Goal: Task Accomplishment & Management: Manage account settings

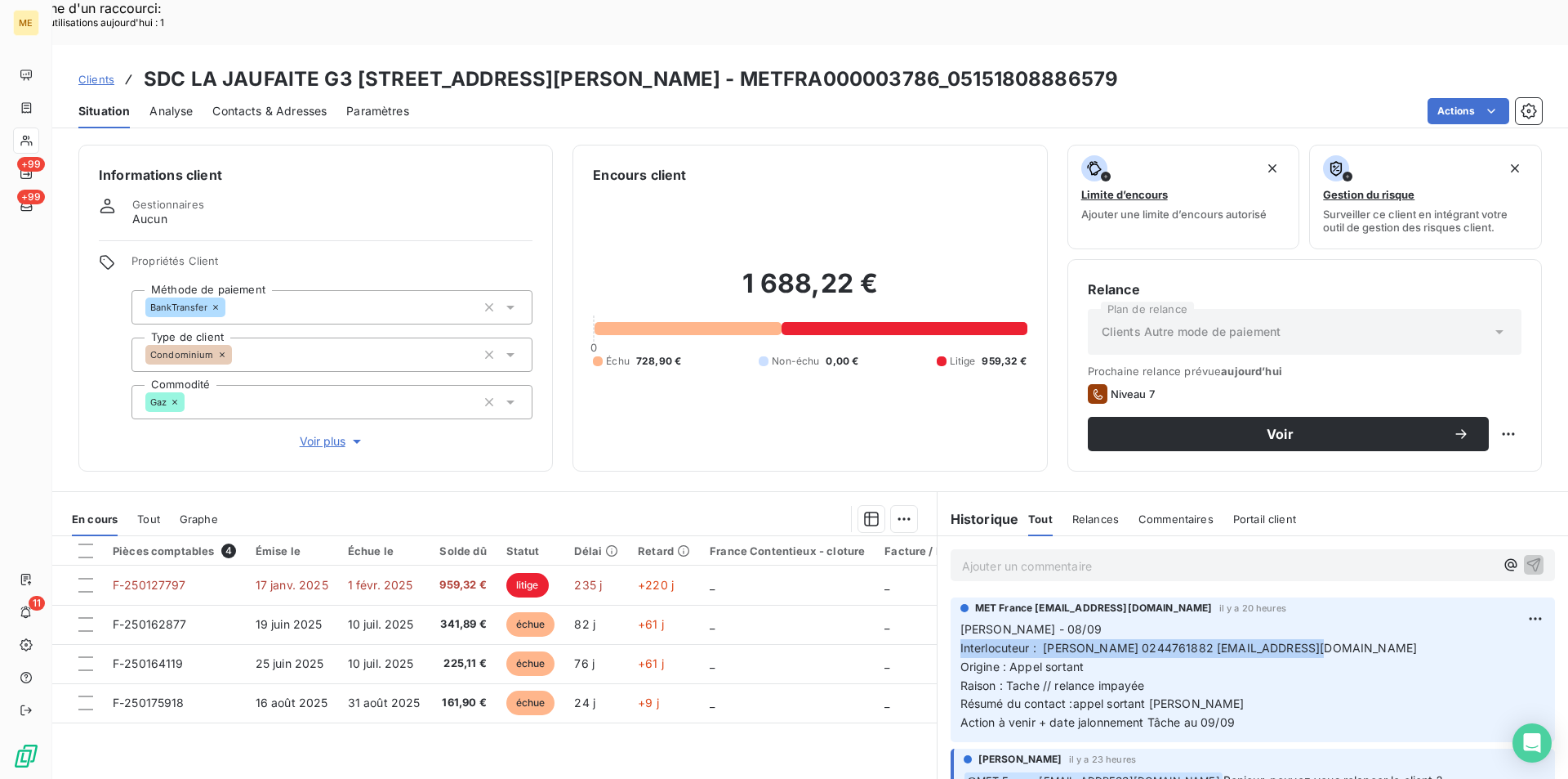
scroll to position [163, 0]
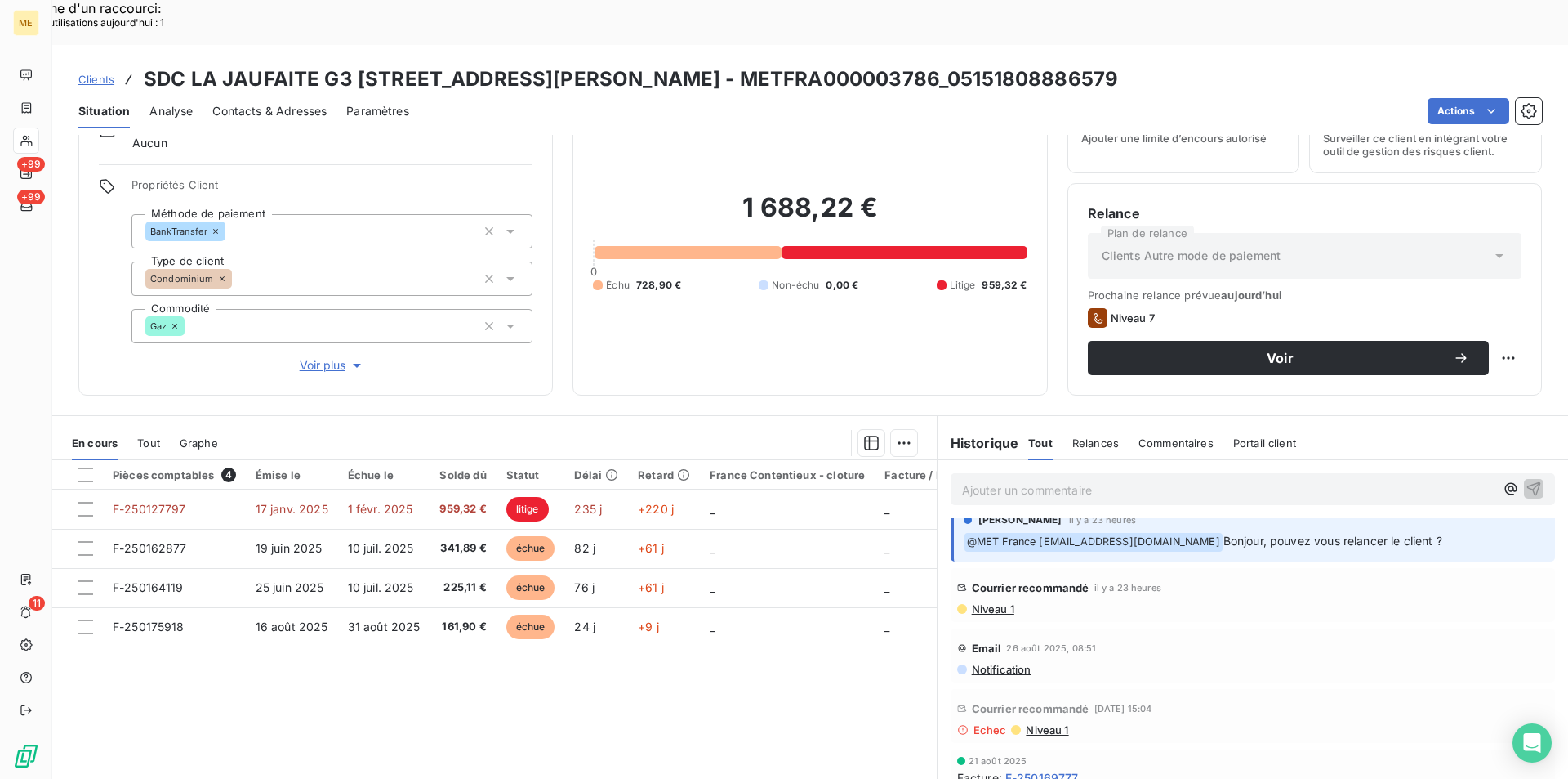
click at [101, 72] on span "Clients" at bounding box center [96, 79] width 36 height 13
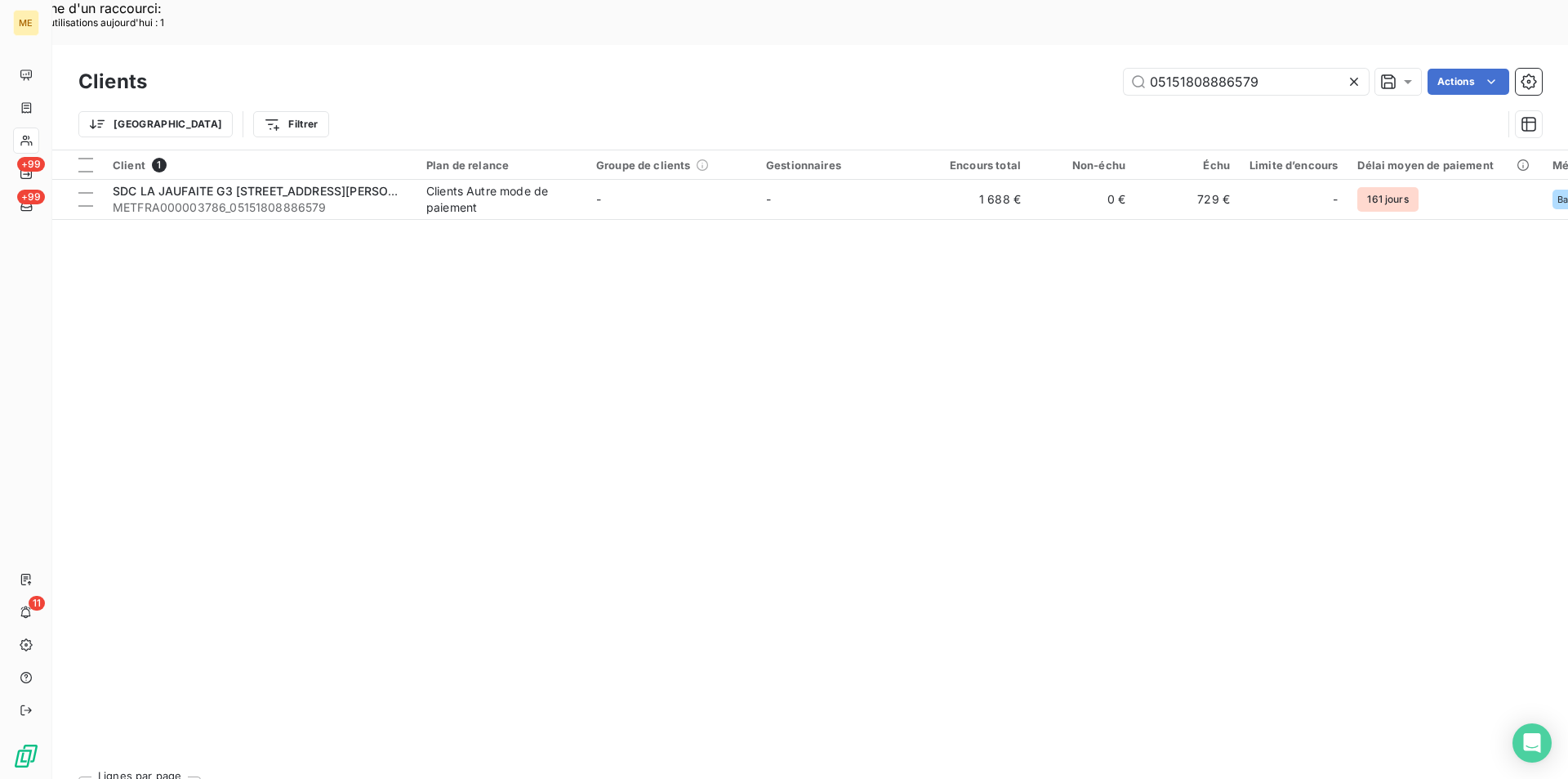
drag, startPoint x: 1266, startPoint y: 28, endPoint x: 1113, endPoint y: 27, distance: 153.0
click at [1113, 69] on div "05151808886579 Actions" at bounding box center [855, 81] width 1375 height 26
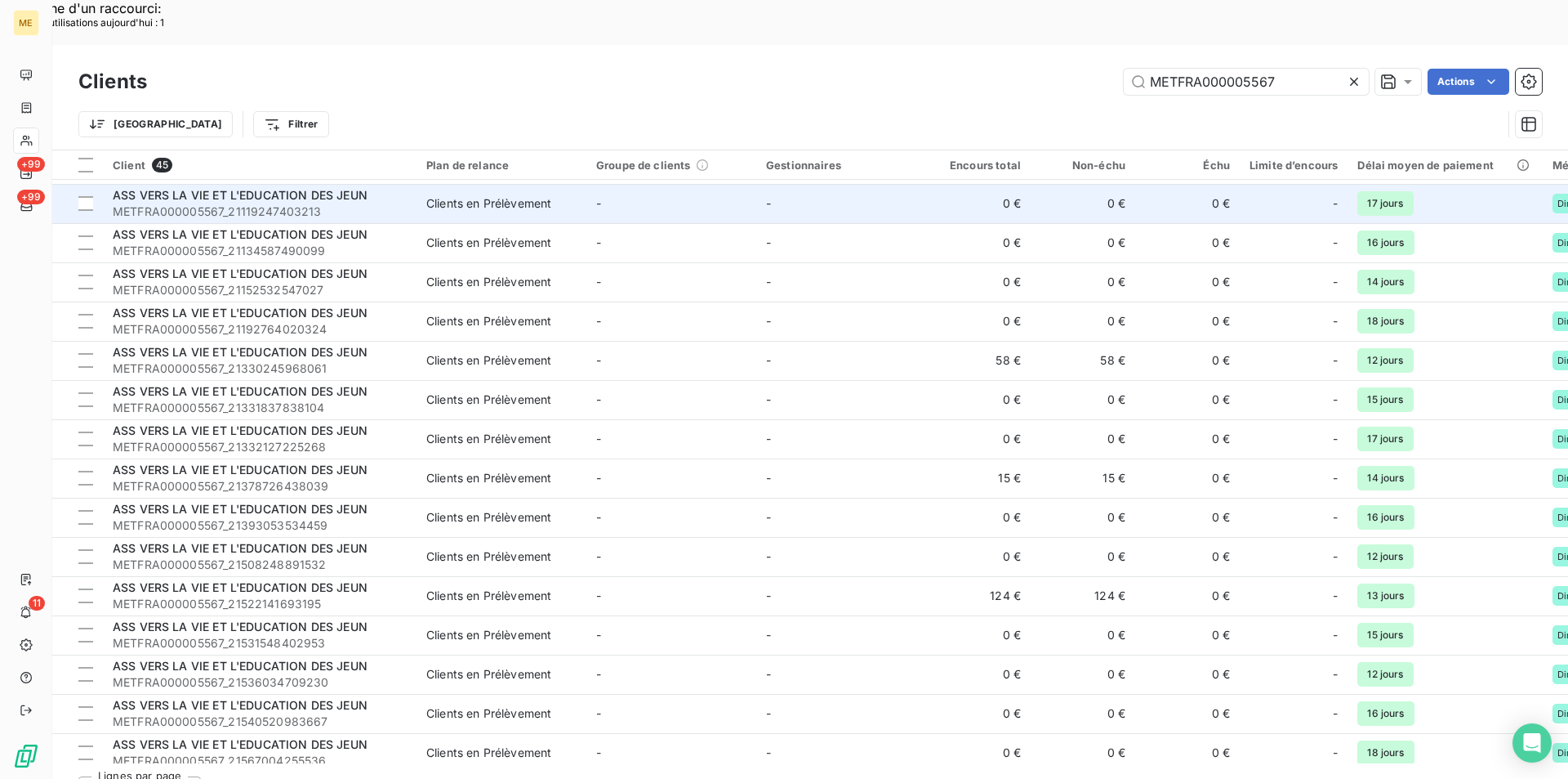
scroll to position [616, 0]
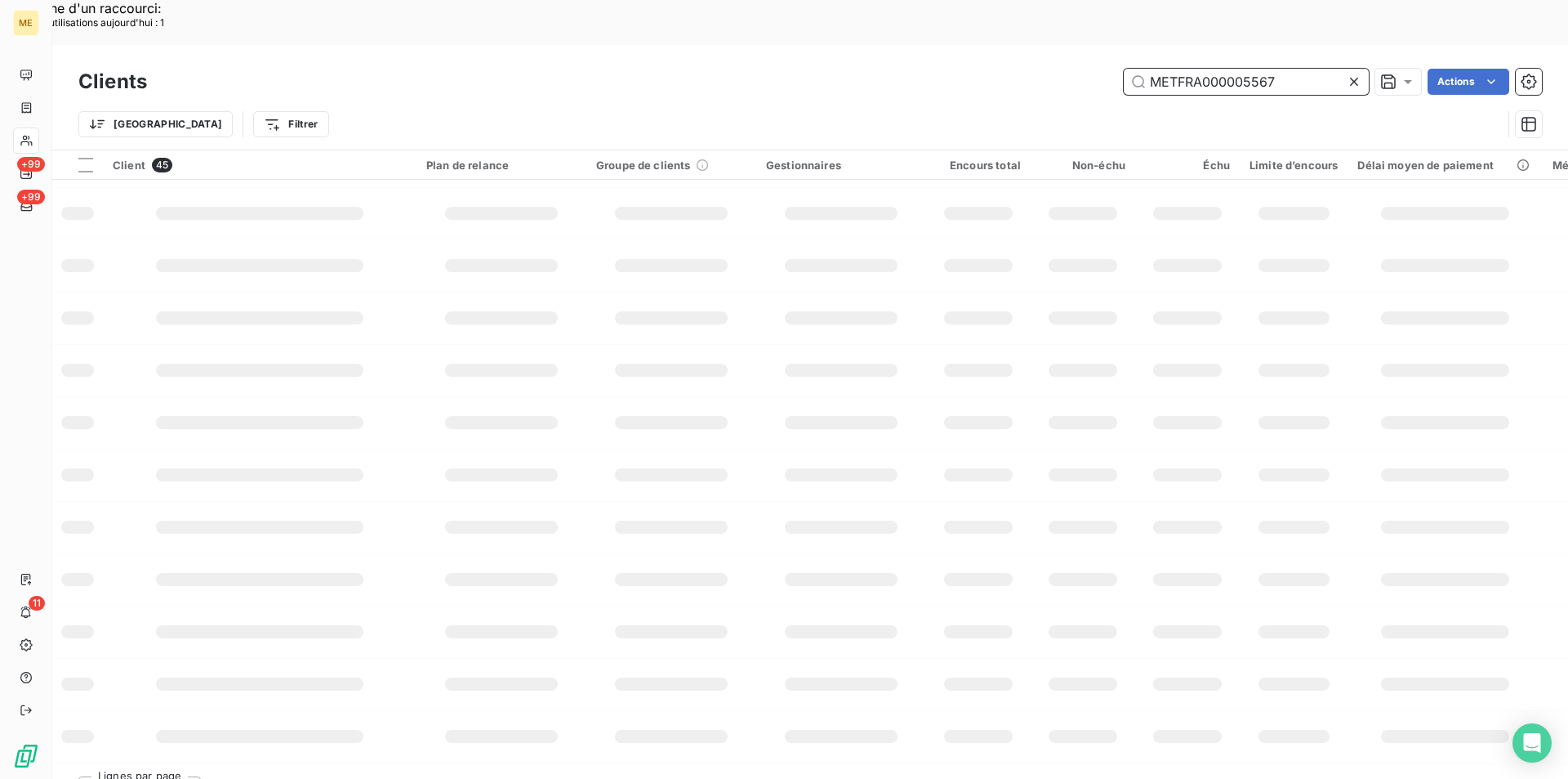
click at [1283, 69] on input "METFRA000005567" at bounding box center [1246, 81] width 245 height 26
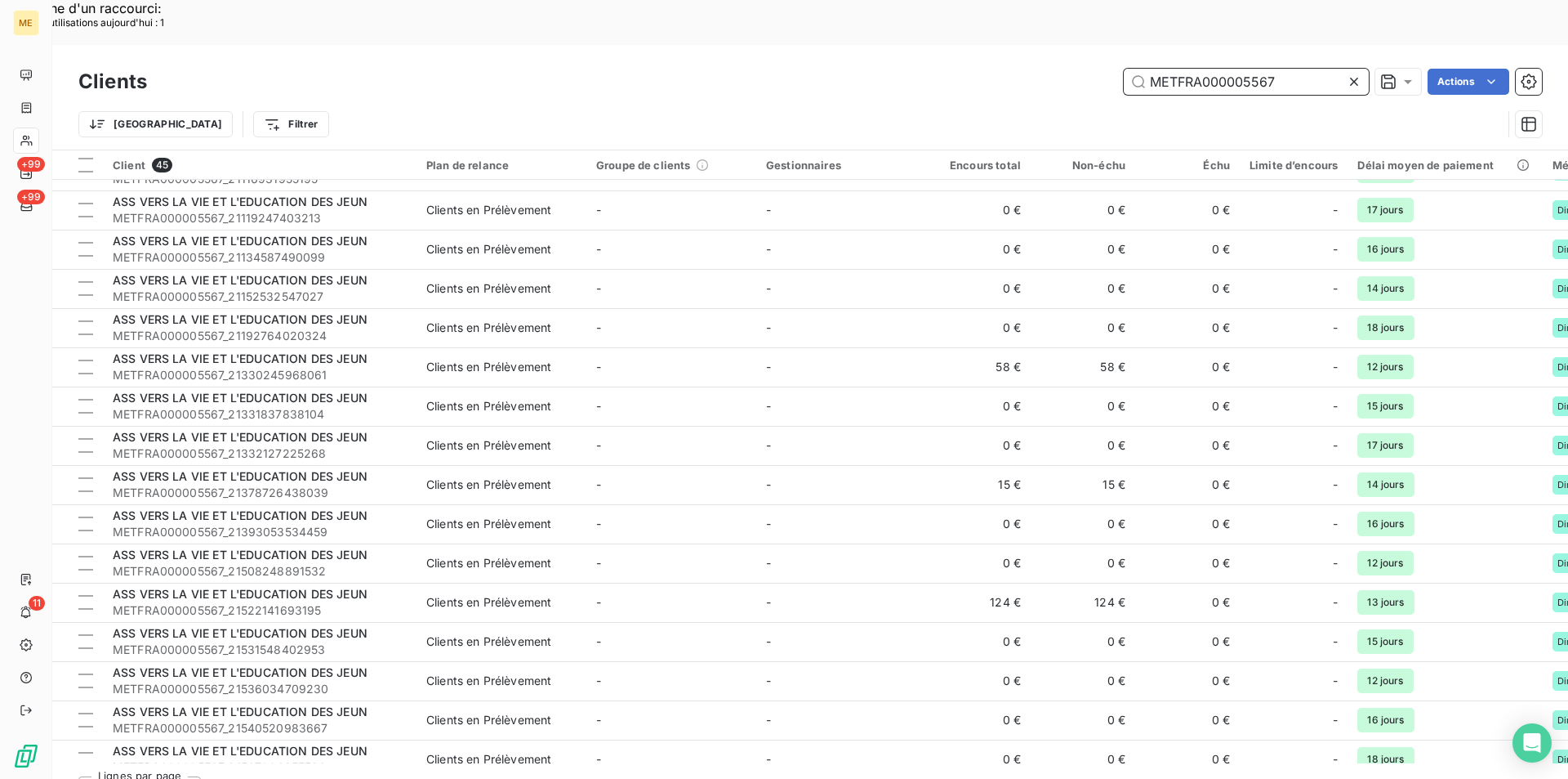
drag, startPoint x: 1280, startPoint y: 32, endPoint x: 1078, endPoint y: 43, distance: 202.3
click at [1078, 69] on div "METFRA000005567 Actions" at bounding box center [855, 81] width 1375 height 26
paste input "GI034875-BA1"
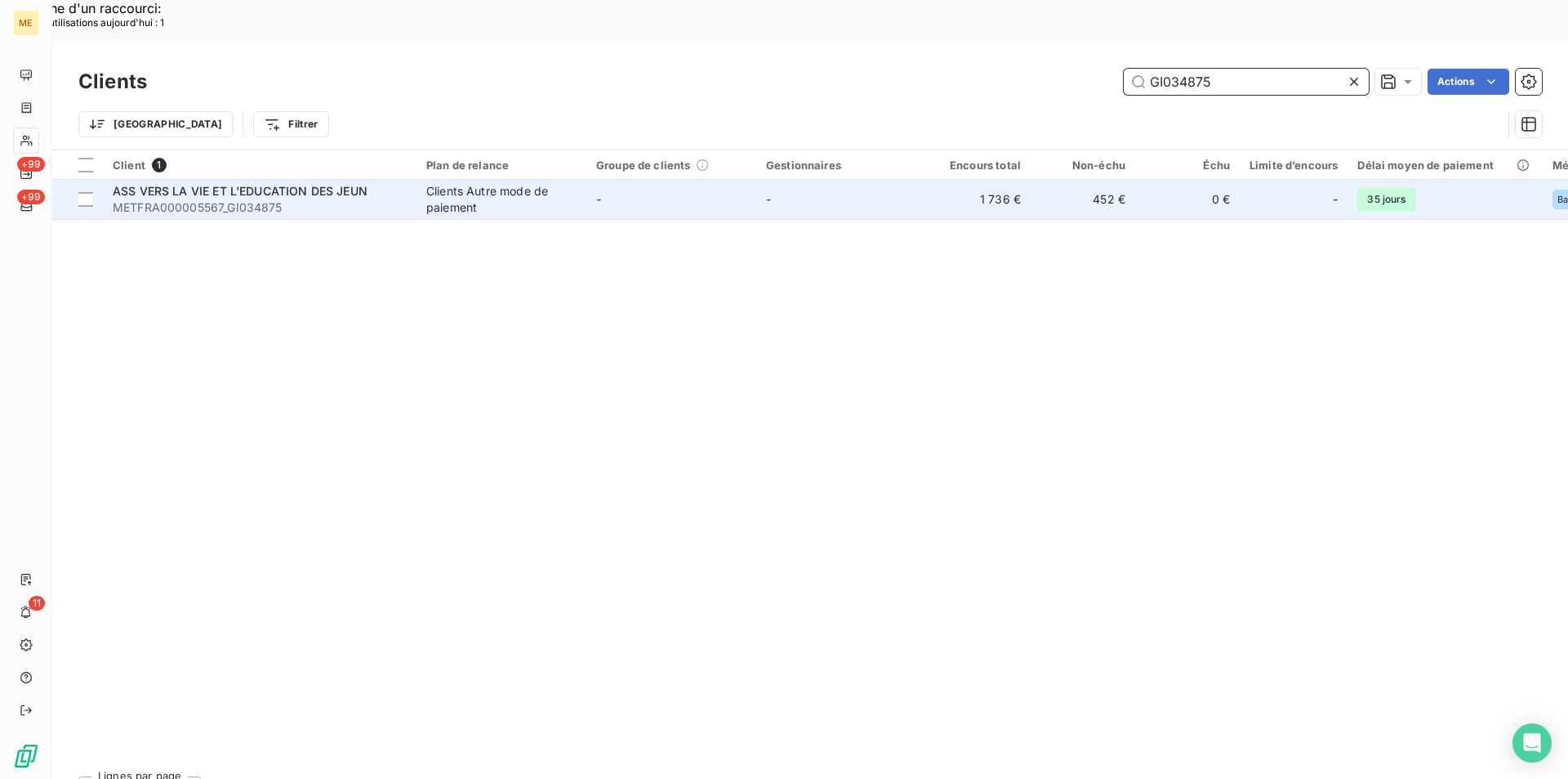
type input "GI034875"
click at [297, 184] on span "ASS VERS LA VIE ET L'EDUCATION DES JEUN" at bounding box center [239, 191] width 254 height 14
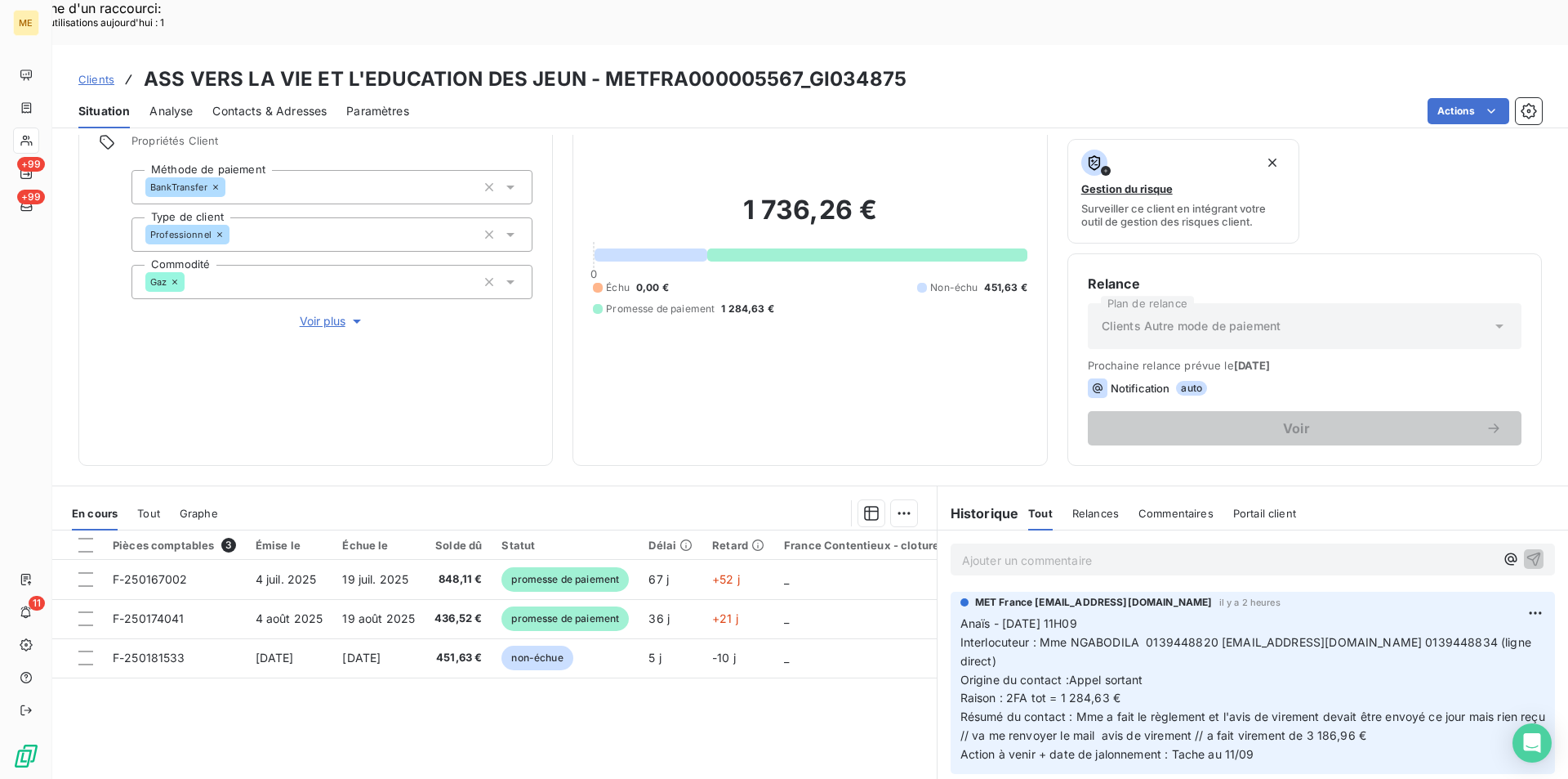
scroll to position [190, 0]
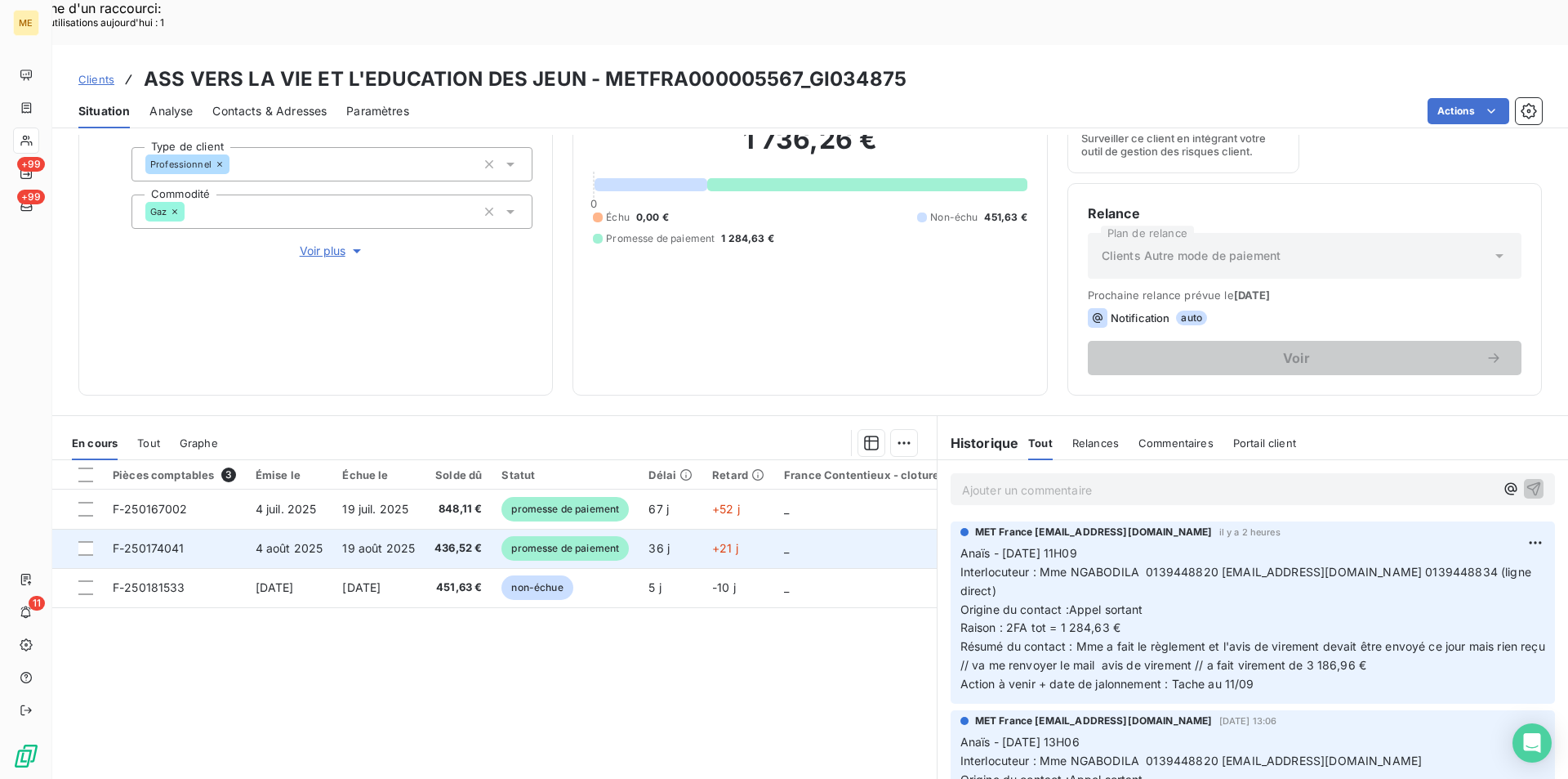
click at [87, 540] on div at bounding box center [86, 548] width 14 height 14
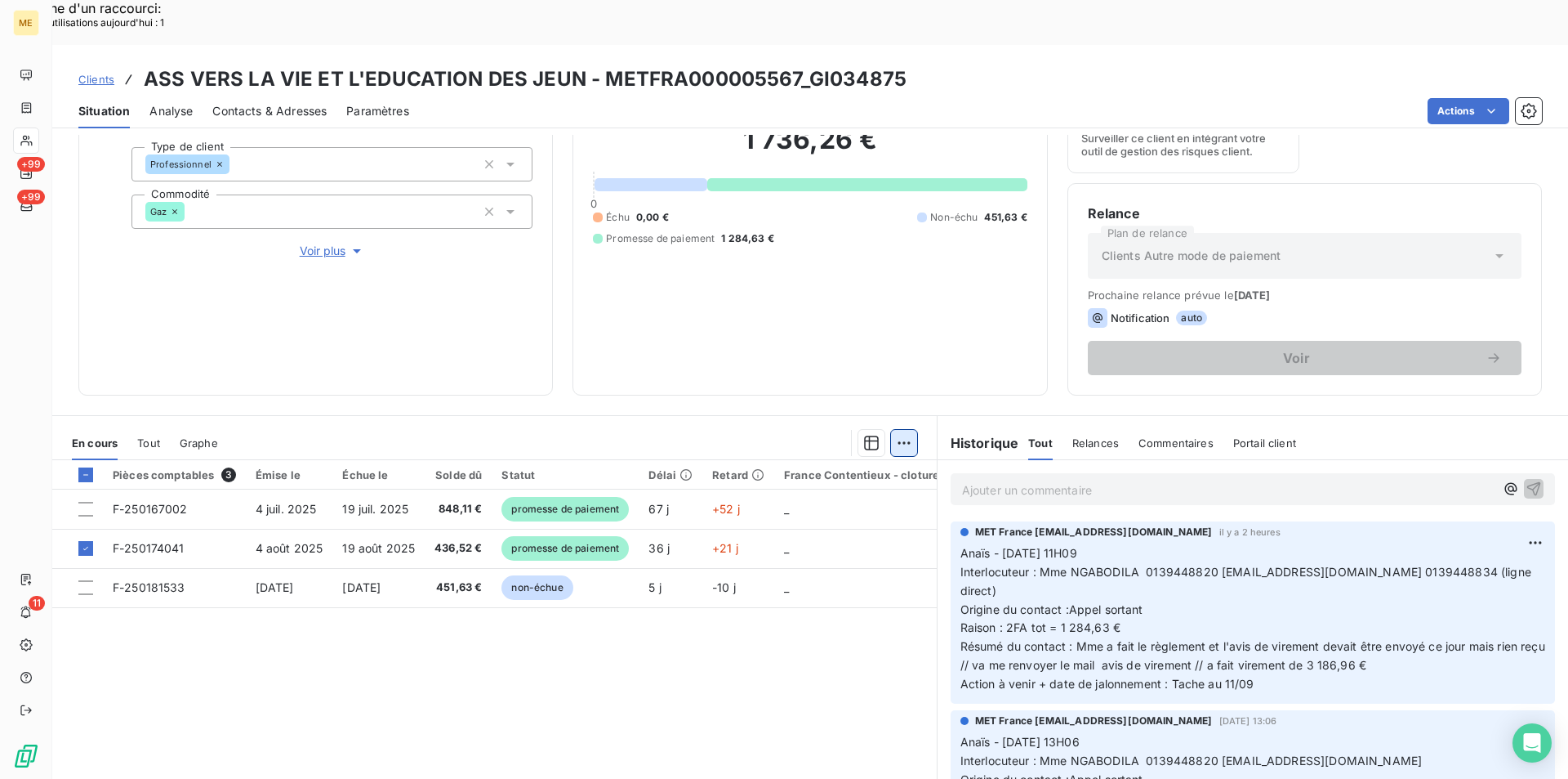
click at [822, 464] on div "Ajouter une promesse de paiement (1 facture)" at bounding box center [757, 463] width 288 height 26
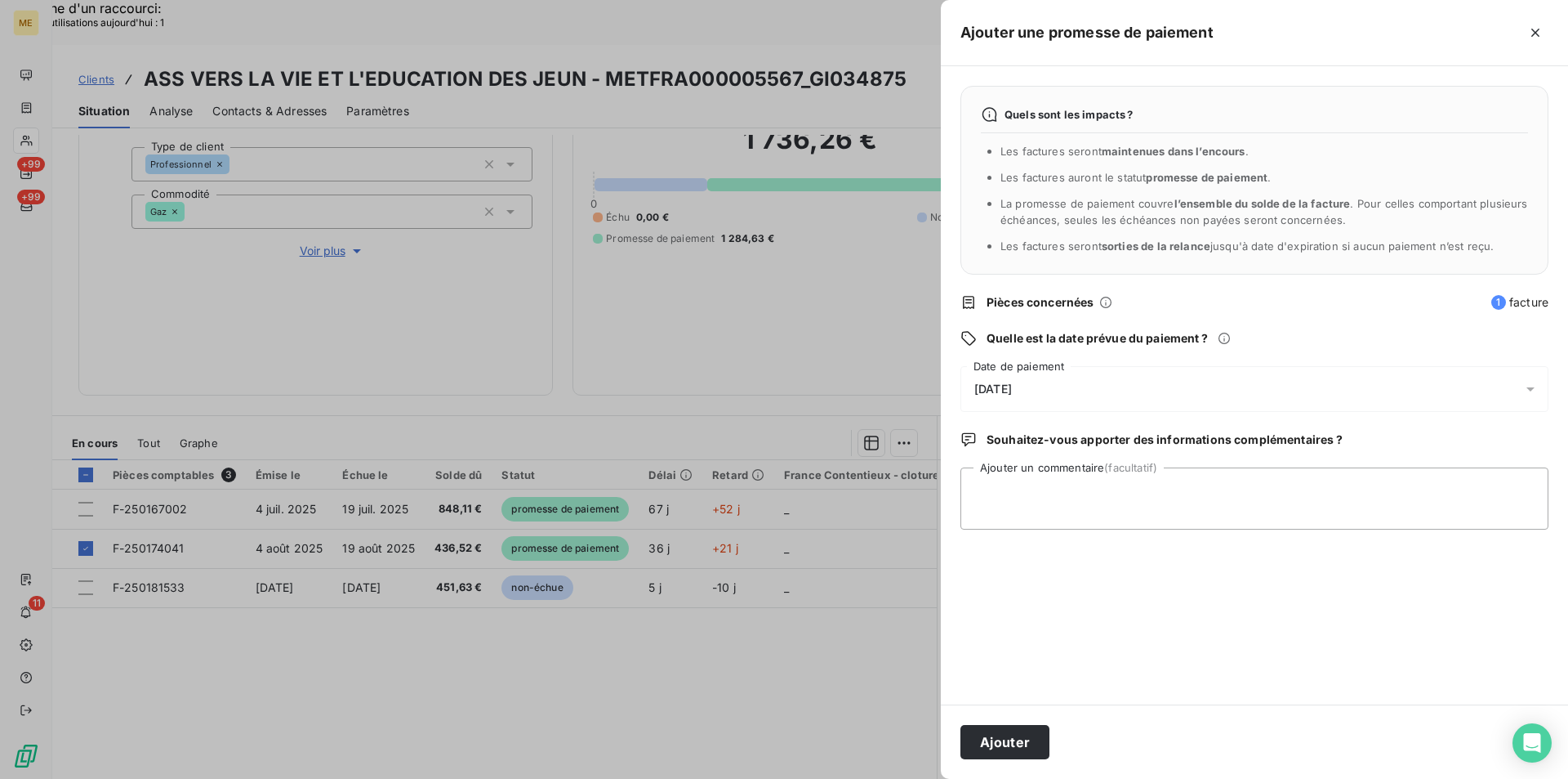
click at [1150, 391] on div "[DATE]" at bounding box center [1254, 389] width 588 height 46
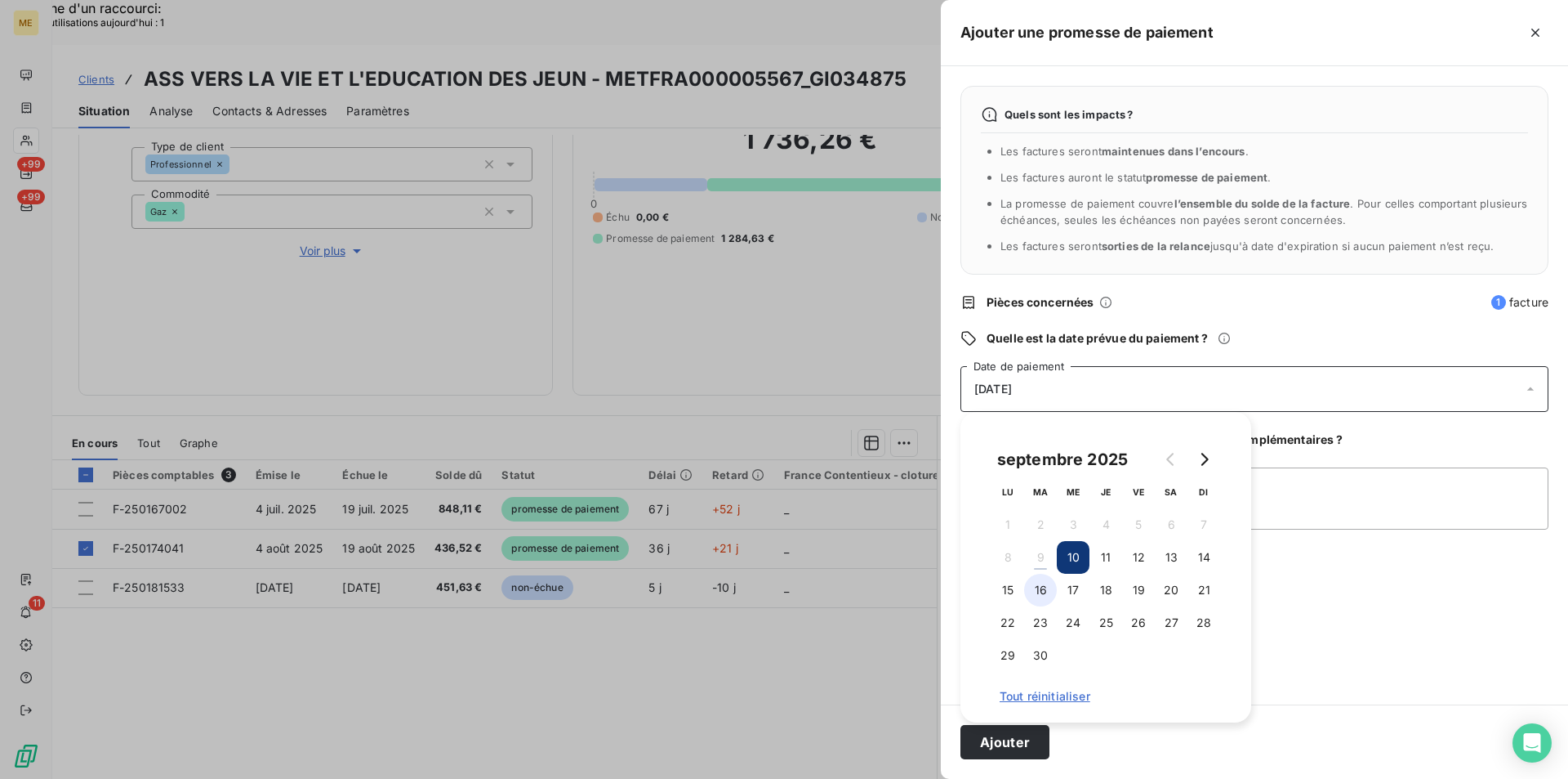
click at [1047, 587] on button "16" at bounding box center [1040, 590] width 33 height 33
click at [1295, 490] on textarea "Ajouter un commentaire (facultatif)" at bounding box center [1254, 498] width 588 height 63
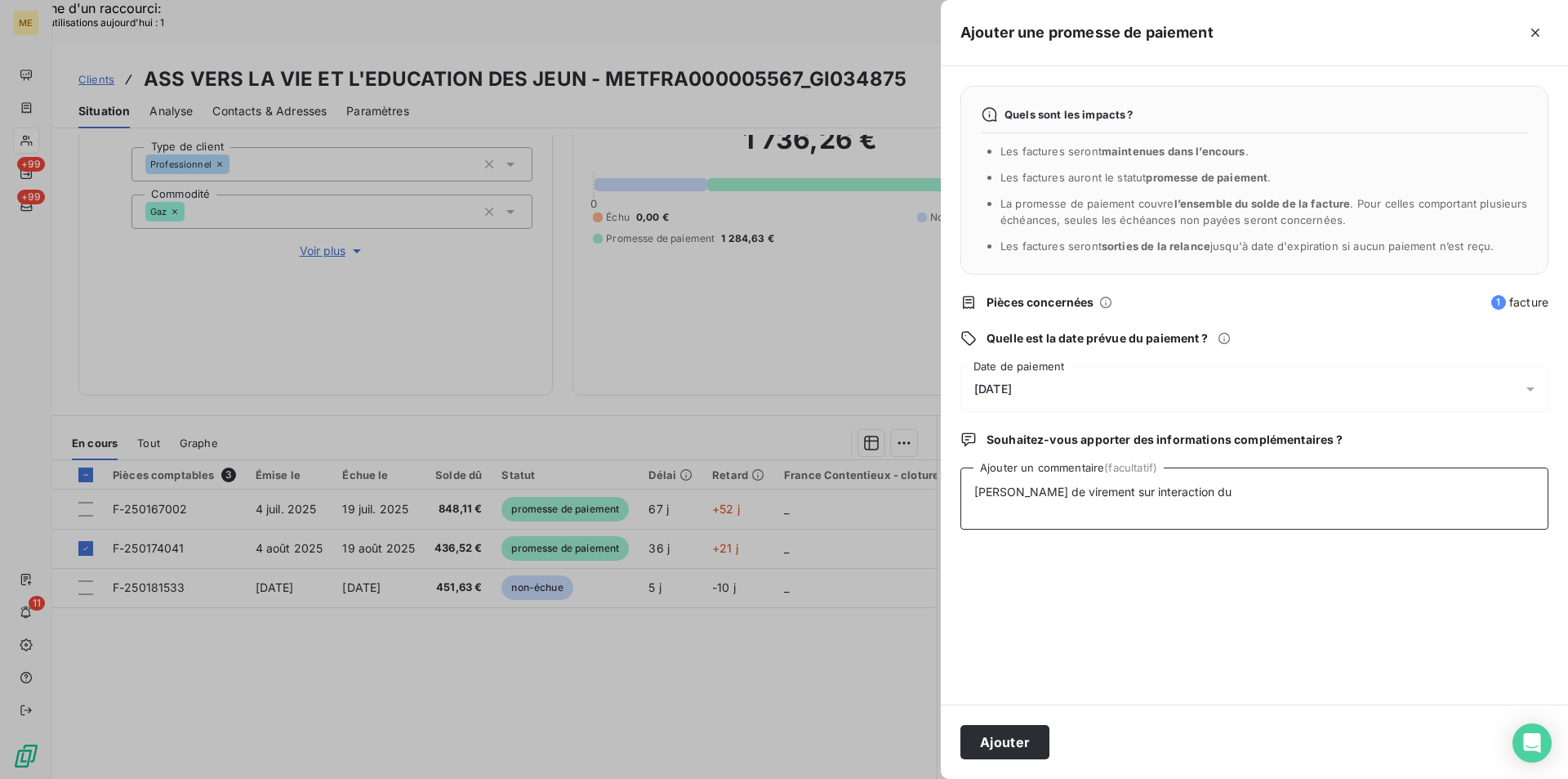
paste textarea "[DATE] 16:54"
paste textarea "[EMAIL_ADDRESS][DOMAIN_NAME]"
click at [1118, 498] on textarea "[PERSON_NAME] de virement sur interaction du [DATE] 16:54 / [EMAIL_ADDRESS][DOM…" at bounding box center [1254, 498] width 588 height 63
click at [1129, 486] on textarea "[PERSON_NAME] de virement 436,52 € sur interaction du [DATE] 16:54 / [EMAIL_ADD…" at bounding box center [1254, 498] width 588 height 63
drag, startPoint x: 1118, startPoint y: 494, endPoint x: 1155, endPoint y: 487, distance: 37.7
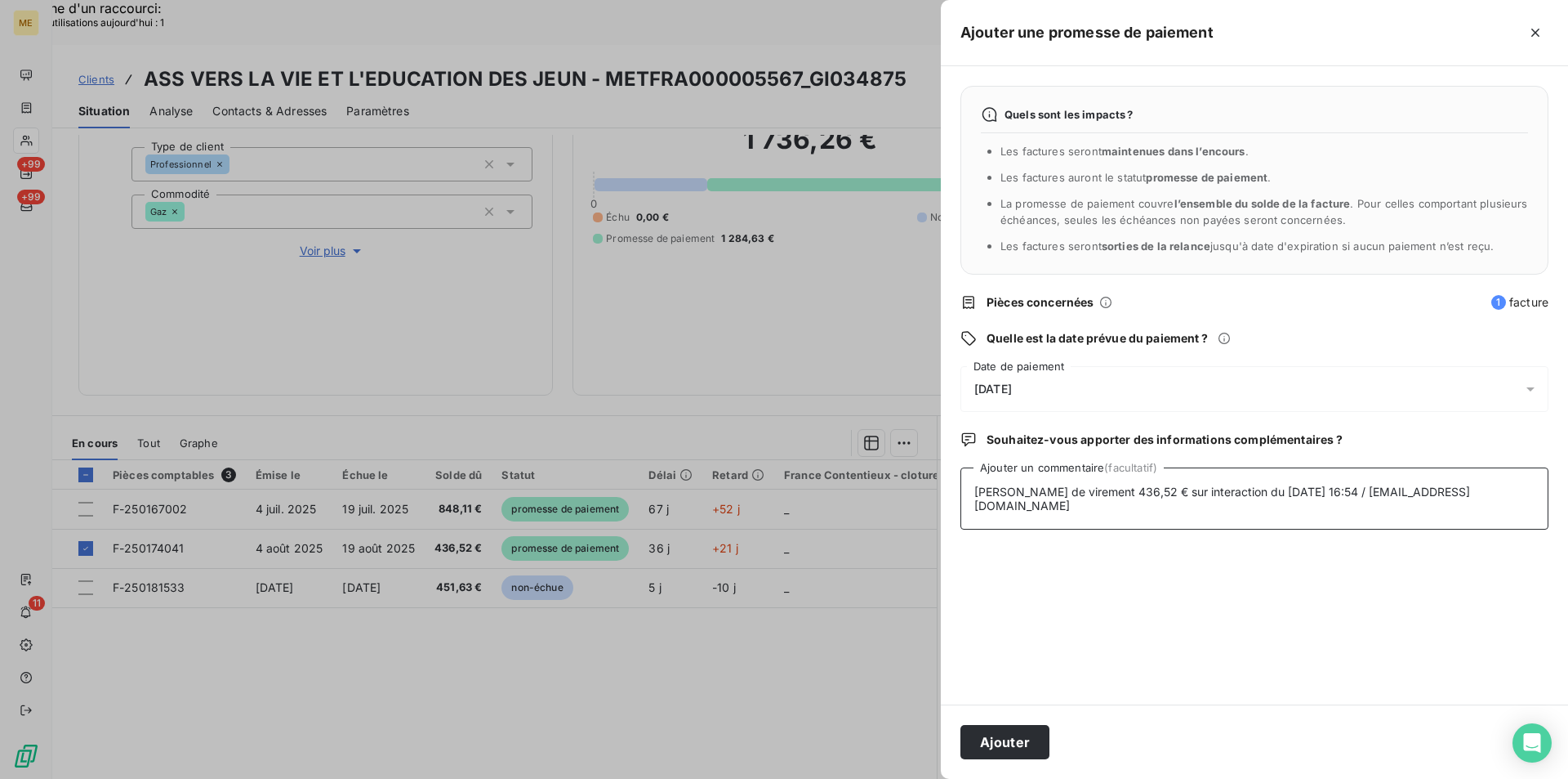
click at [1155, 487] on textarea "[PERSON_NAME] de virement 436,52 € sur interaction du [DATE] 16:54 / [EMAIL_ADD…" at bounding box center [1254, 498] width 588 height 63
click at [1434, 488] on textarea "[PERSON_NAME] de virement 1284,63 € sur interaction du [DATE] 16:54 / [EMAIL_AD…" at bounding box center [1254, 498] width 588 height 63
type textarea "[PERSON_NAME] de virement 1284,63 € sur interaction du [DATE] 16:54 / [EMAIL_AD…"
click at [970, 755] on button "Ajouter" at bounding box center [1005, 741] width 89 height 34
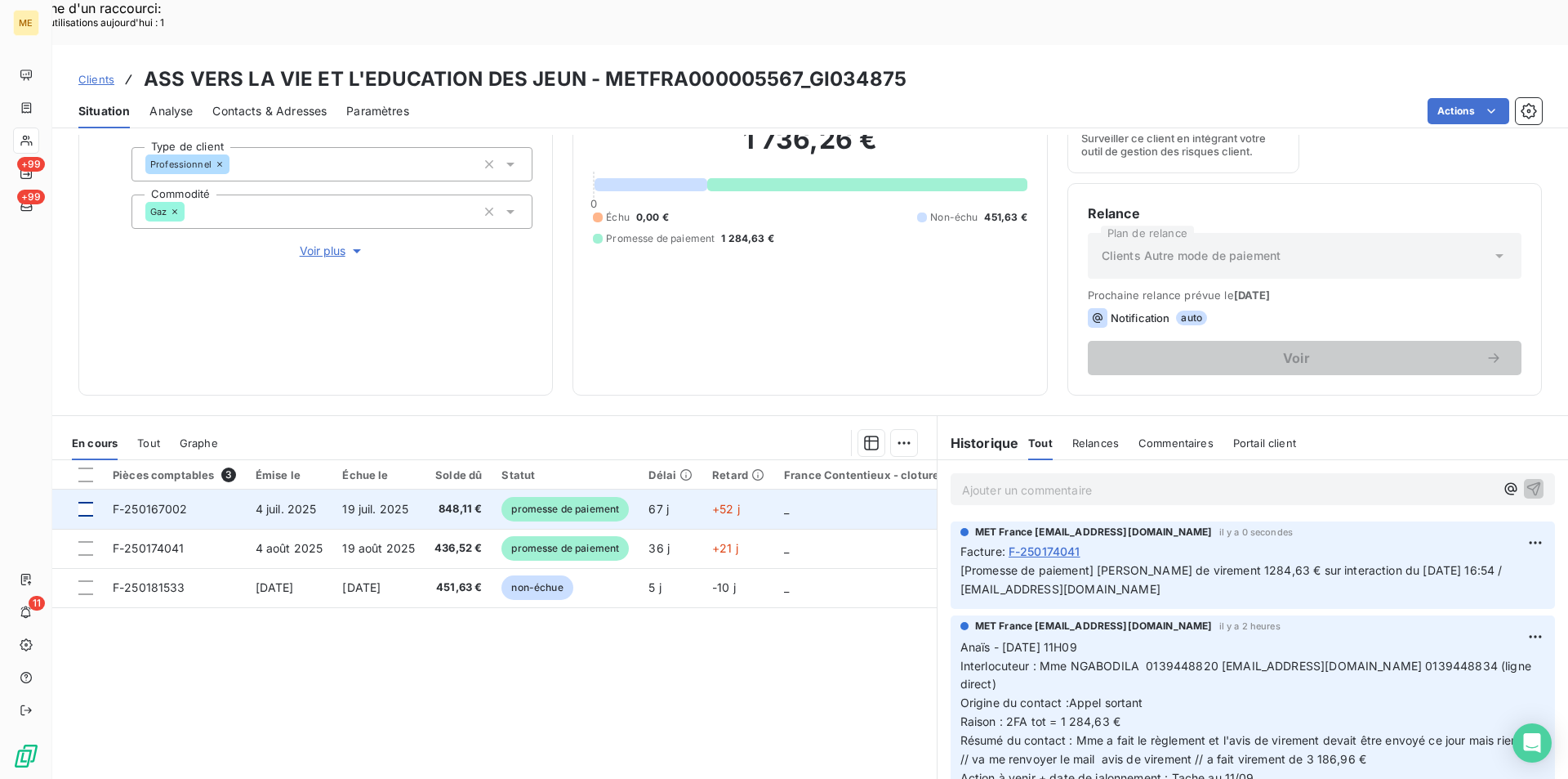
click at [90, 502] on div at bounding box center [86, 509] width 14 height 14
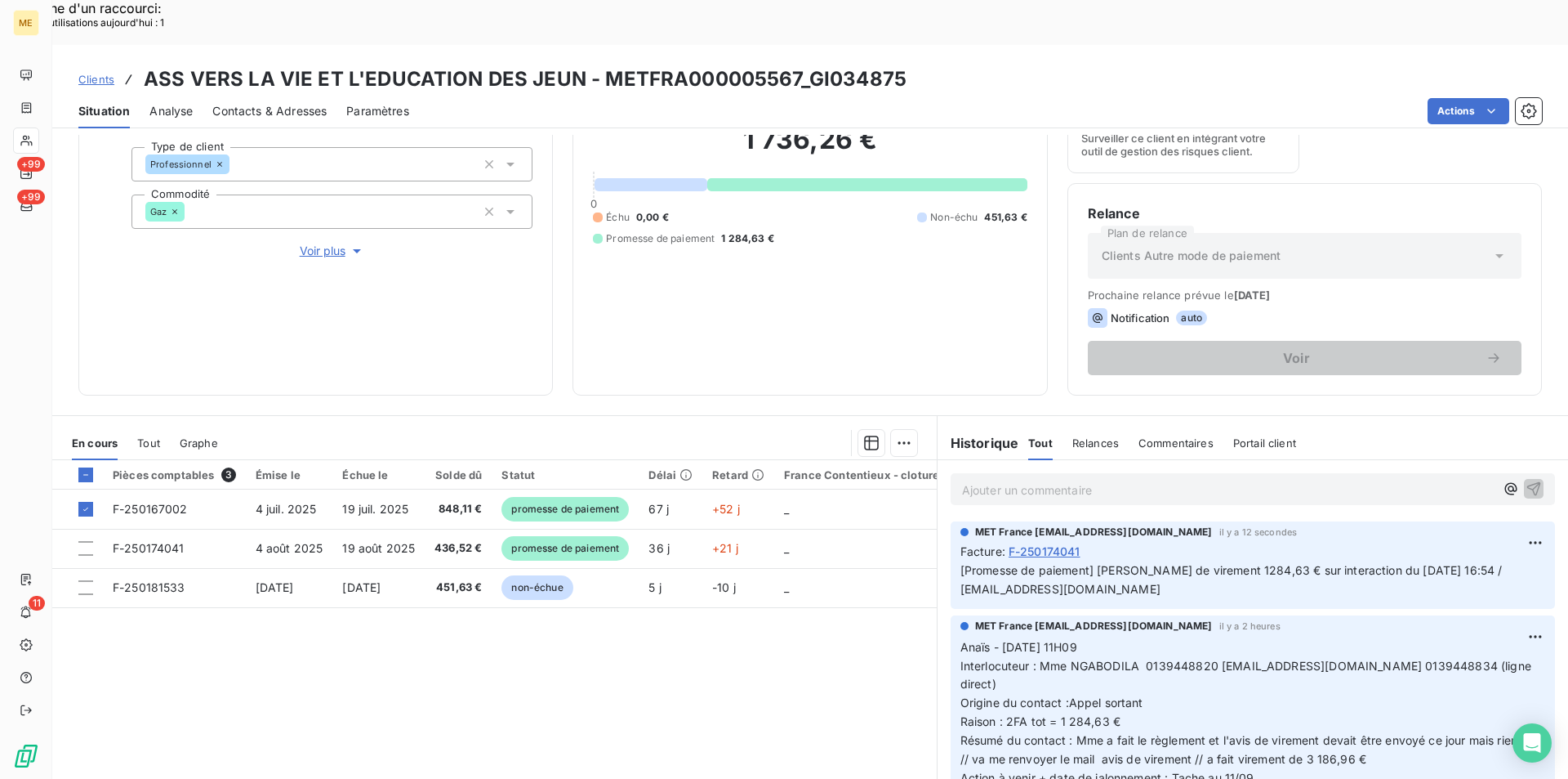
click at [833, 458] on div "Ajouter une promesse de paiement (1 facture)" at bounding box center [757, 463] width 288 height 26
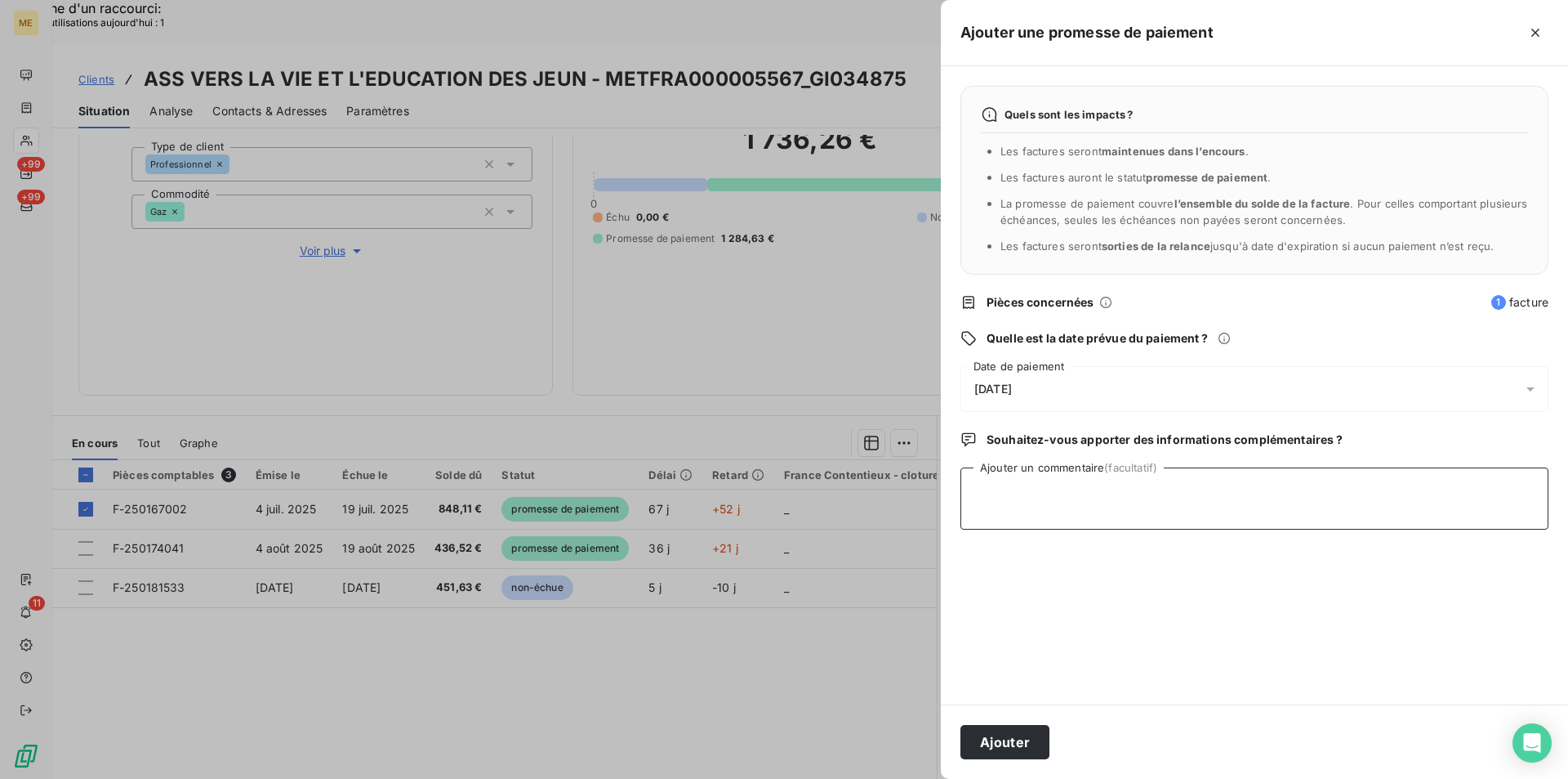
click at [1163, 481] on textarea "Ajouter un commentaire (facultatif)" at bounding box center [1254, 498] width 588 height 63
paste textarea "[PERSON_NAME] de virement 1284,63 € sur interaction du [DATE] 16:54 / [EMAIL_AD…"
click at [1134, 404] on div "[DATE]" at bounding box center [1254, 389] width 588 height 46
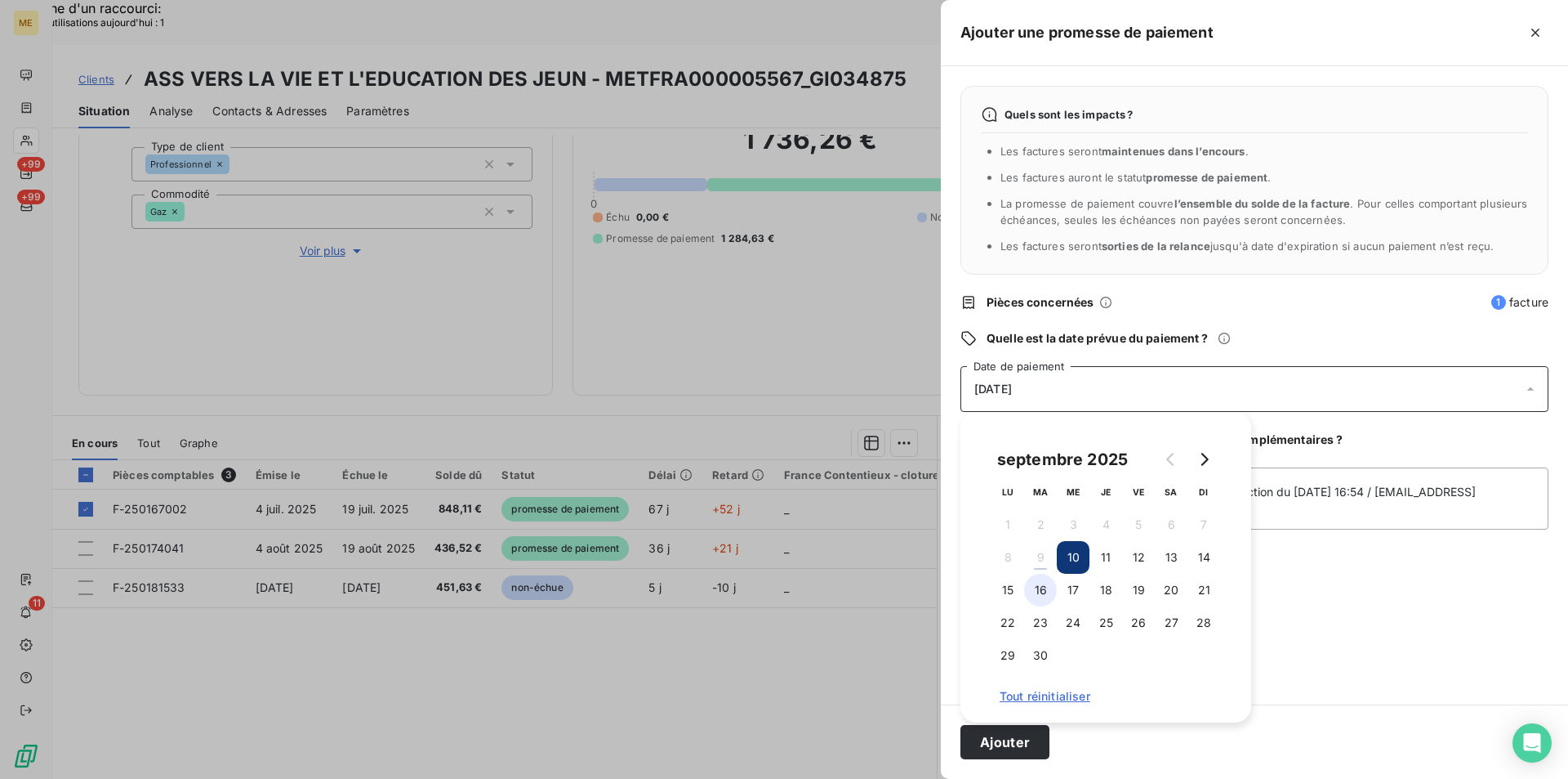
click at [1044, 596] on button "16" at bounding box center [1040, 590] width 33 height 33
drag, startPoint x: 1297, startPoint y: 502, endPoint x: 1286, endPoint y: 502, distance: 11.0
click at [1296, 502] on textarea "[PERSON_NAME] de virement 1284,63 € sur interaction du [DATE] 16:54 / [EMAIL_AD…" at bounding box center [1254, 498] width 588 height 63
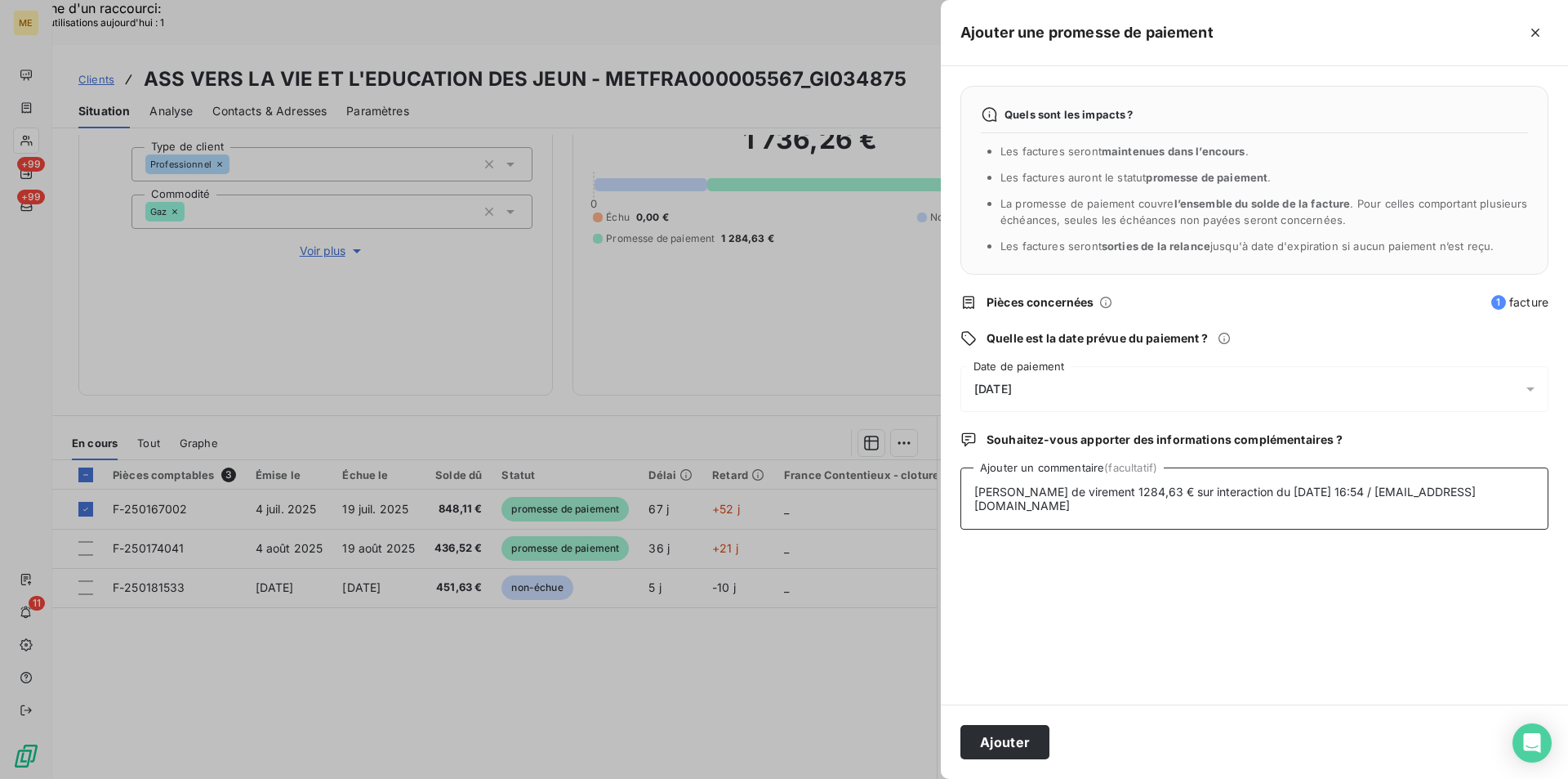
drag, startPoint x: 1161, startPoint y: 489, endPoint x: 1122, endPoint y: 486, distance: 39.1
click at [1122, 486] on textarea "[PERSON_NAME] de virement 1284,63 € sur interaction du [DATE] 16:54 / [EMAIL_AD…" at bounding box center [1254, 498] width 588 height 63
type textarea "[PERSON_NAME] de virement 1902,33 € sur interaction du [DATE] 16:54 / [EMAIL_AD…"
click at [1005, 740] on button "Ajouter" at bounding box center [1005, 741] width 89 height 34
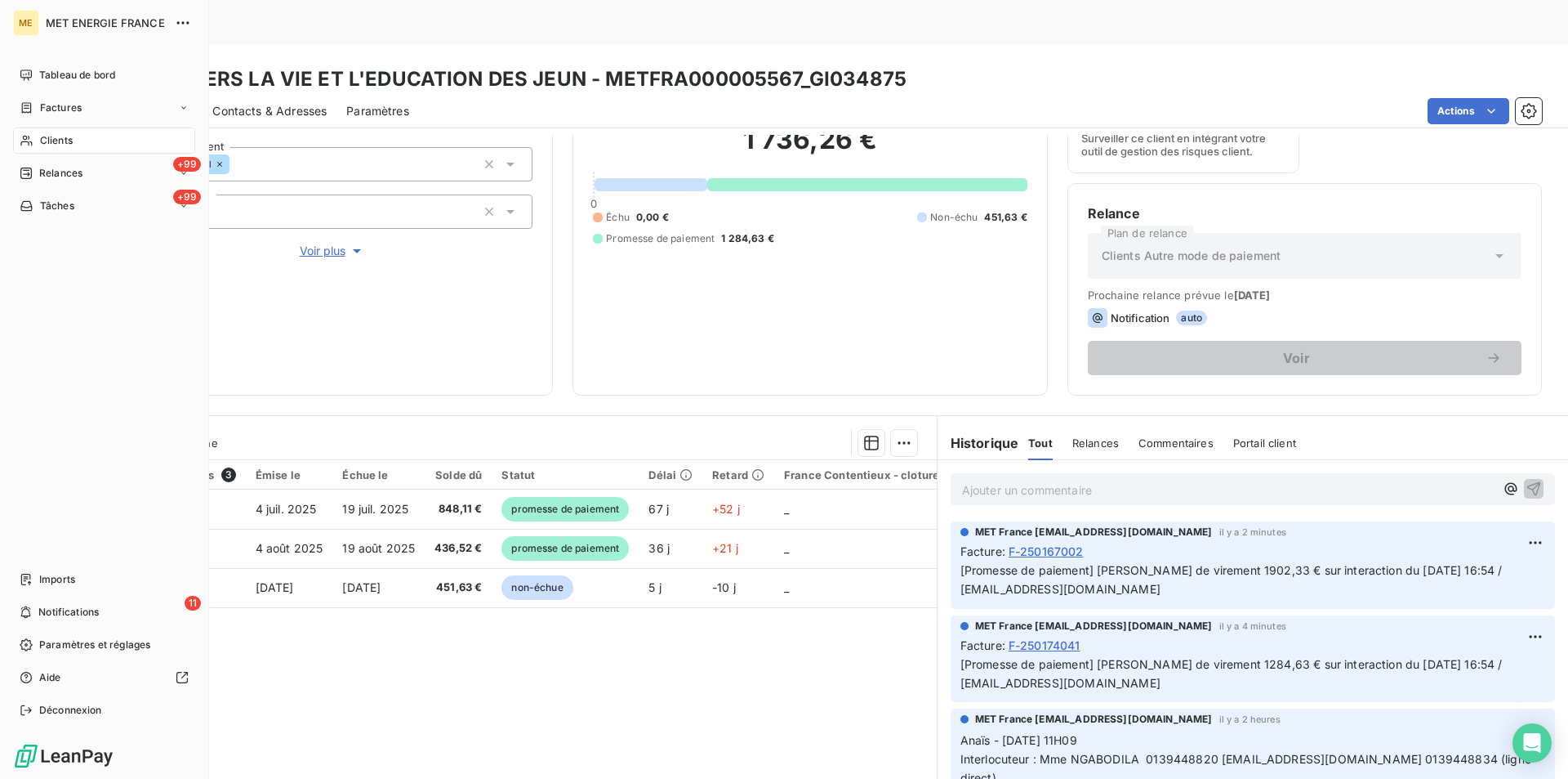
click at [37, 132] on div "Clients" at bounding box center [104, 140] width 182 height 26
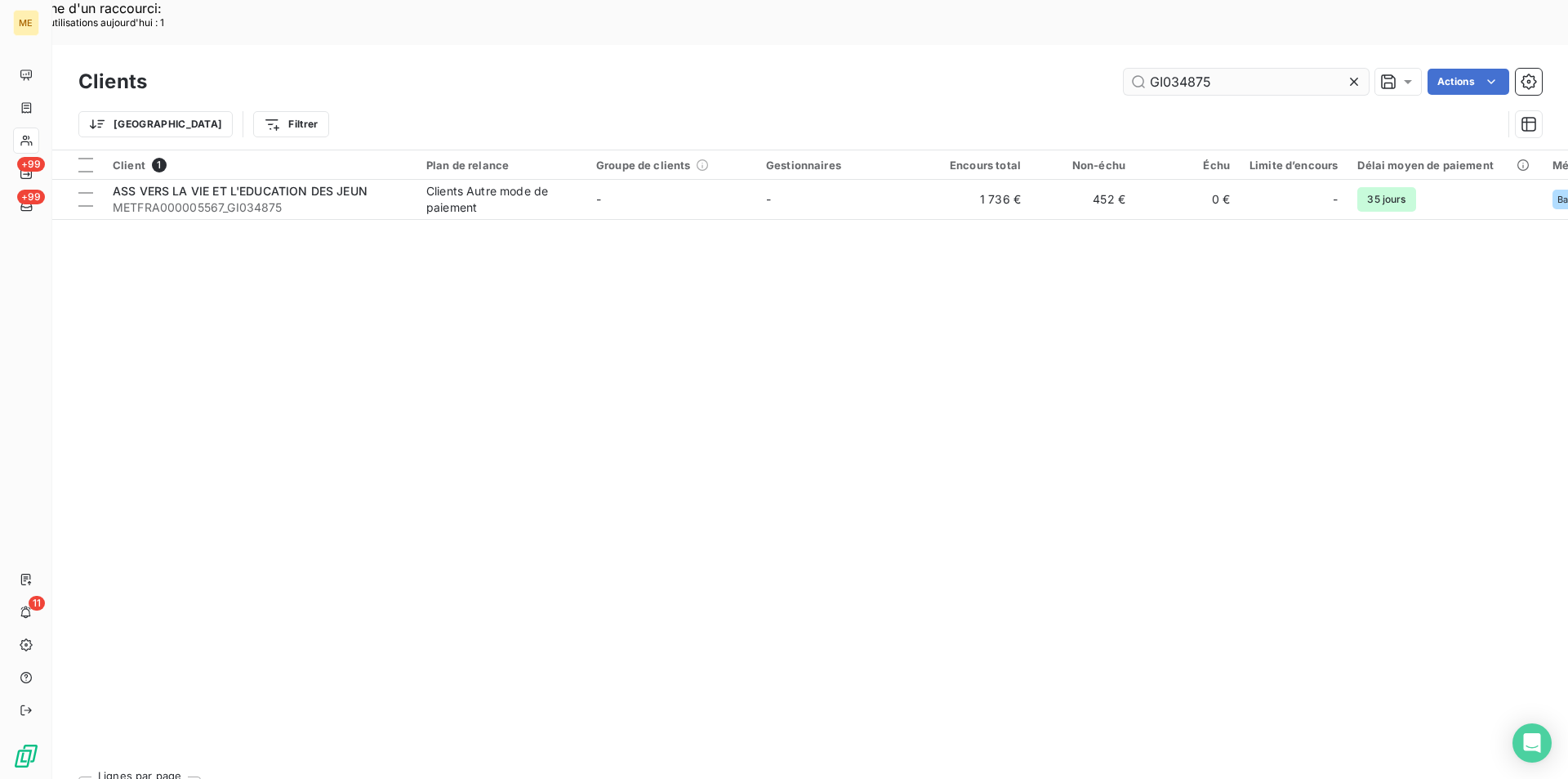
drag, startPoint x: 1225, startPoint y: 39, endPoint x: 1130, endPoint y: 47, distance: 95.3
click at [1130, 69] on input "GI034875" at bounding box center [1246, 81] width 245 height 26
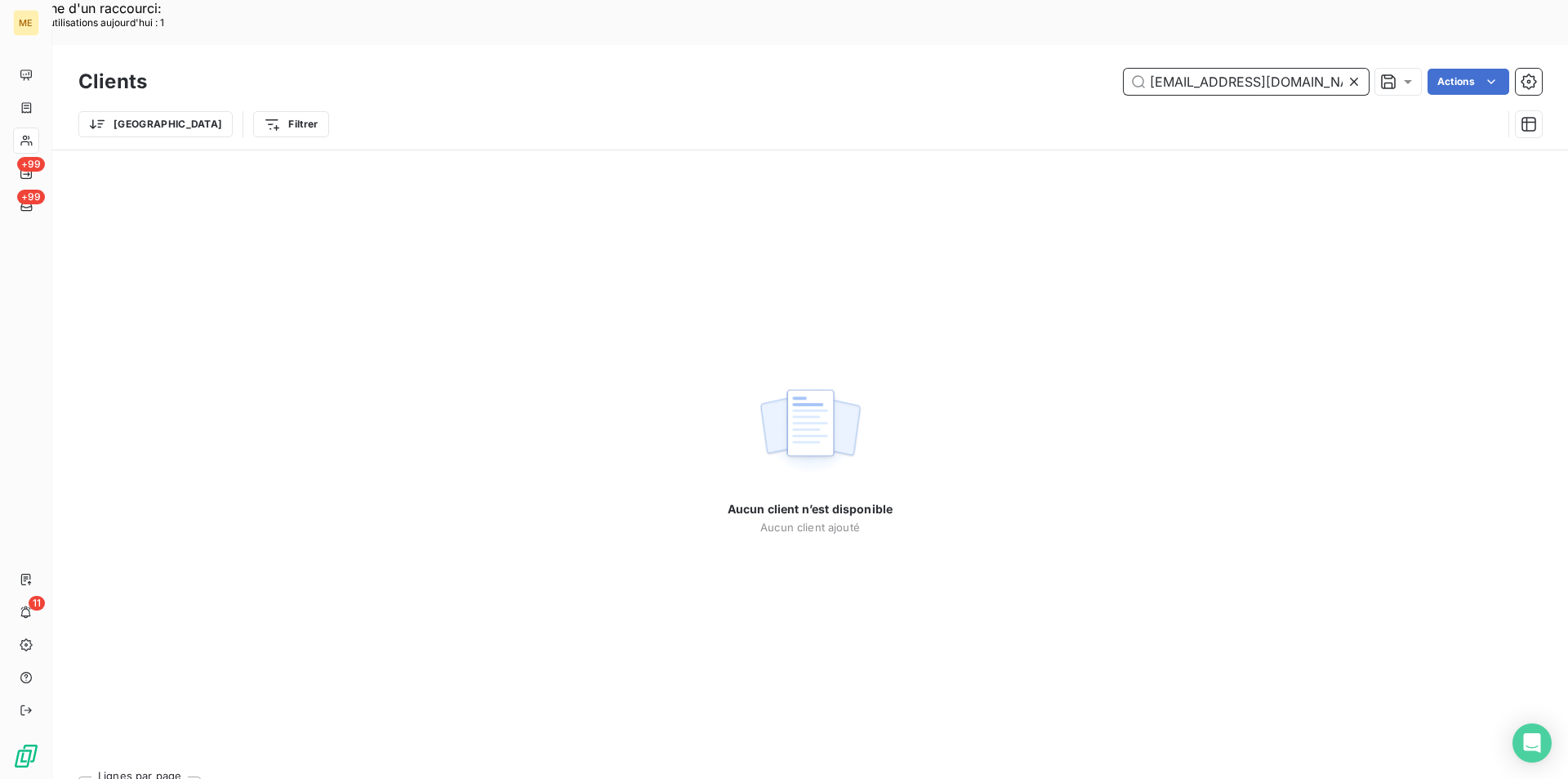
drag, startPoint x: 1317, startPoint y: 38, endPoint x: 1041, endPoint y: 32, distance: 276.1
click at [1041, 69] on div "[EMAIL_ADDRESS][DOMAIN_NAME] Actions" at bounding box center [855, 81] width 1375 height 26
paste input "METFRA000001956"
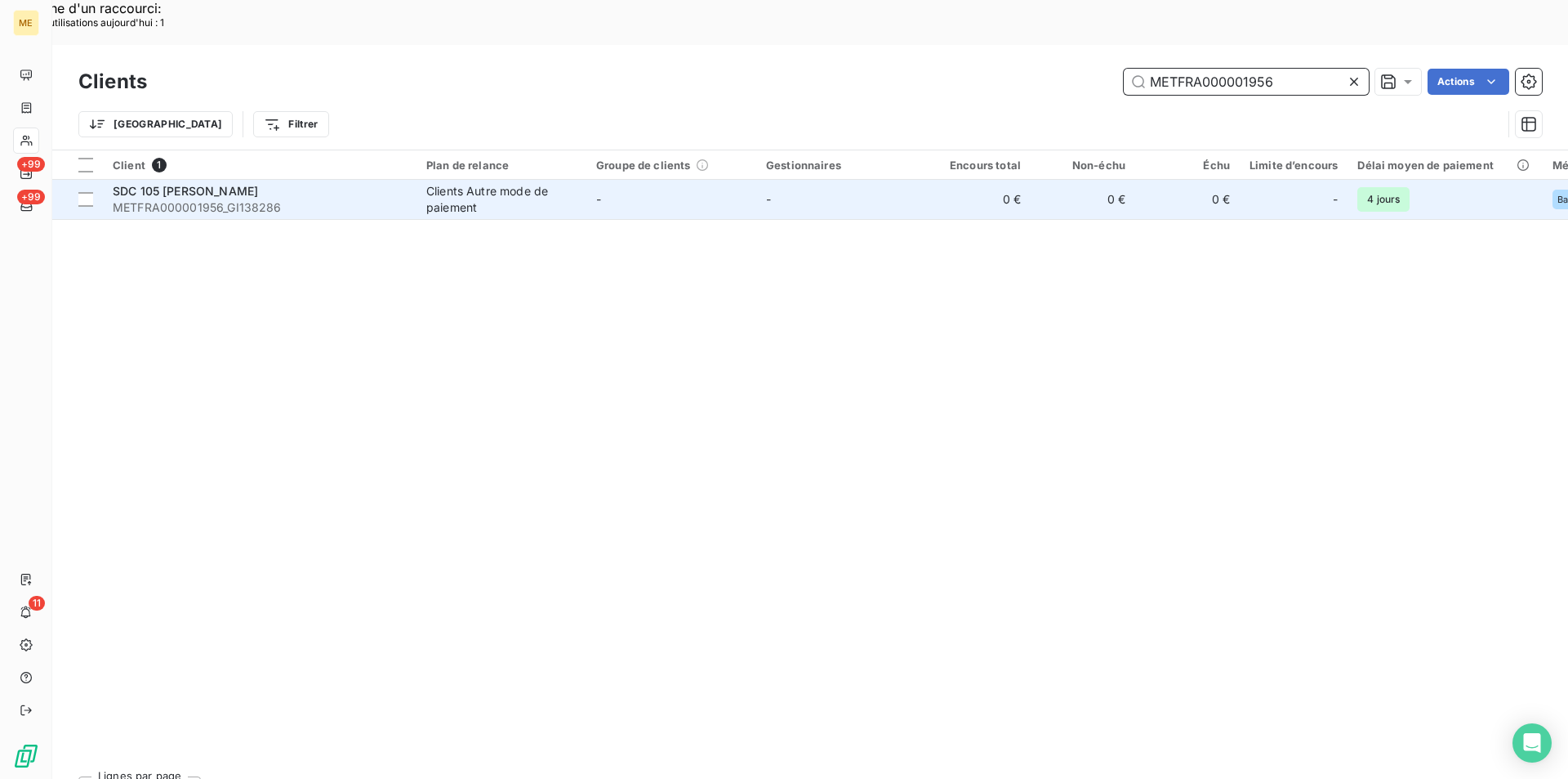
type input "METFRA000001956"
click at [188, 199] on span "METFRA000001956_GI138286" at bounding box center [259, 207] width 294 height 16
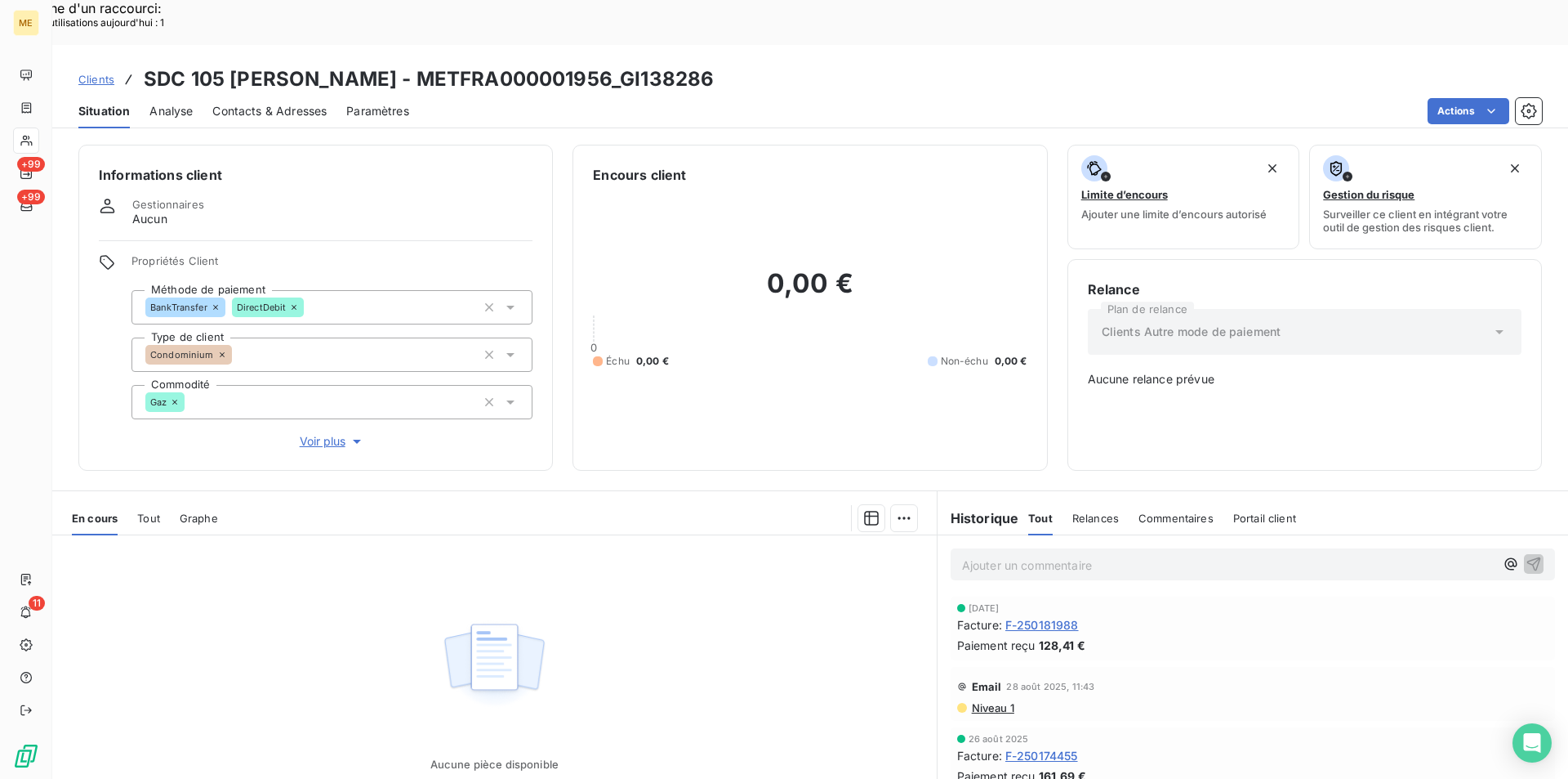
click at [100, 72] on span "Clients" at bounding box center [96, 79] width 36 height 13
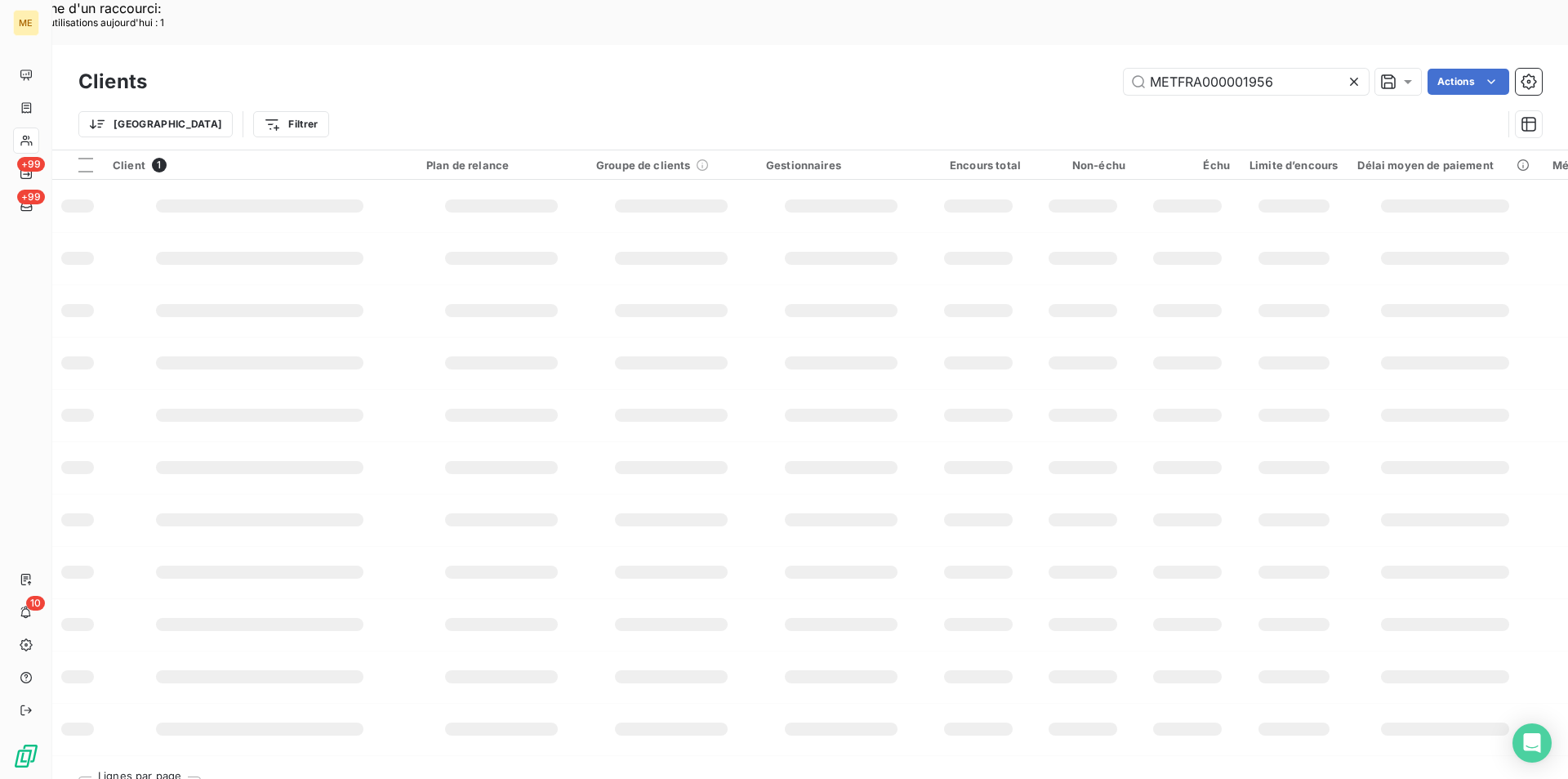
click at [107, 67] on h3 "Clients" at bounding box center [113, 81] width 69 height 29
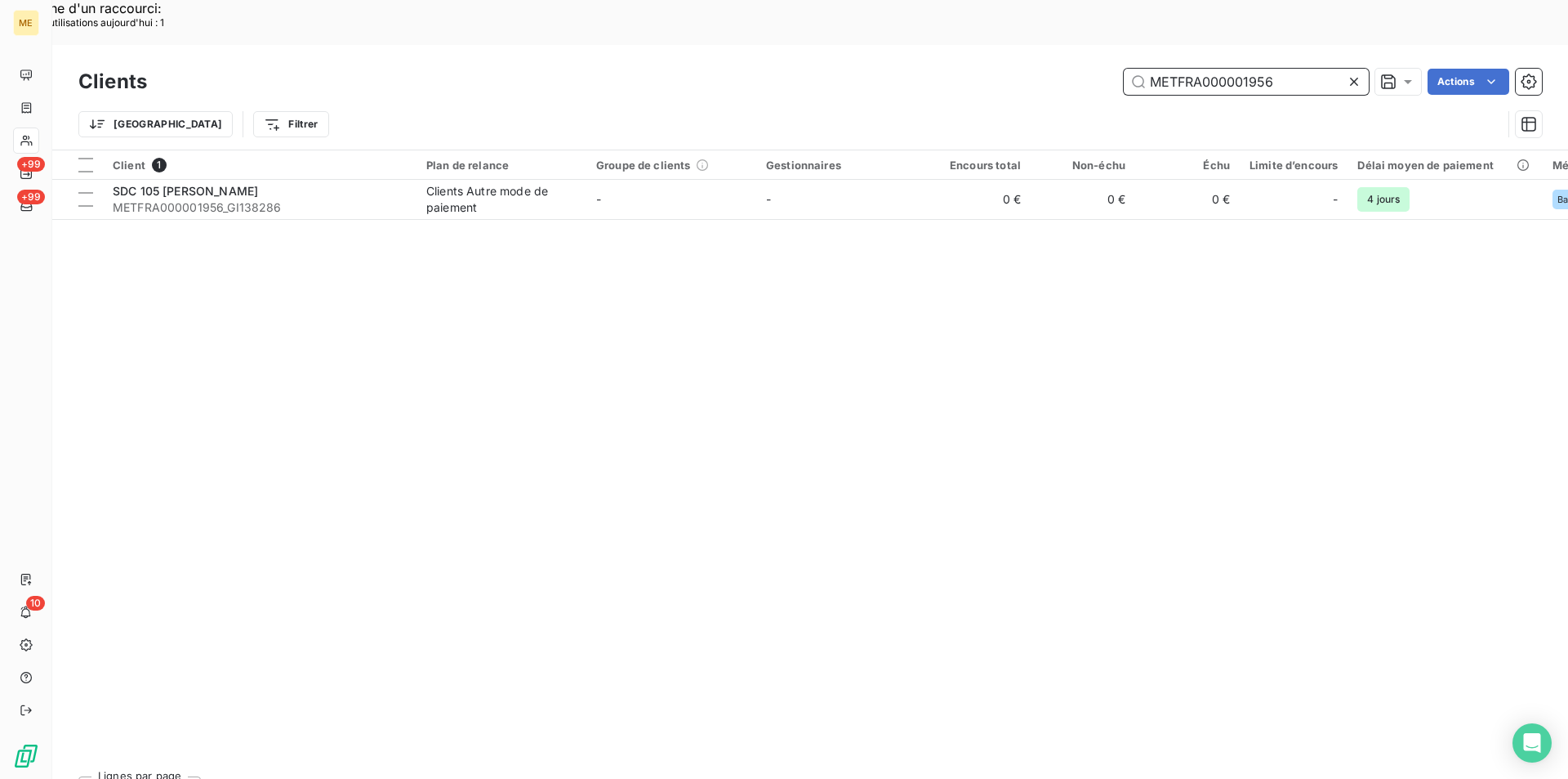
drag, startPoint x: 1274, startPoint y: 32, endPoint x: 825, endPoint y: 35, distance: 449.0
click at [824, 69] on div "METFRA000001956 Actions" at bounding box center [855, 81] width 1375 height 26
paste input "5208_19684804587905"
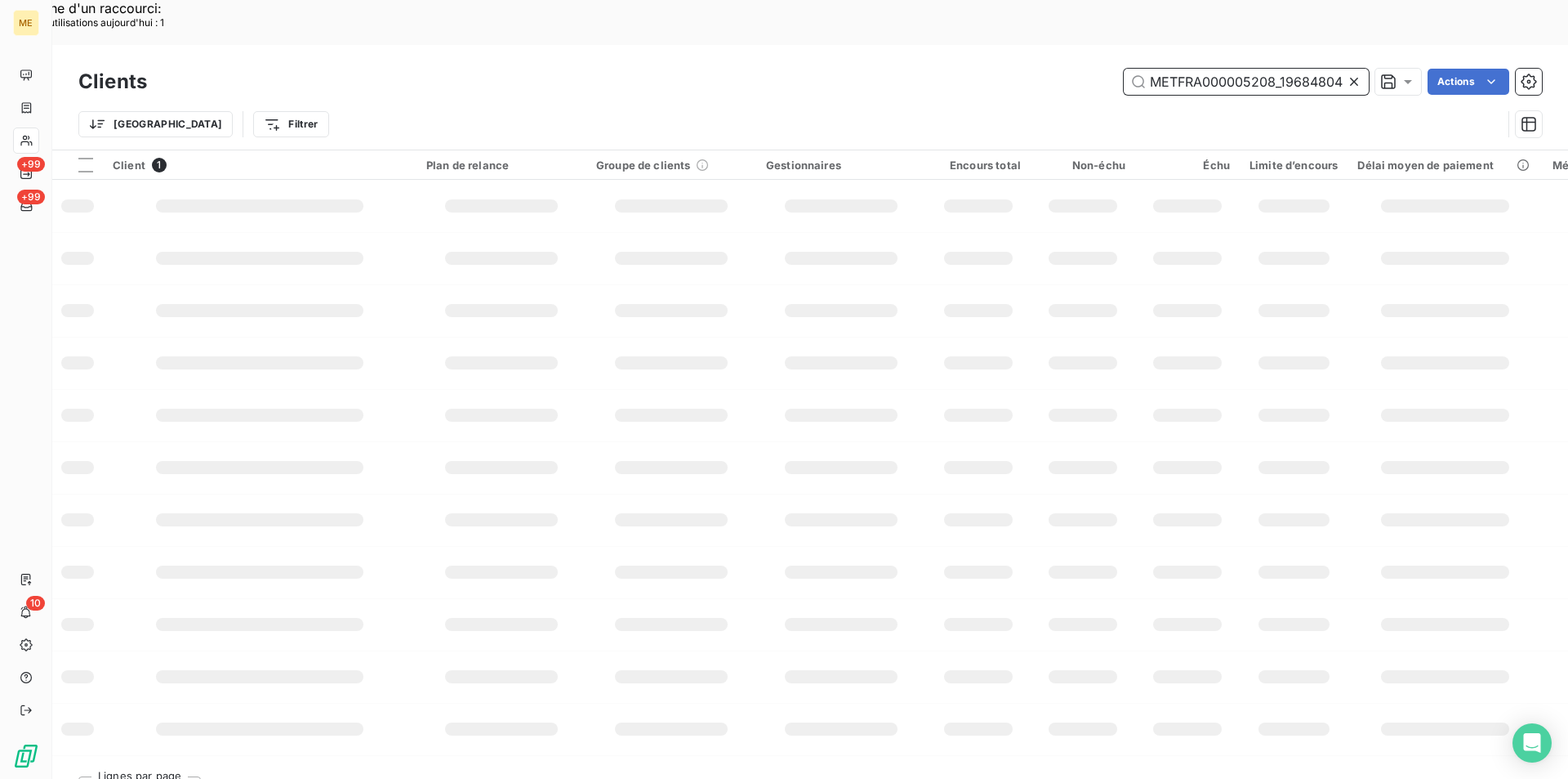
scroll to position [0, 48]
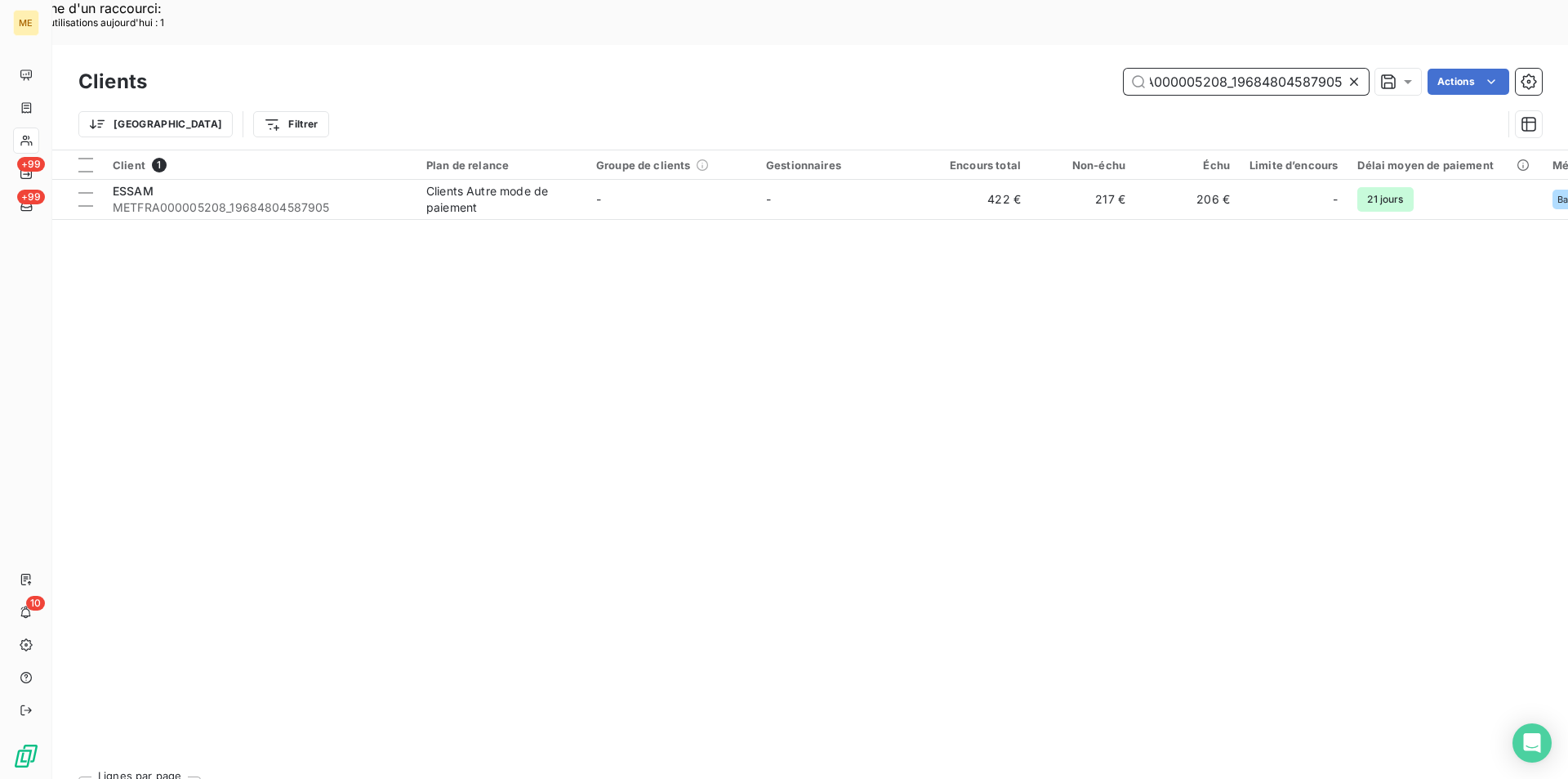
type input "METFRA000005208_19684804587905"
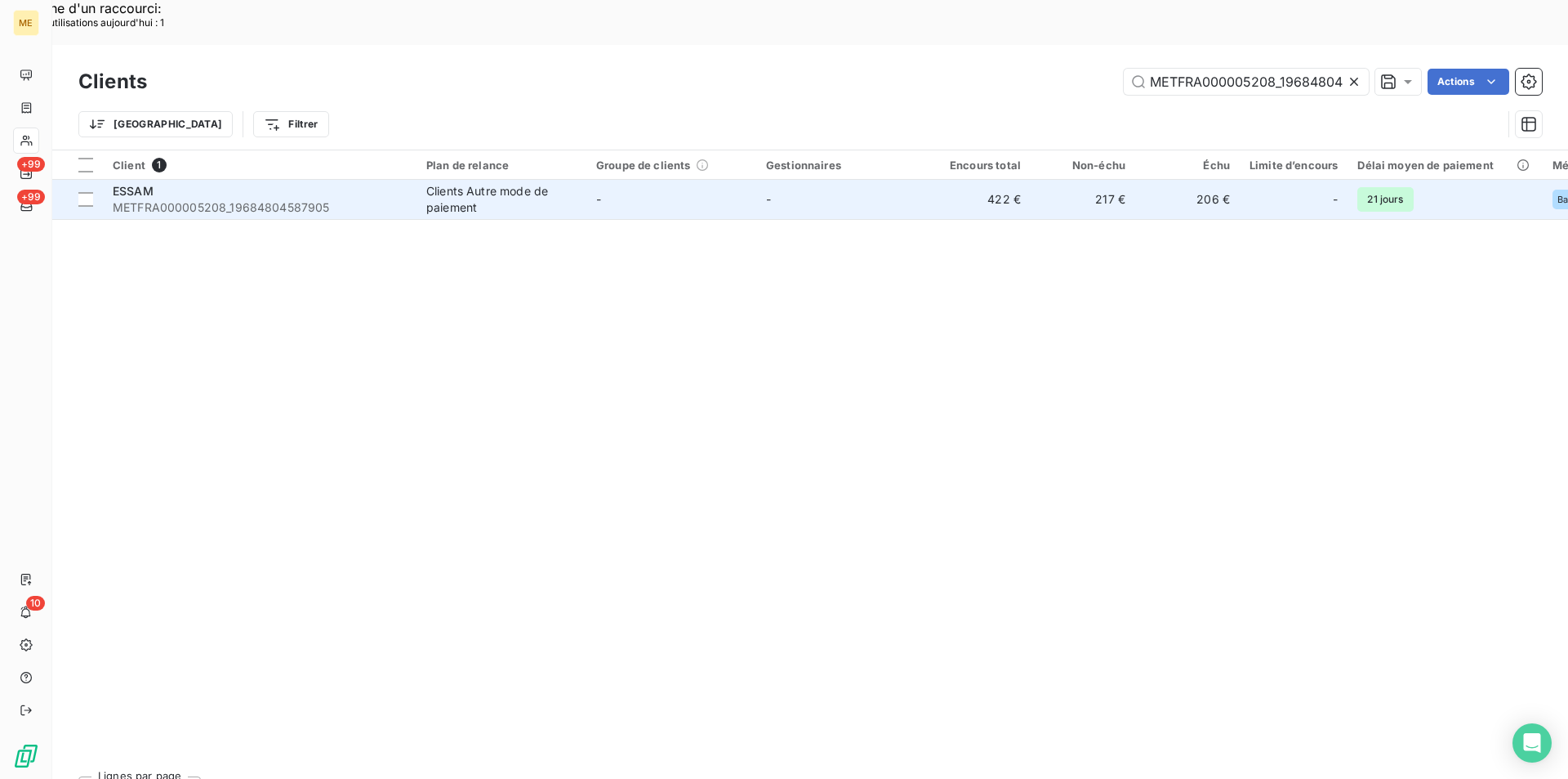
click at [188, 199] on span "METFRA000005208_19684804587905" at bounding box center [259, 207] width 294 height 16
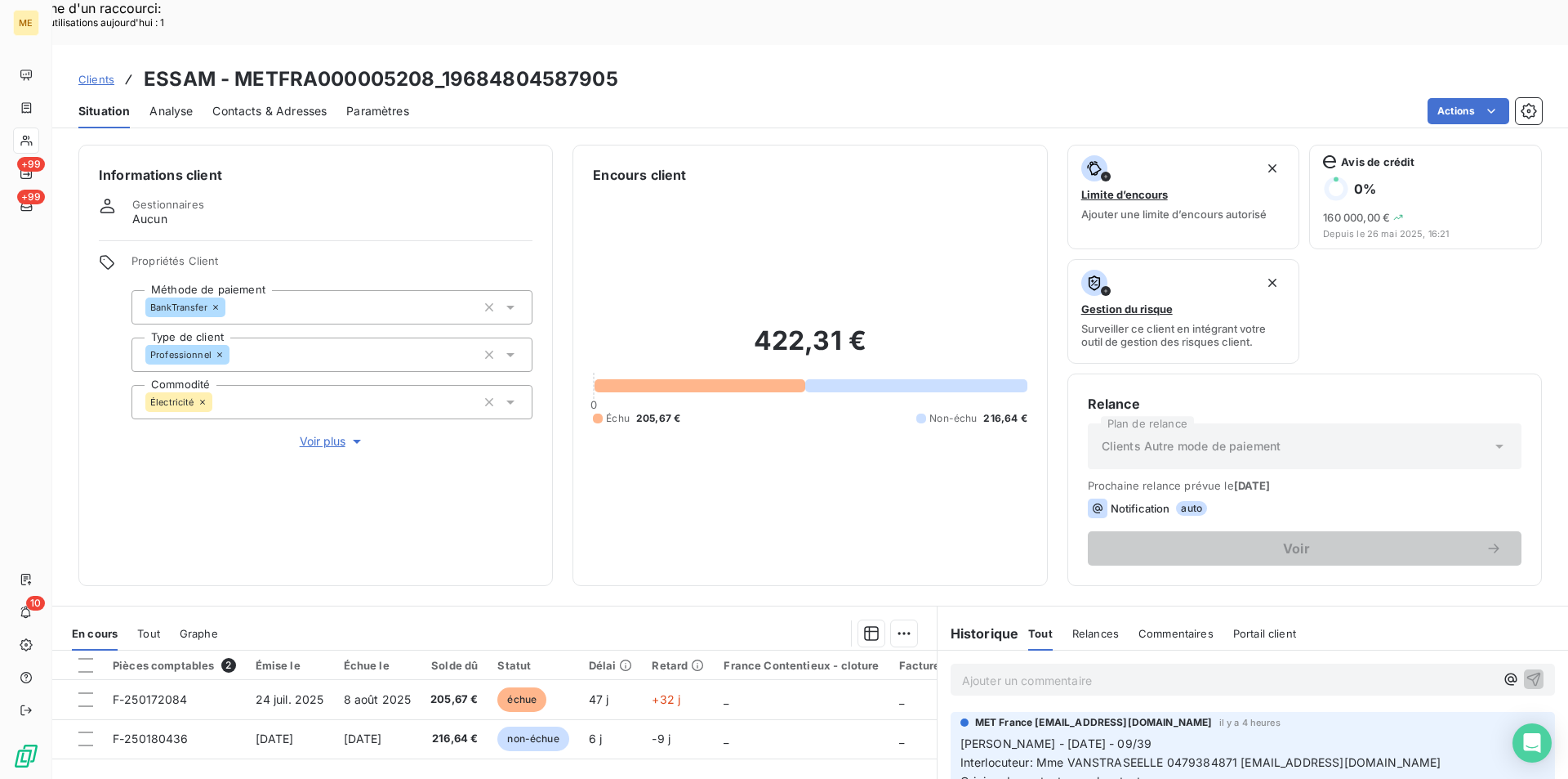
click at [96, 72] on span "Clients" at bounding box center [96, 79] width 36 height 13
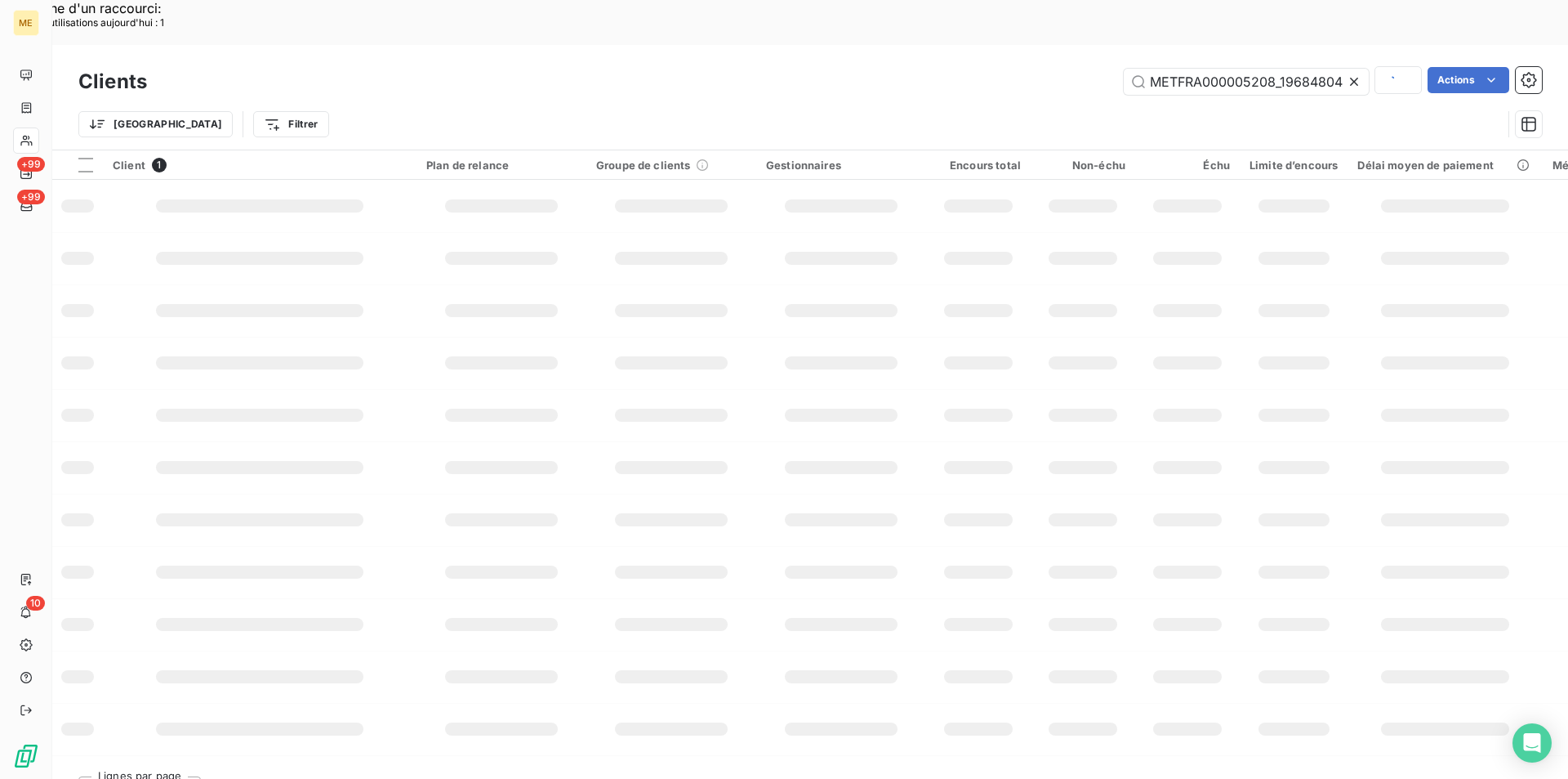
scroll to position [0, 48]
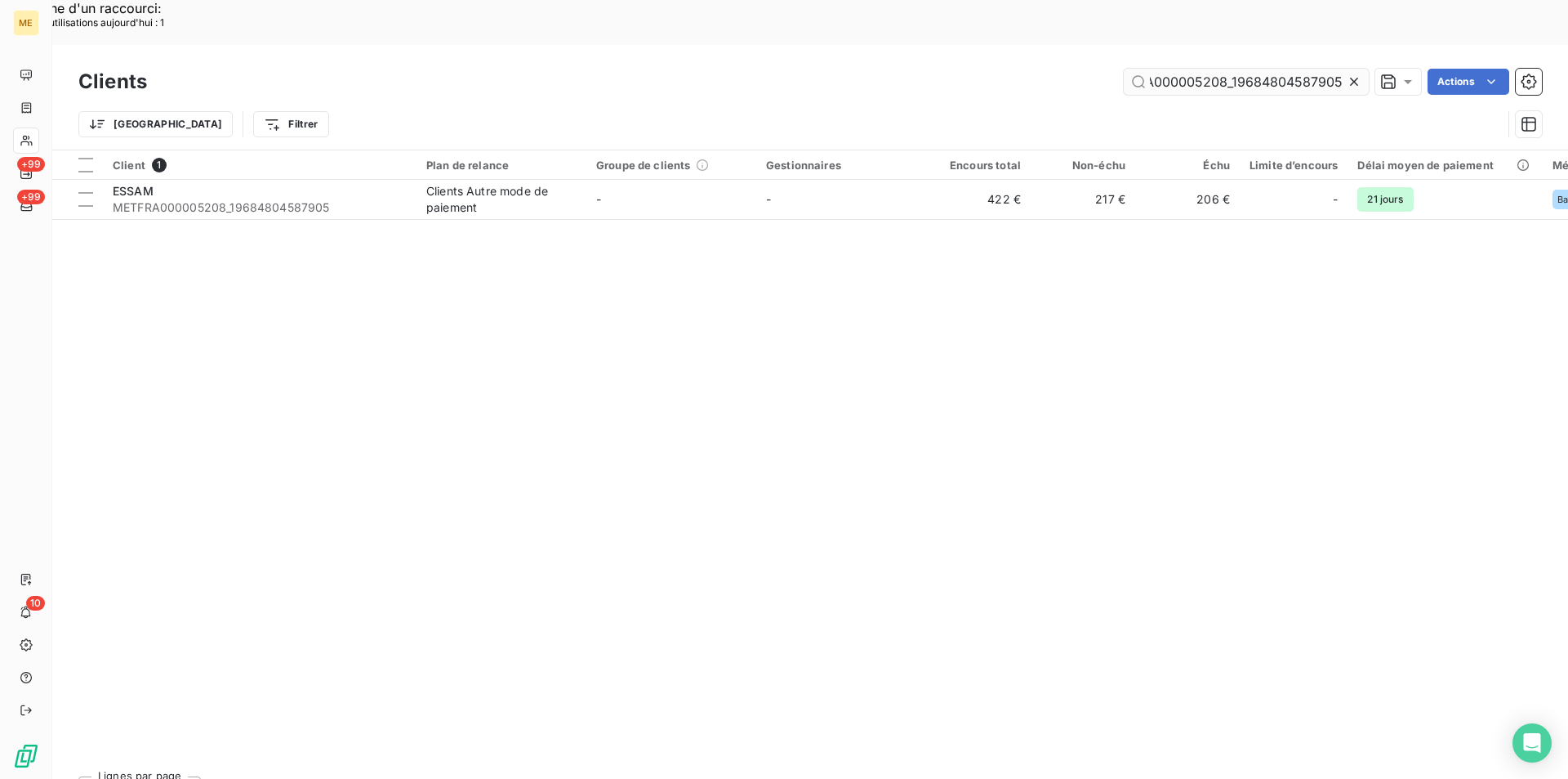
click at [1207, 69] on input "METFRA000005208_19684804587905" at bounding box center [1246, 81] width 245 height 26
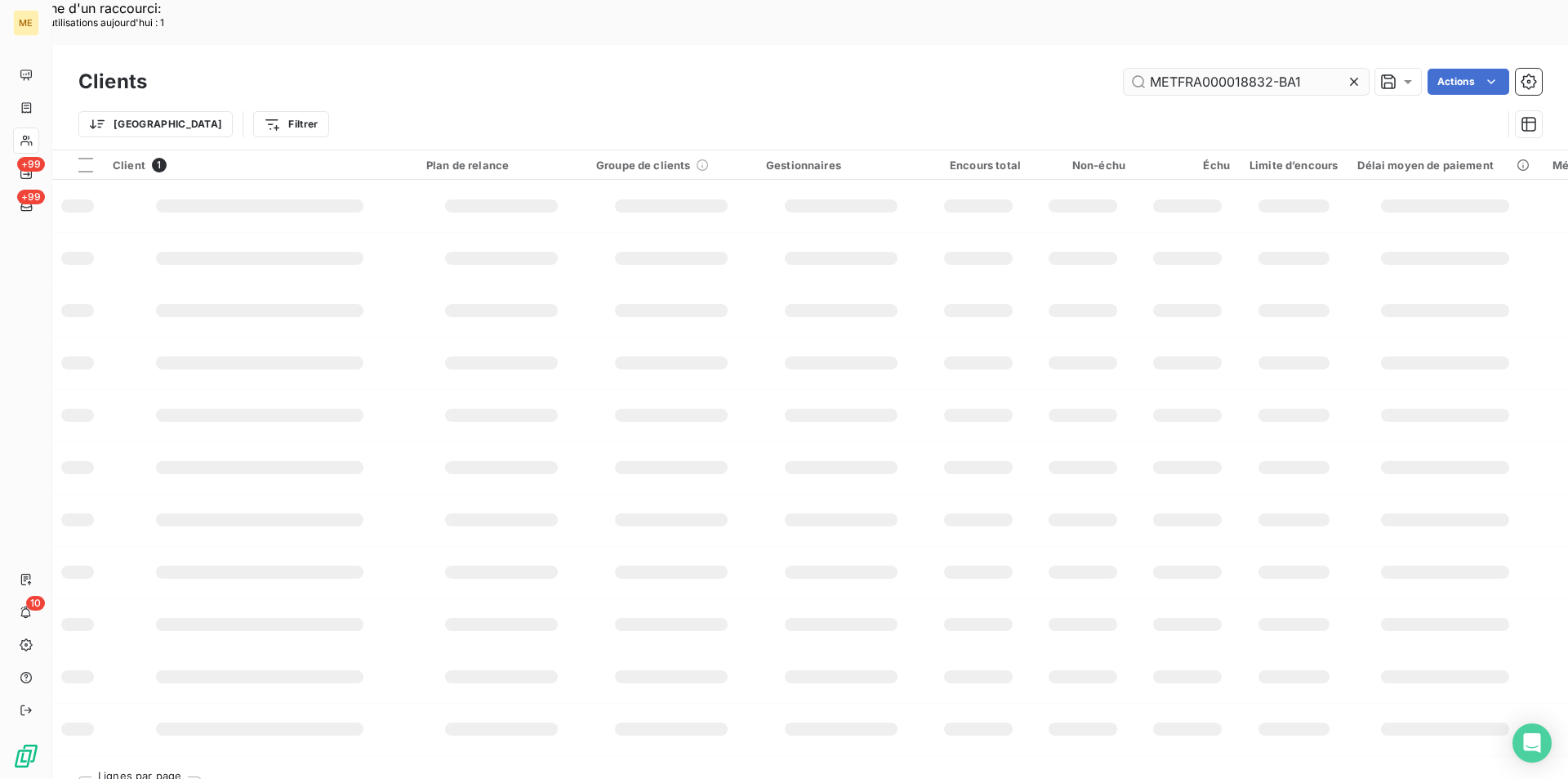
scroll to position [0, 0]
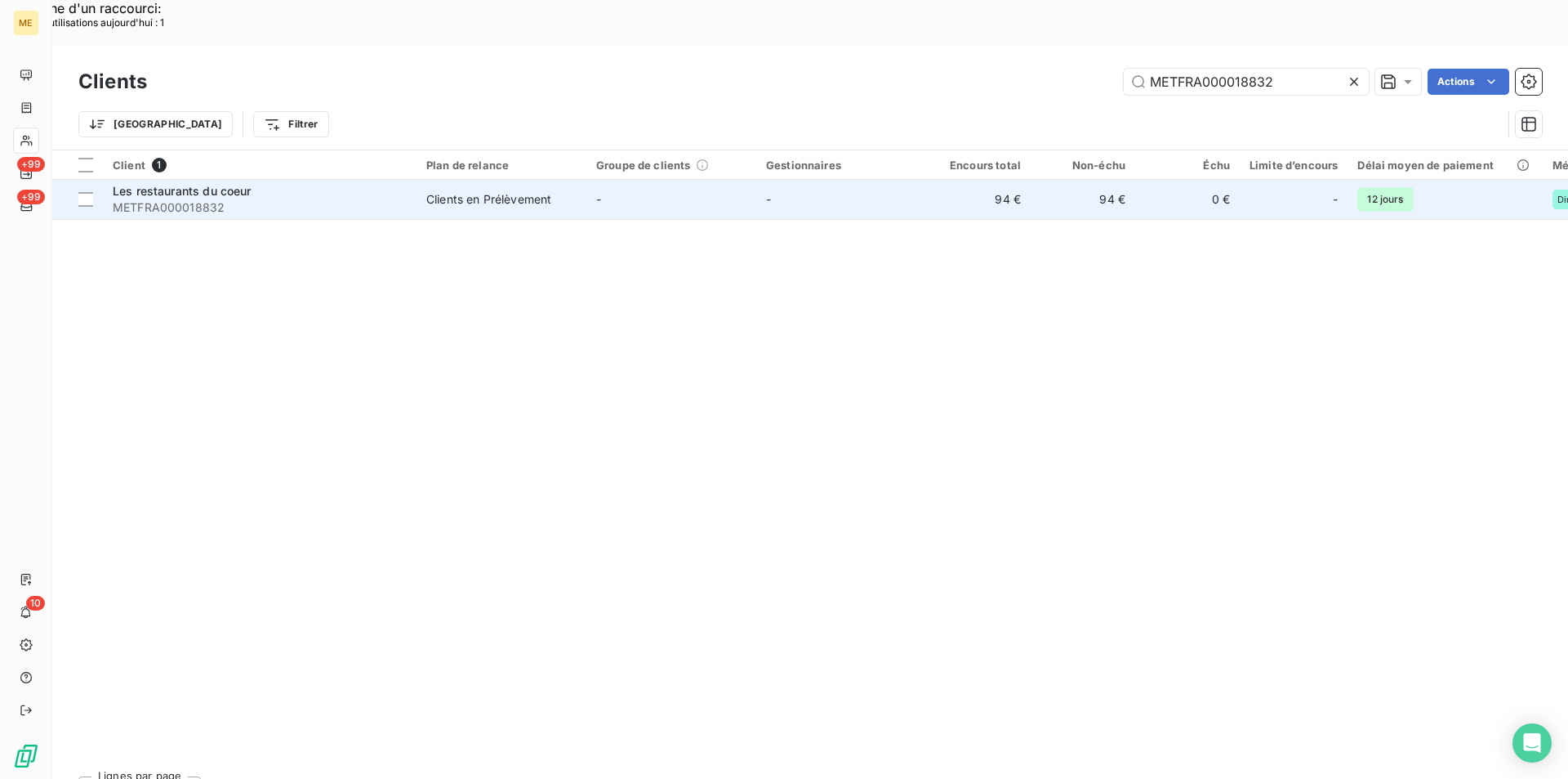
type input "METFRA000018832"
click at [410, 180] on td "Les restaurants du coeur METFRA000018832" at bounding box center [259, 199] width 313 height 39
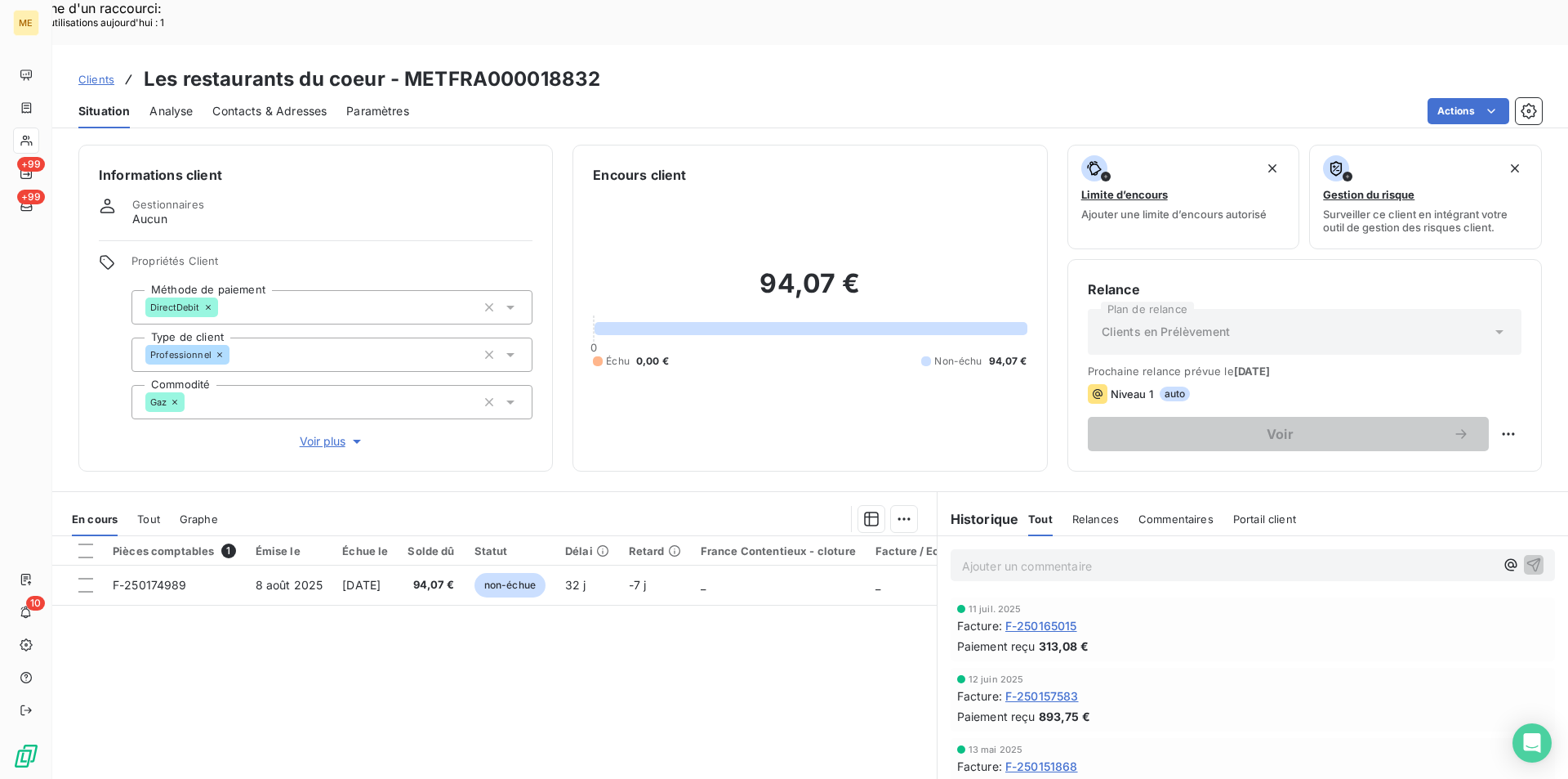
click at [150, 578] on span "F-250174989" at bounding box center [149, 585] width 74 height 14
click at [1061, 758] on span "F-250151868" at bounding box center [1041, 766] width 72 height 17
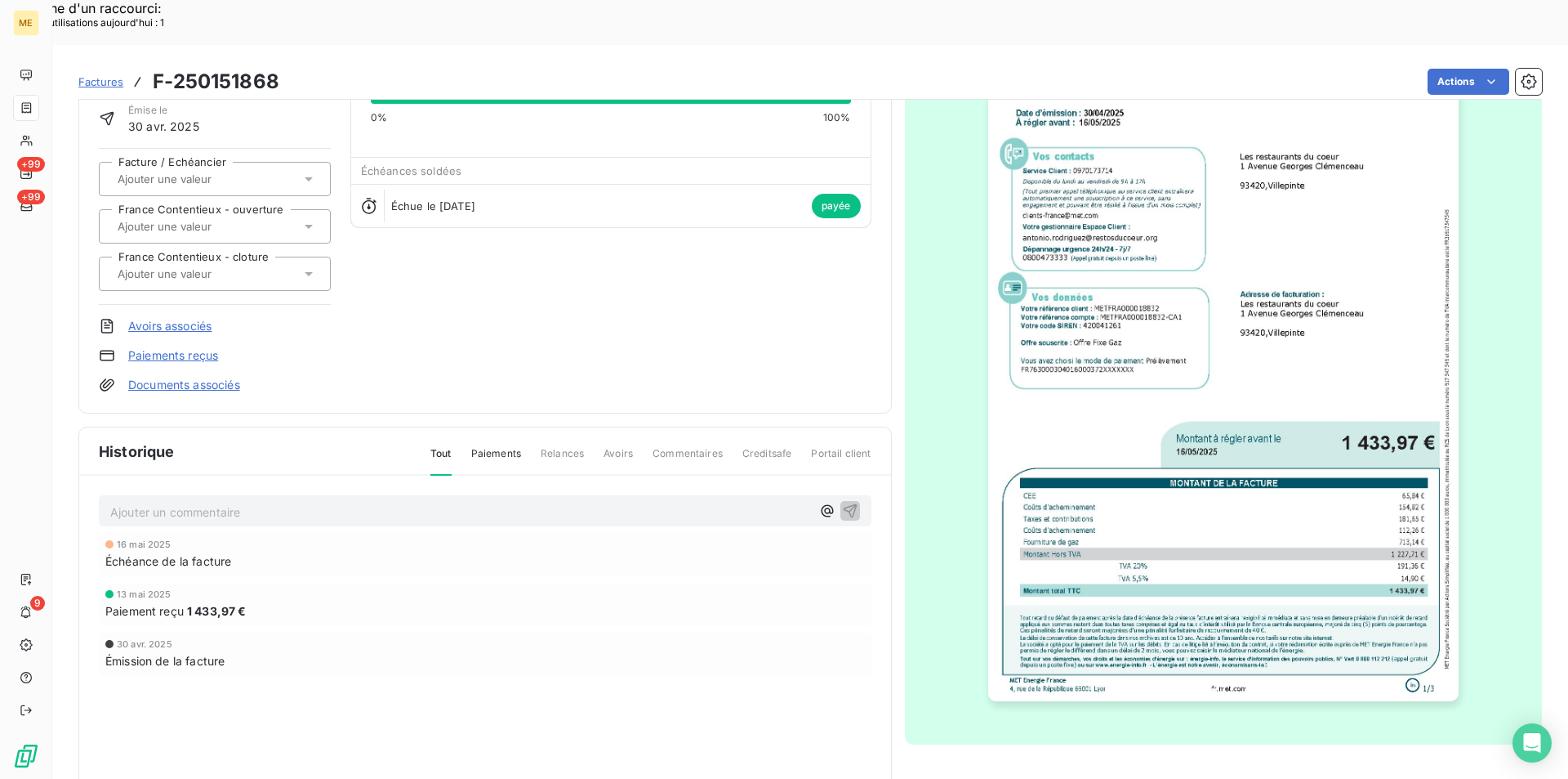
scroll to position [126, 0]
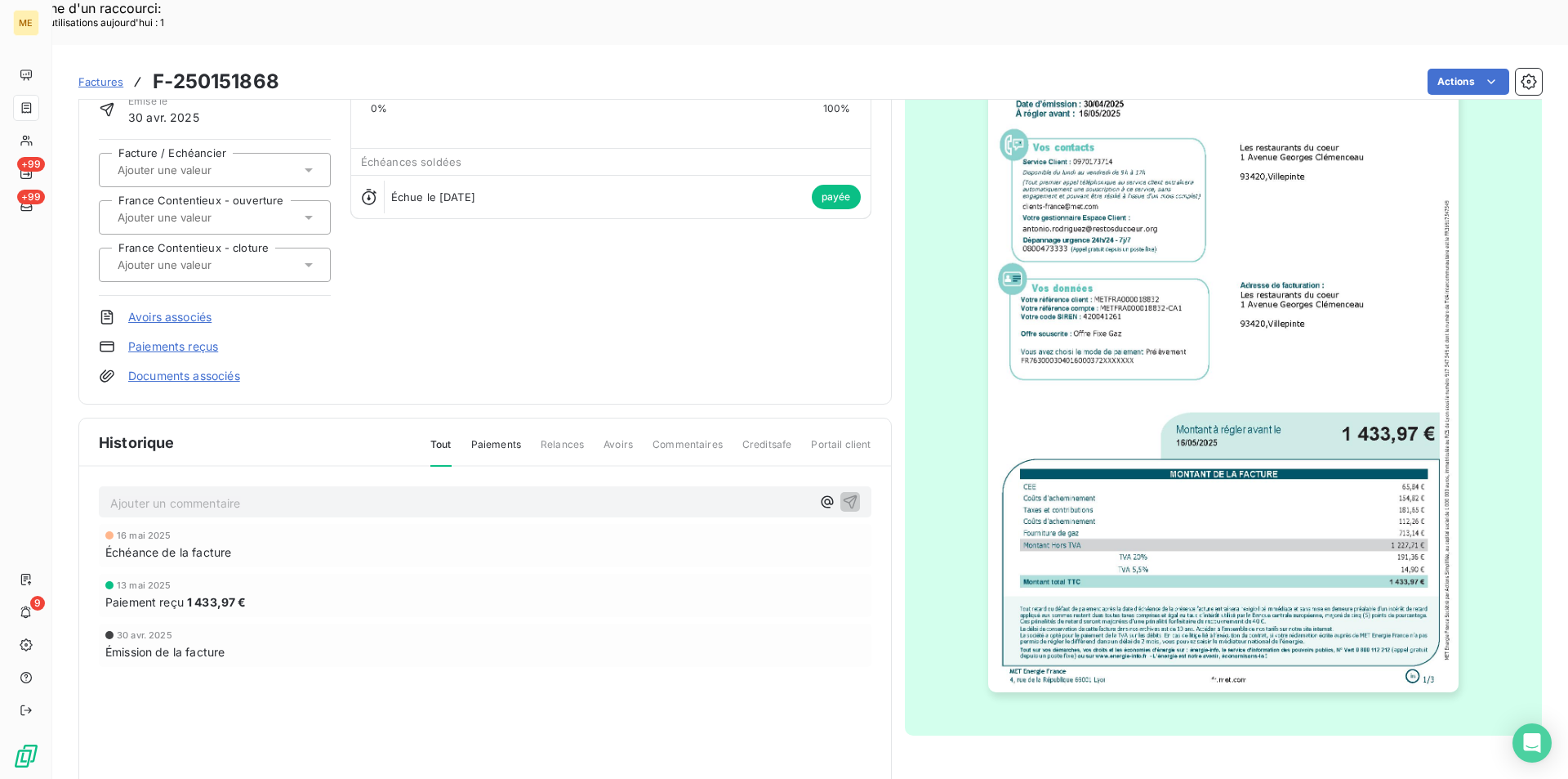
click at [1287, 272] on img "button" at bounding box center [1223, 359] width 471 height 665
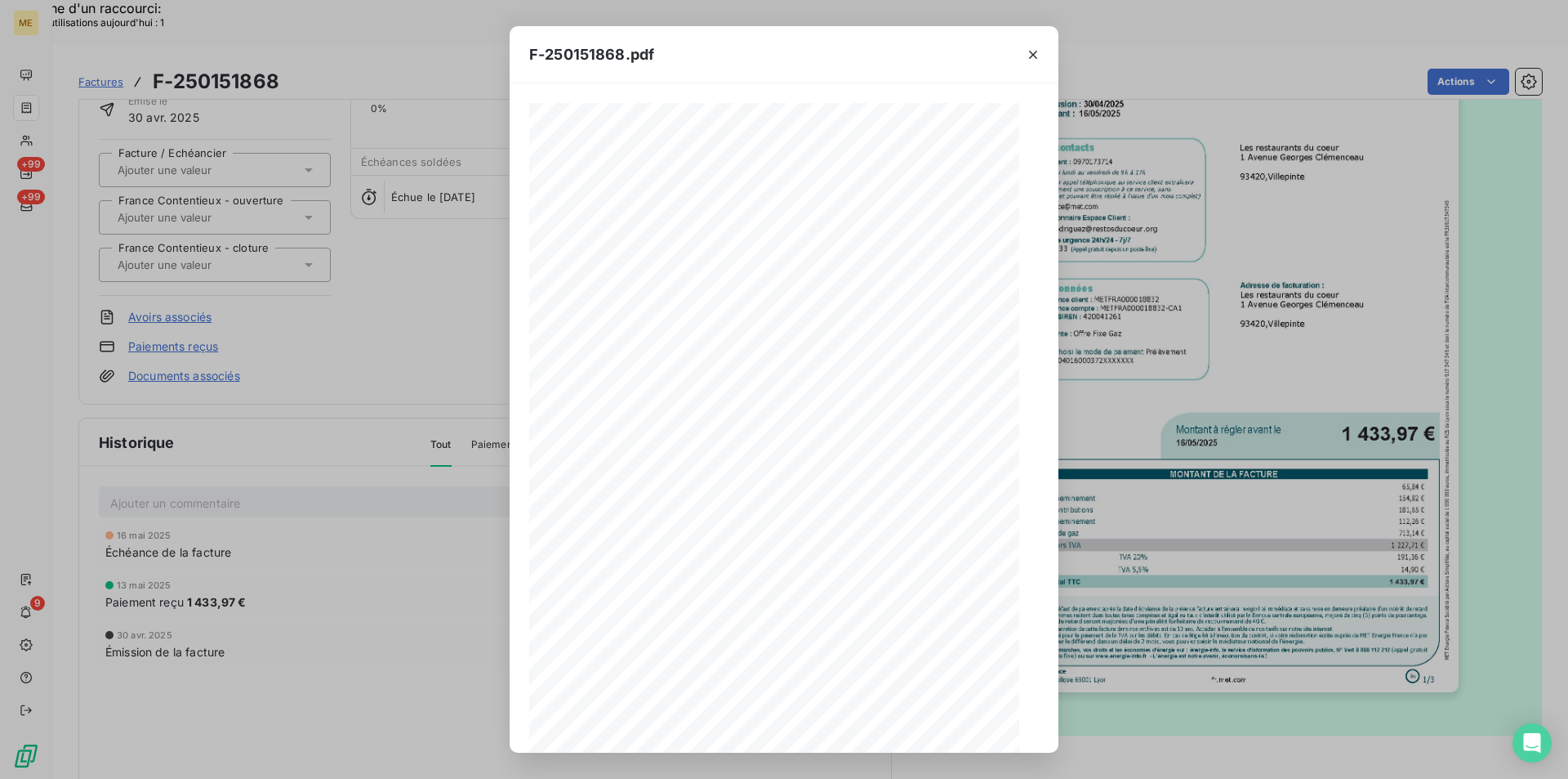
click at [838, 534] on span "e" at bounding box center [841, 532] width 5 height 11
click at [841, 718] on icon "button" at bounding box center [844, 723] width 16 height 16
click at [1151, 492] on div "F-250151868.pdf Facture Gaz N° F-250151868 MET Energie France [STREET_ADDRESS] …" at bounding box center [784, 390] width 1568 height 779
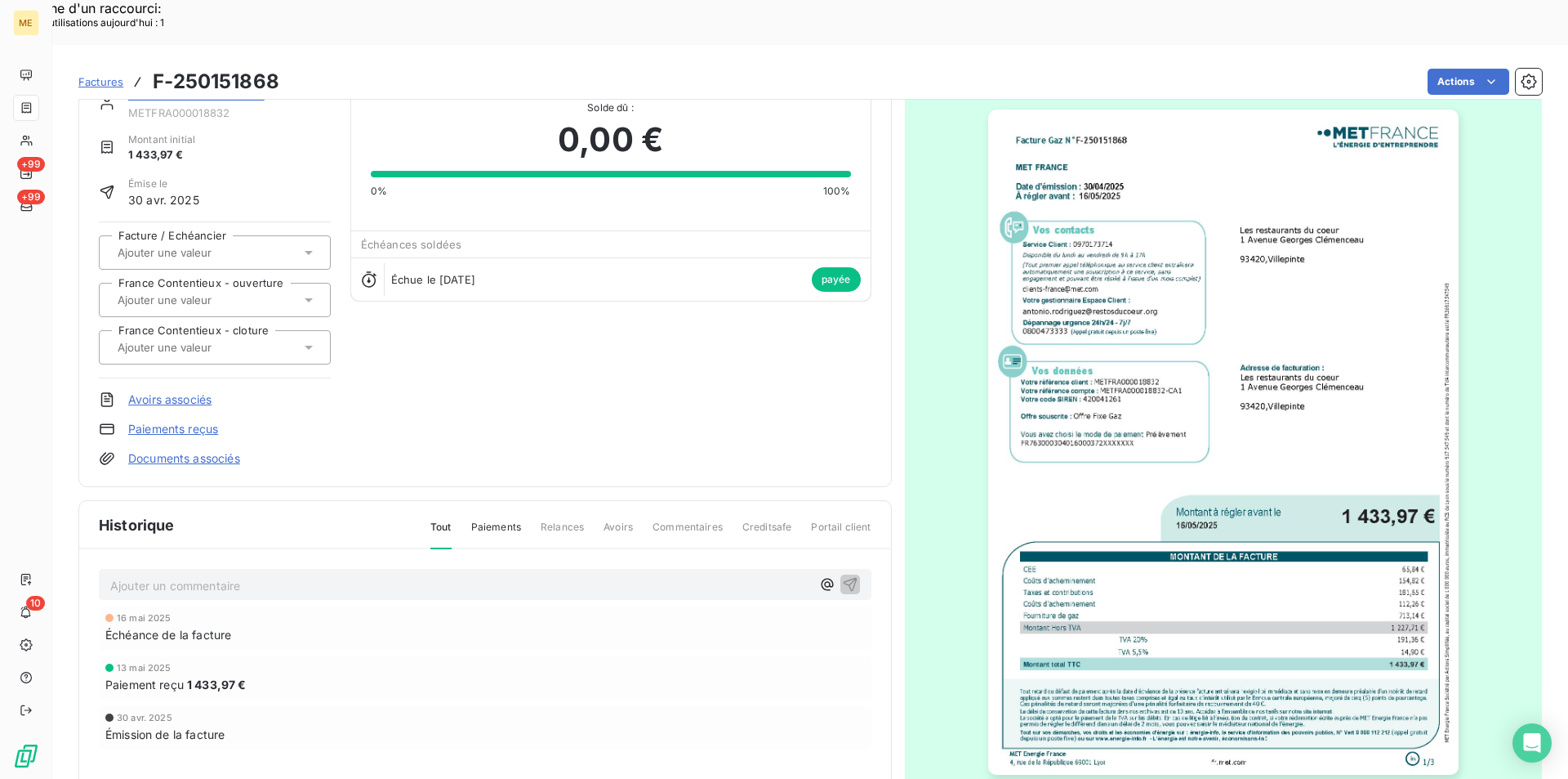
scroll to position [0, 0]
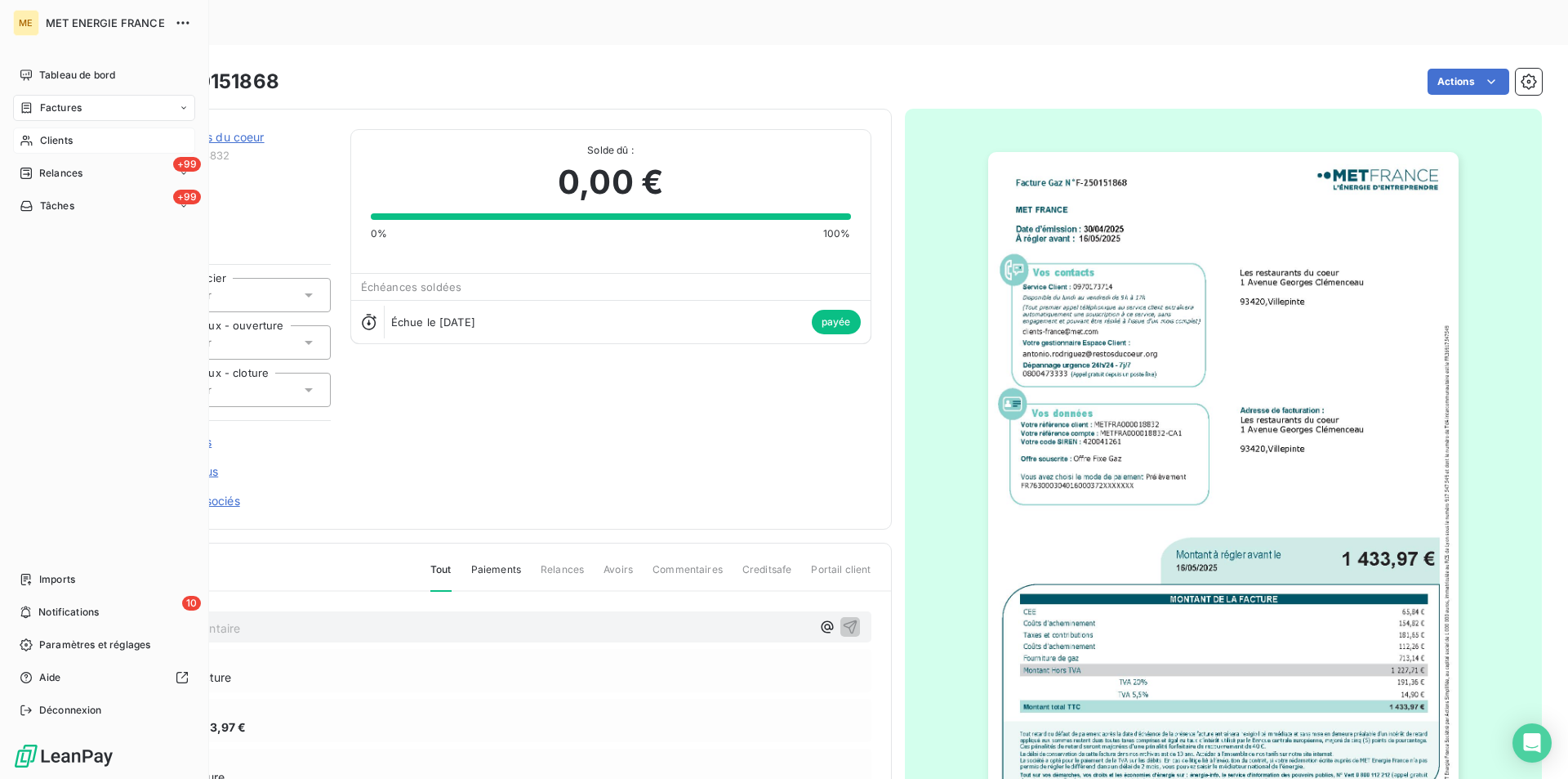
drag, startPoint x: 52, startPoint y: 127, endPoint x: 48, endPoint y: 136, distance: 9.8
click at [48, 136] on nav "Tableau de bord Factures Clients +99 Relances +99 Tâches" at bounding box center [104, 141] width 182 height 157
click at [48, 136] on span "Clients" at bounding box center [56, 140] width 33 height 14
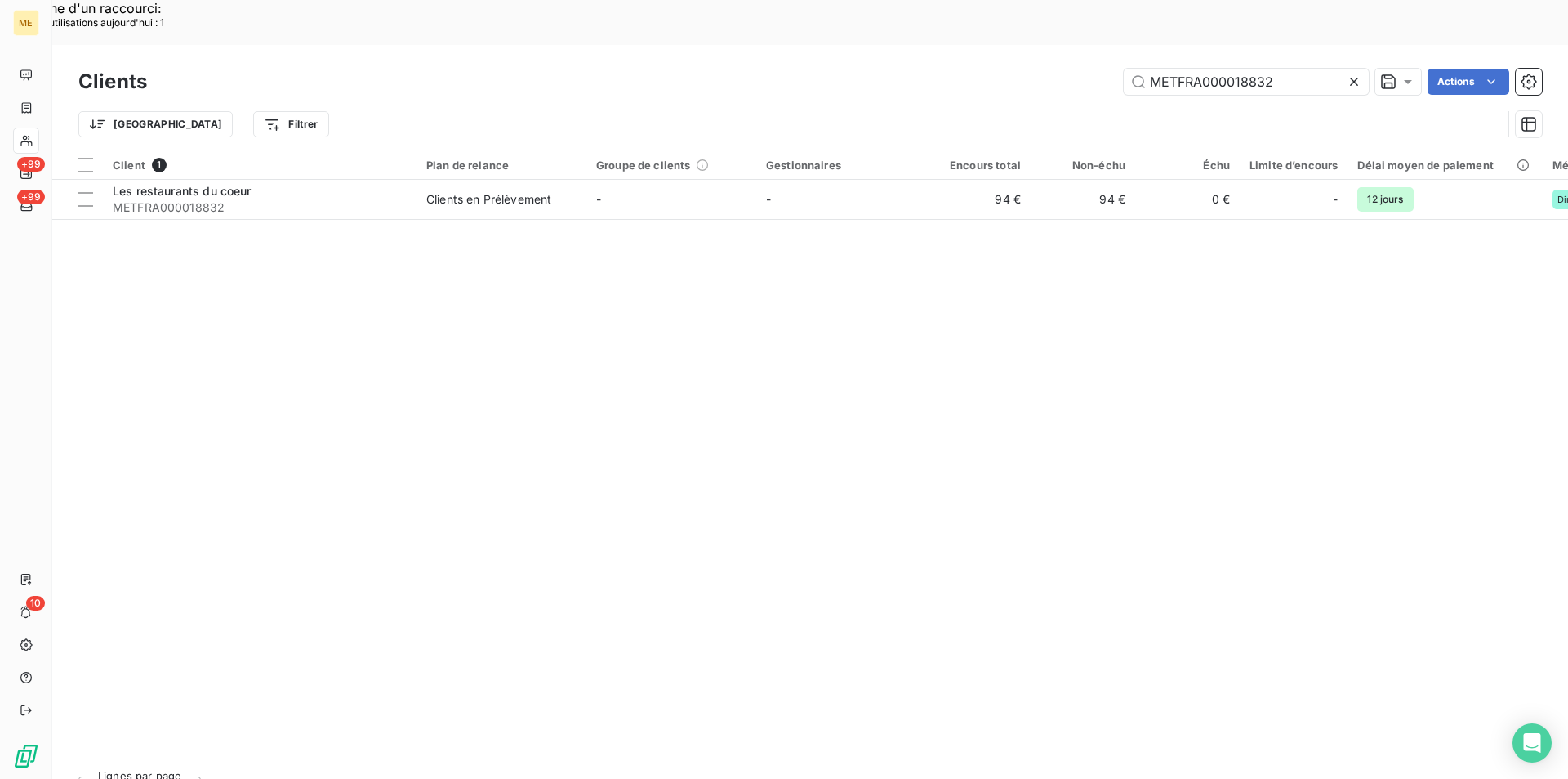
drag, startPoint x: 1306, startPoint y: 34, endPoint x: 1001, endPoint y: 34, distance: 305.0
click at [1001, 69] on div "METFRA000018832 Actions" at bounding box center [855, 81] width 1375 height 26
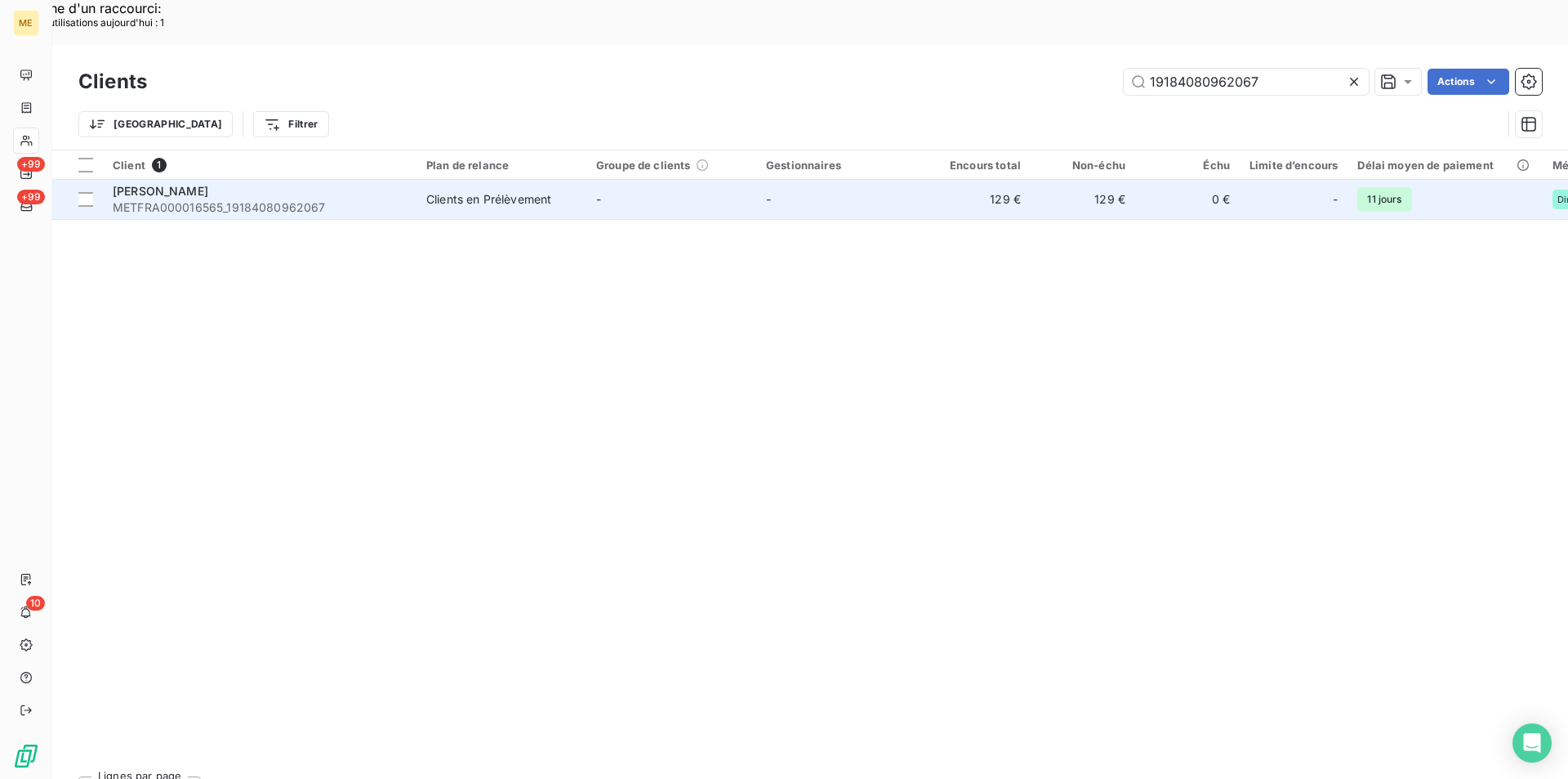
type input "19184080962067"
click at [188, 199] on span "METFRA000016565_19184080962067" at bounding box center [259, 207] width 294 height 16
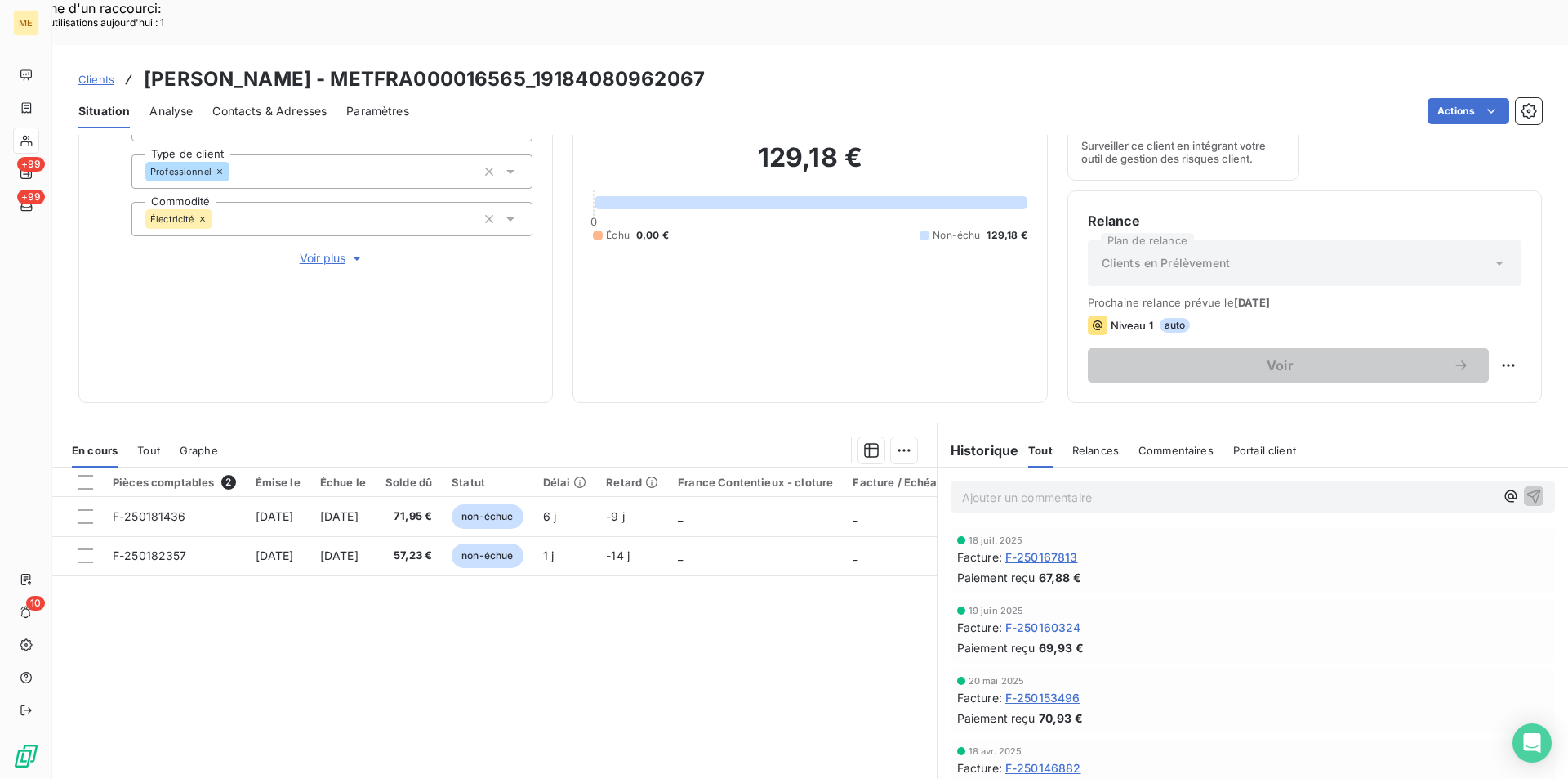
scroll to position [190, 0]
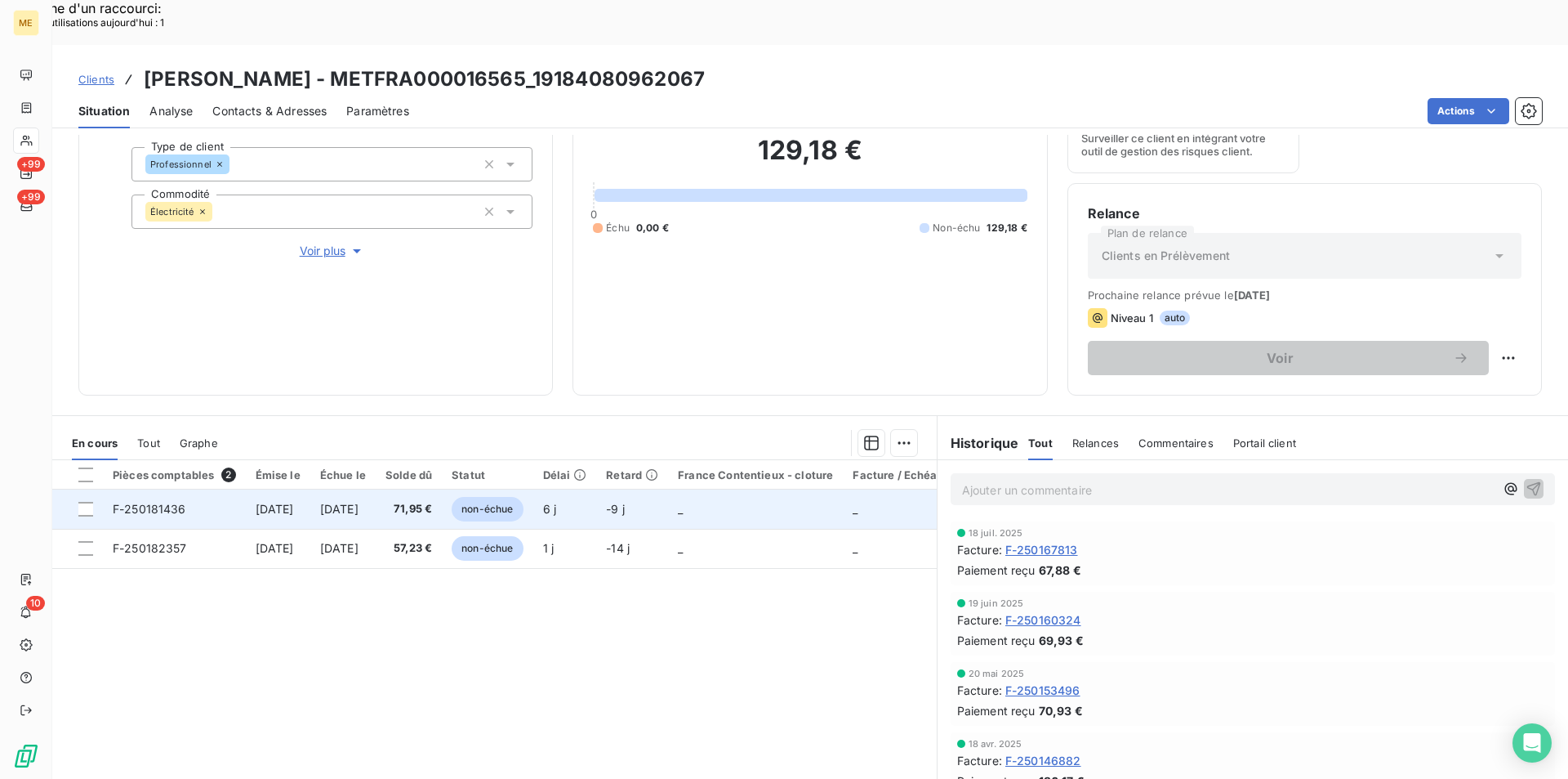
click at [358, 502] on span "[DATE]" at bounding box center [338, 509] width 38 height 14
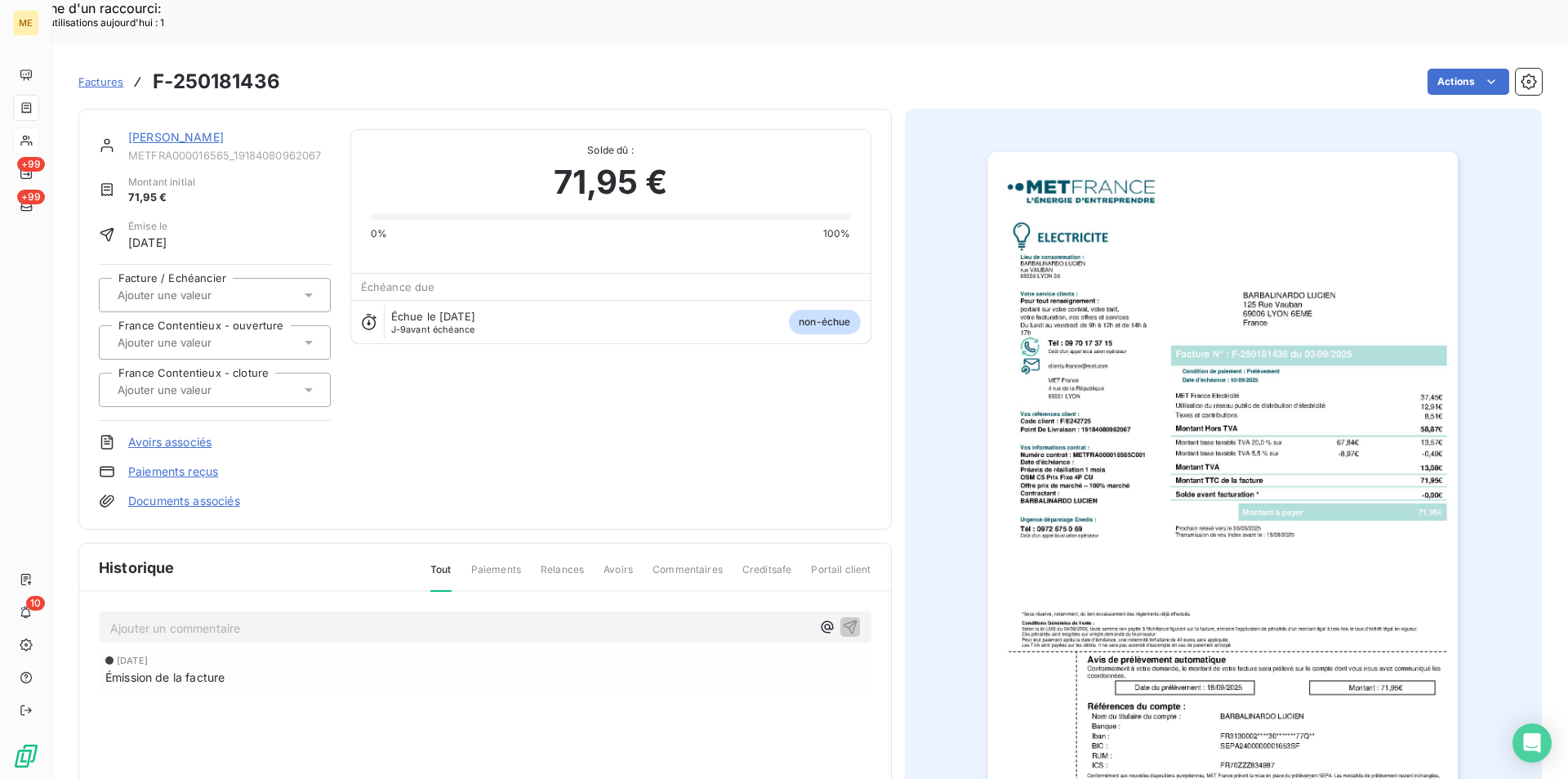
click at [1114, 482] on img "button" at bounding box center [1223, 484] width 470 height 665
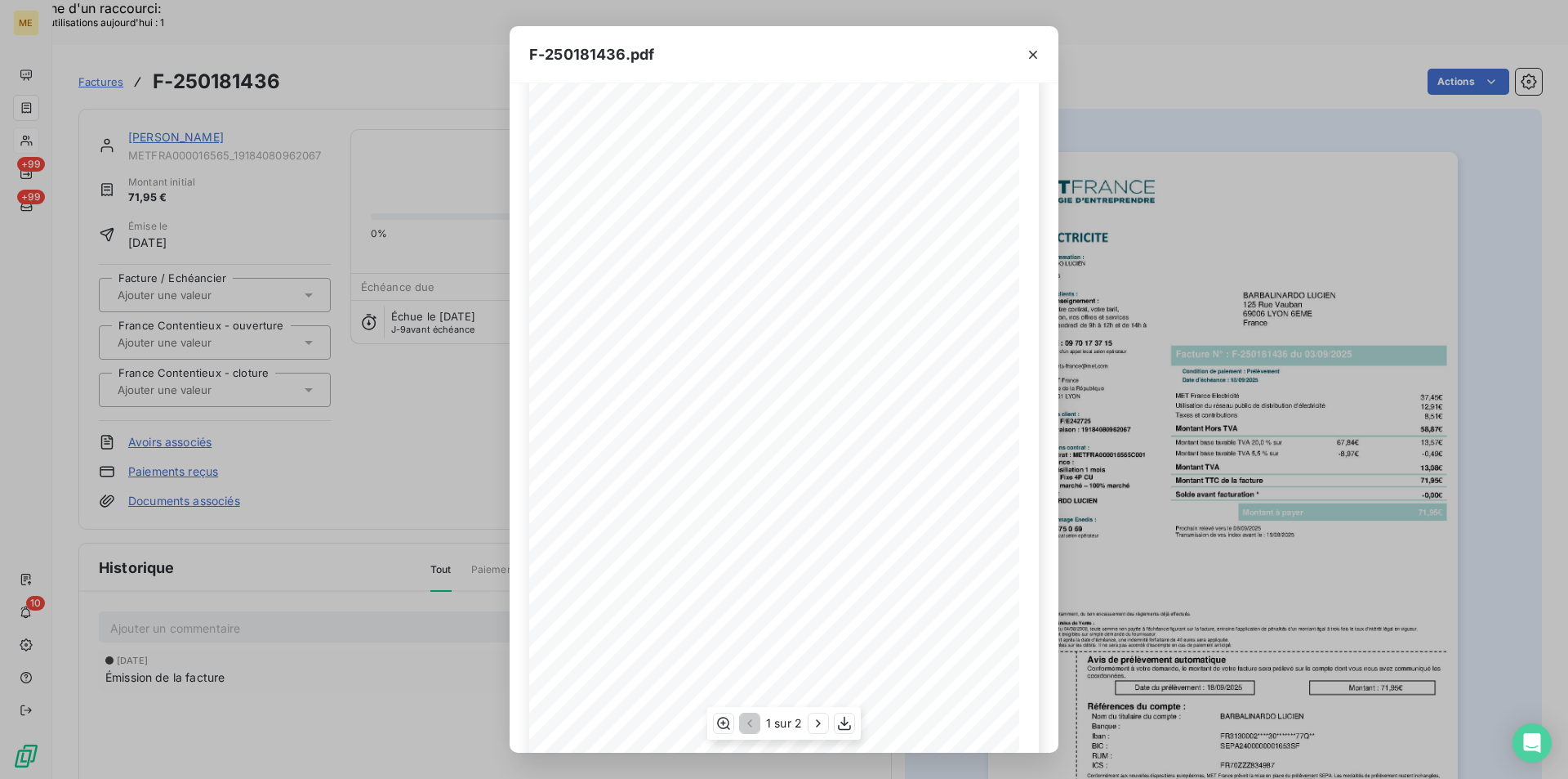
scroll to position [63, 0]
click at [844, 726] on icon "button" at bounding box center [844, 723] width 16 height 16
drag, startPoint x: 1230, startPoint y: 511, endPoint x: 1173, endPoint y: 490, distance: 60.7
click at [1232, 511] on div "F-250181436.pdf *Sous réserve, notamment, du bon encaissement des règlements dé…" at bounding box center [784, 390] width 1568 height 779
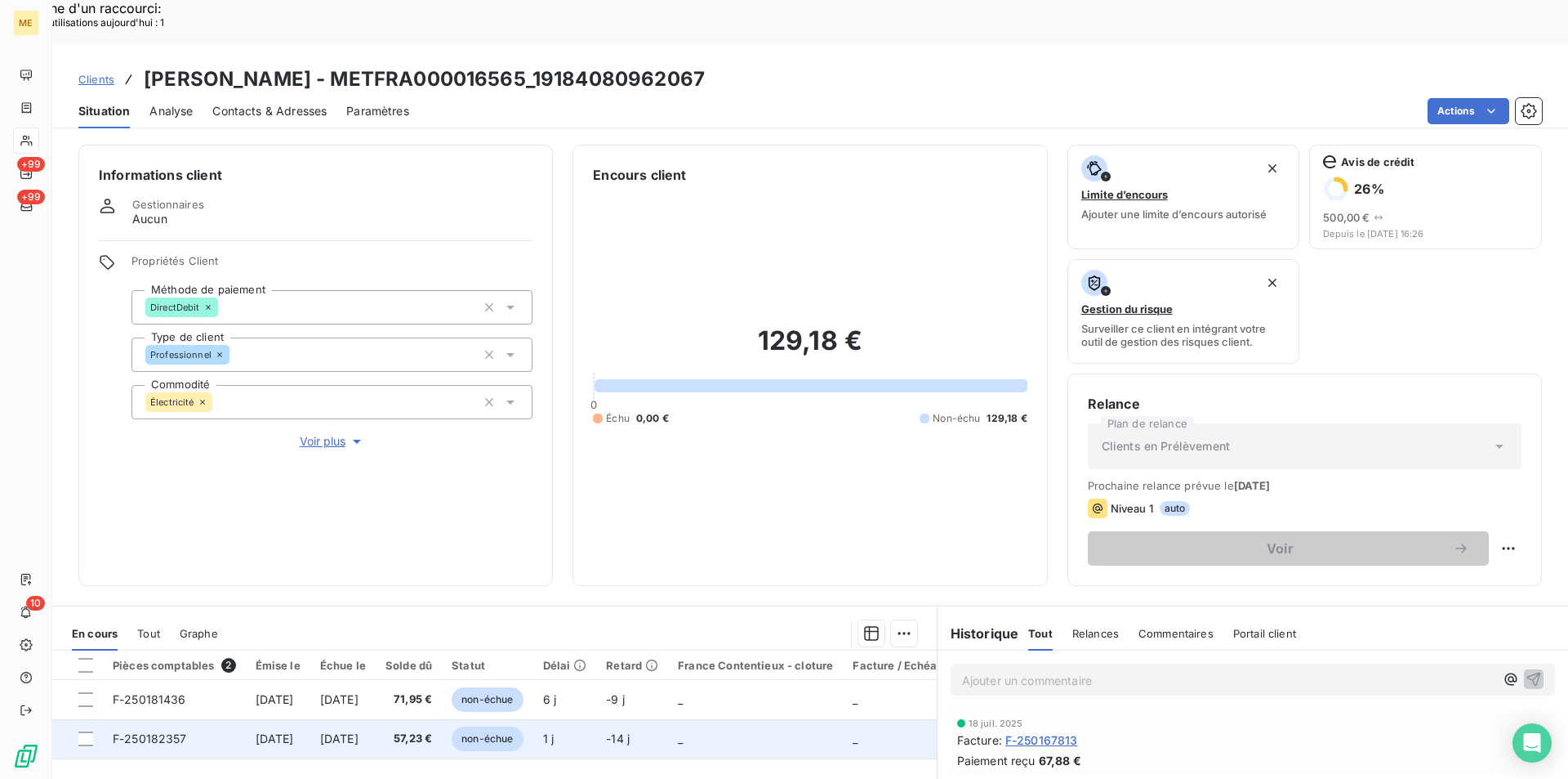
click at [338, 719] on td "[DATE]" at bounding box center [343, 739] width 65 height 39
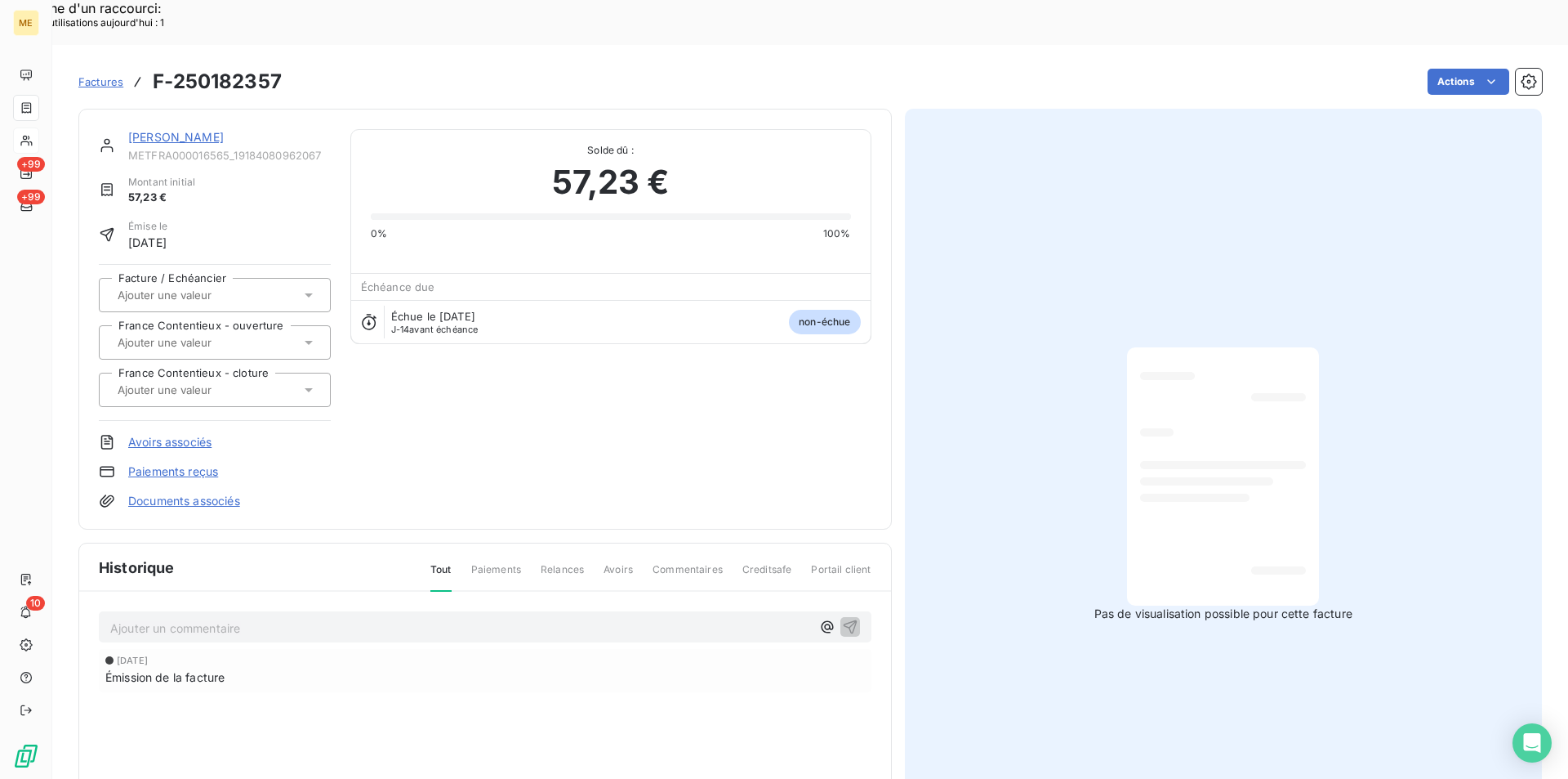
click at [1180, 477] on div at bounding box center [1206, 481] width 132 height 8
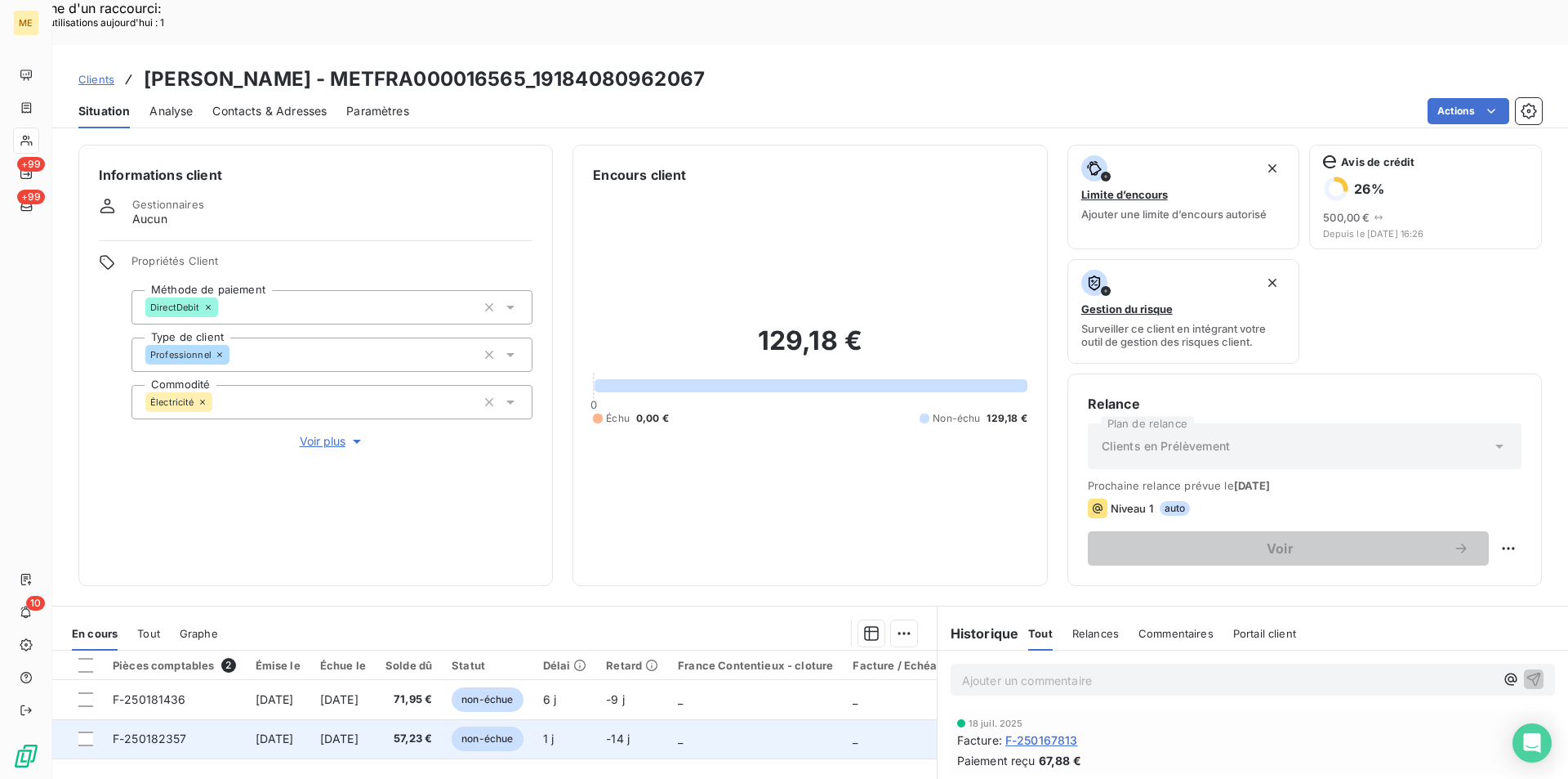
click at [146, 719] on td "F-250182357" at bounding box center [174, 739] width 143 height 39
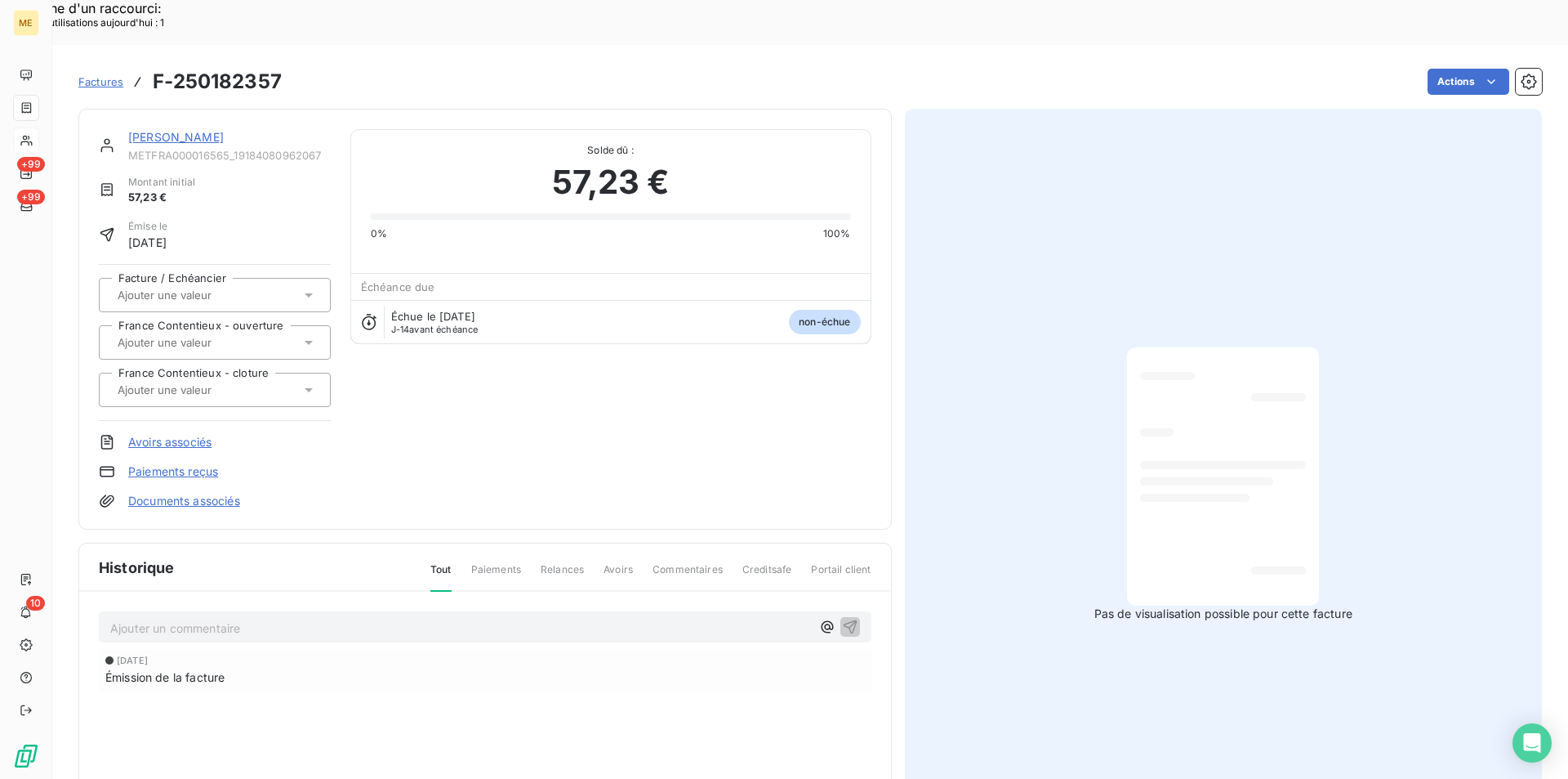
click at [1196, 466] on div at bounding box center [1223, 476] width 166 height 232
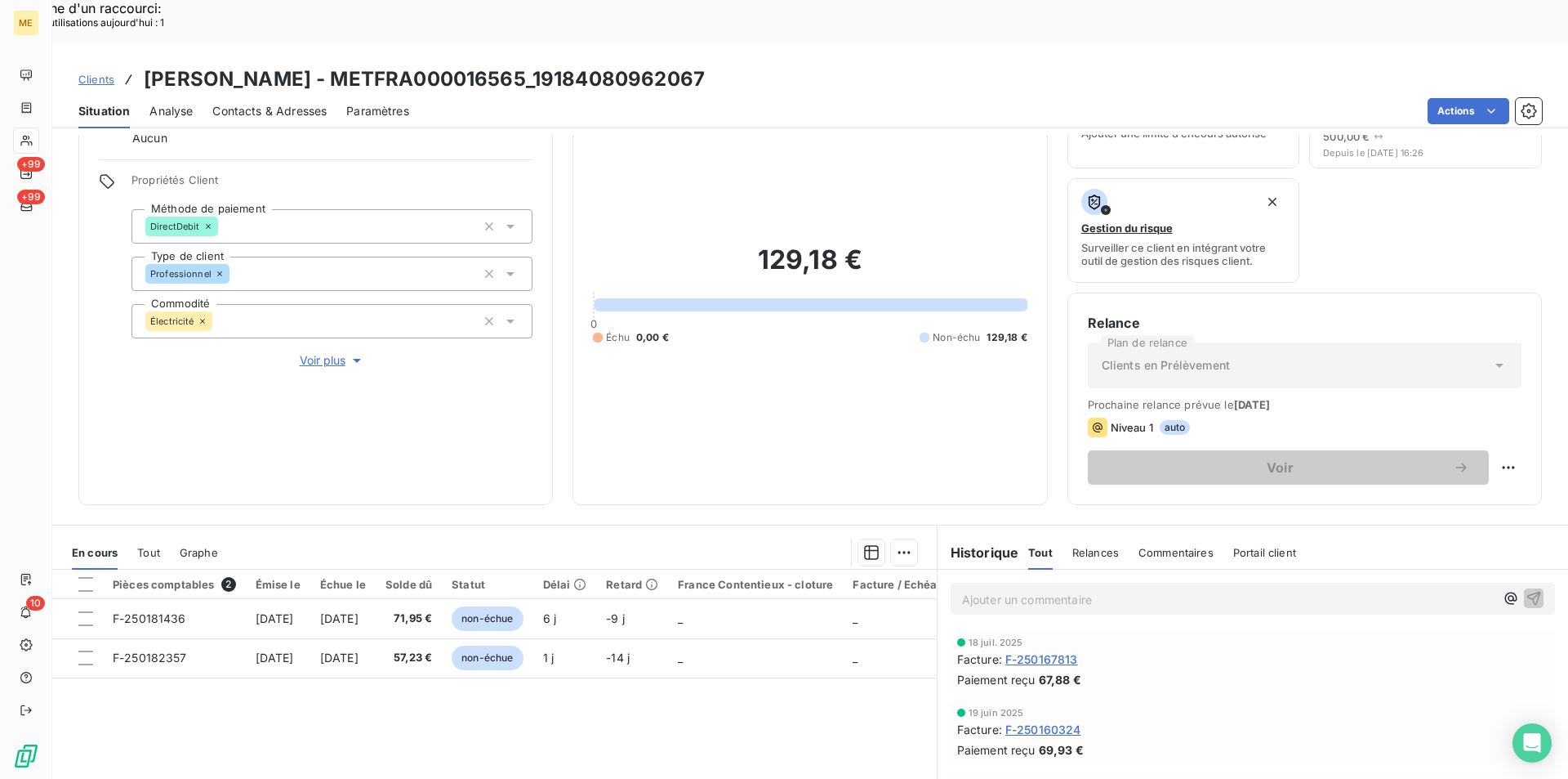
scroll to position [190, 0]
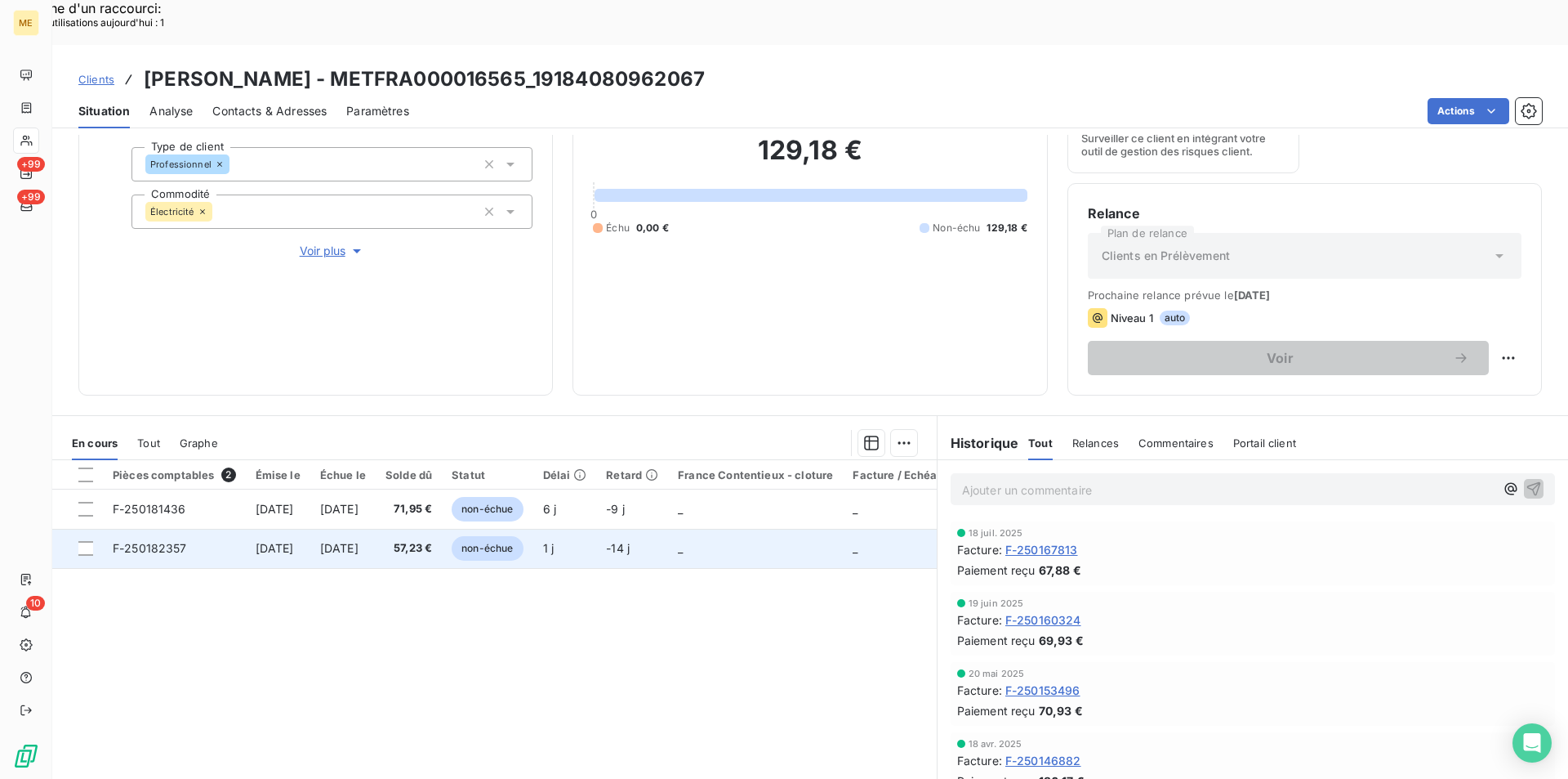
click at [194, 529] on td "F-250182357" at bounding box center [174, 549] width 143 height 39
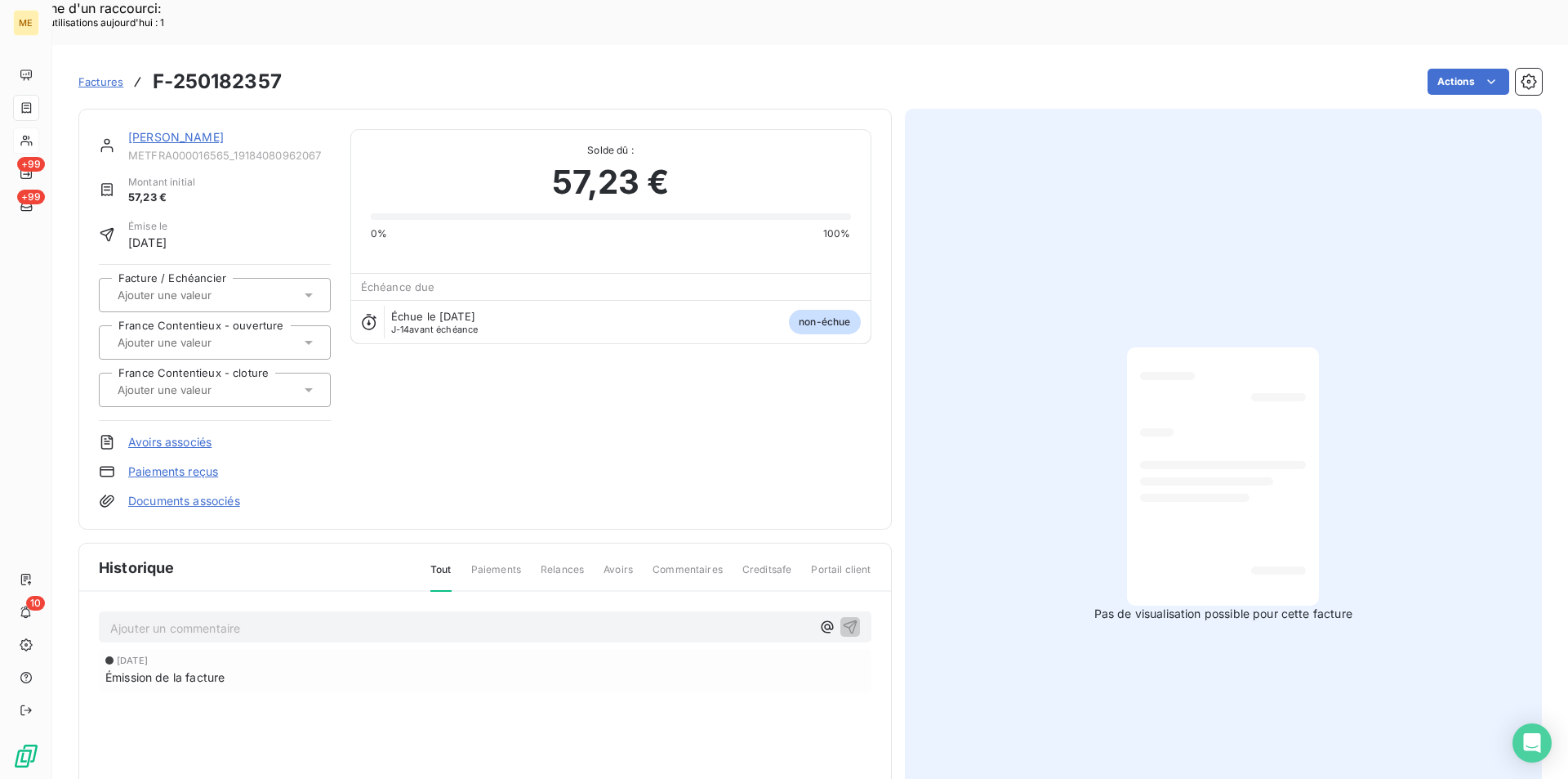
click at [1140, 360] on div at bounding box center [1223, 476] width 166 height 232
drag, startPoint x: 541, startPoint y: 142, endPoint x: 680, endPoint y: 135, distance: 139.2
click at [680, 158] on div "57,23 €" at bounding box center [611, 182] width 480 height 49
click at [681, 158] on div "57,23 €" at bounding box center [611, 182] width 480 height 49
click at [671, 158] on div "57,23 €" at bounding box center [611, 182] width 480 height 49
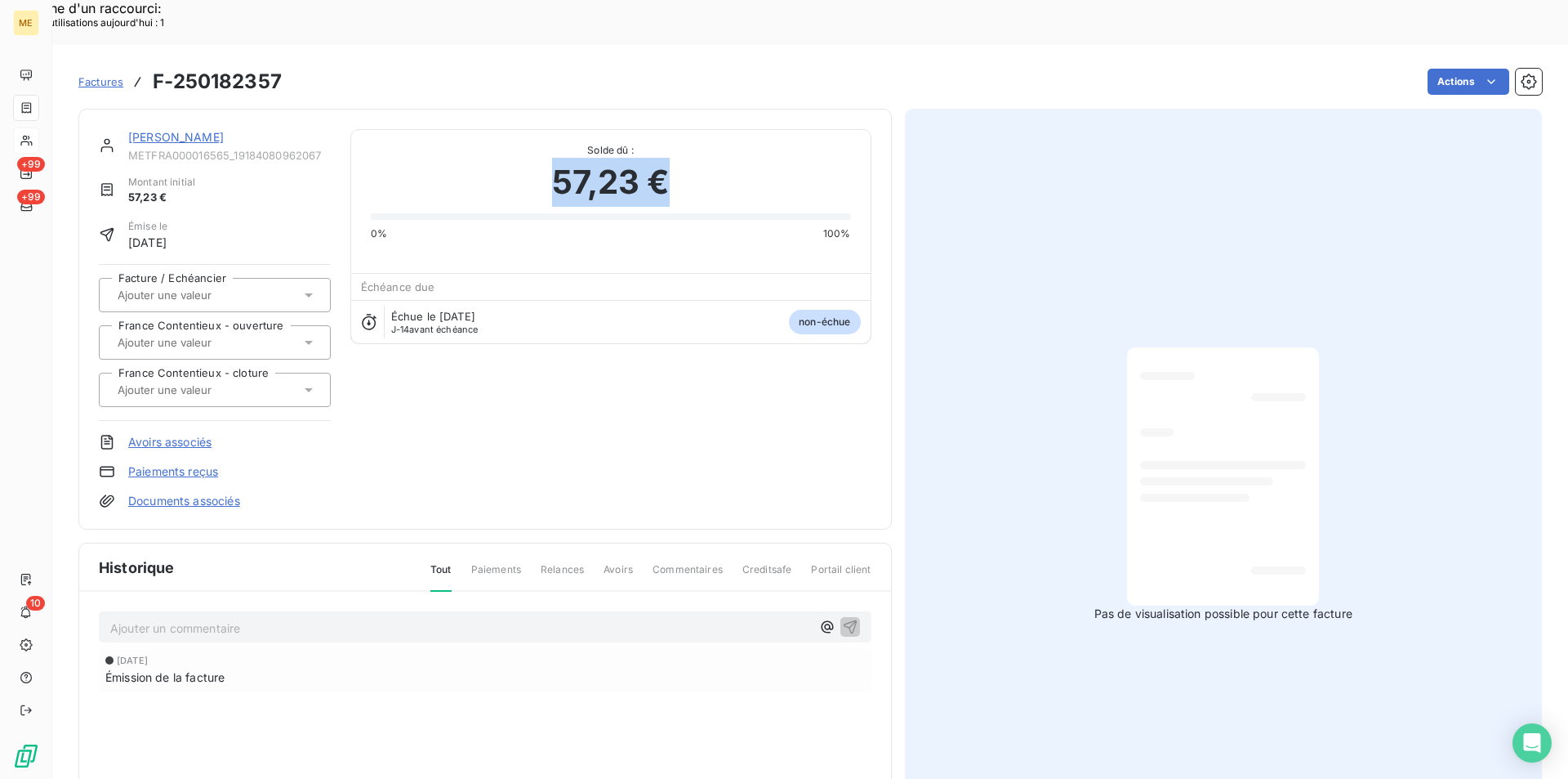
drag, startPoint x: 660, startPoint y: 140, endPoint x: 556, endPoint y: 145, distance: 104.1
click at [556, 158] on span "57,23 €" at bounding box center [611, 182] width 118 height 49
click at [1180, 360] on div at bounding box center [1223, 476] width 166 height 232
click at [1182, 348] on div at bounding box center [1222, 476] width 192 height 258
click at [1398, 331] on div "Pas de visualisation possible pour cette facture" at bounding box center [1223, 484] width 638 height 751
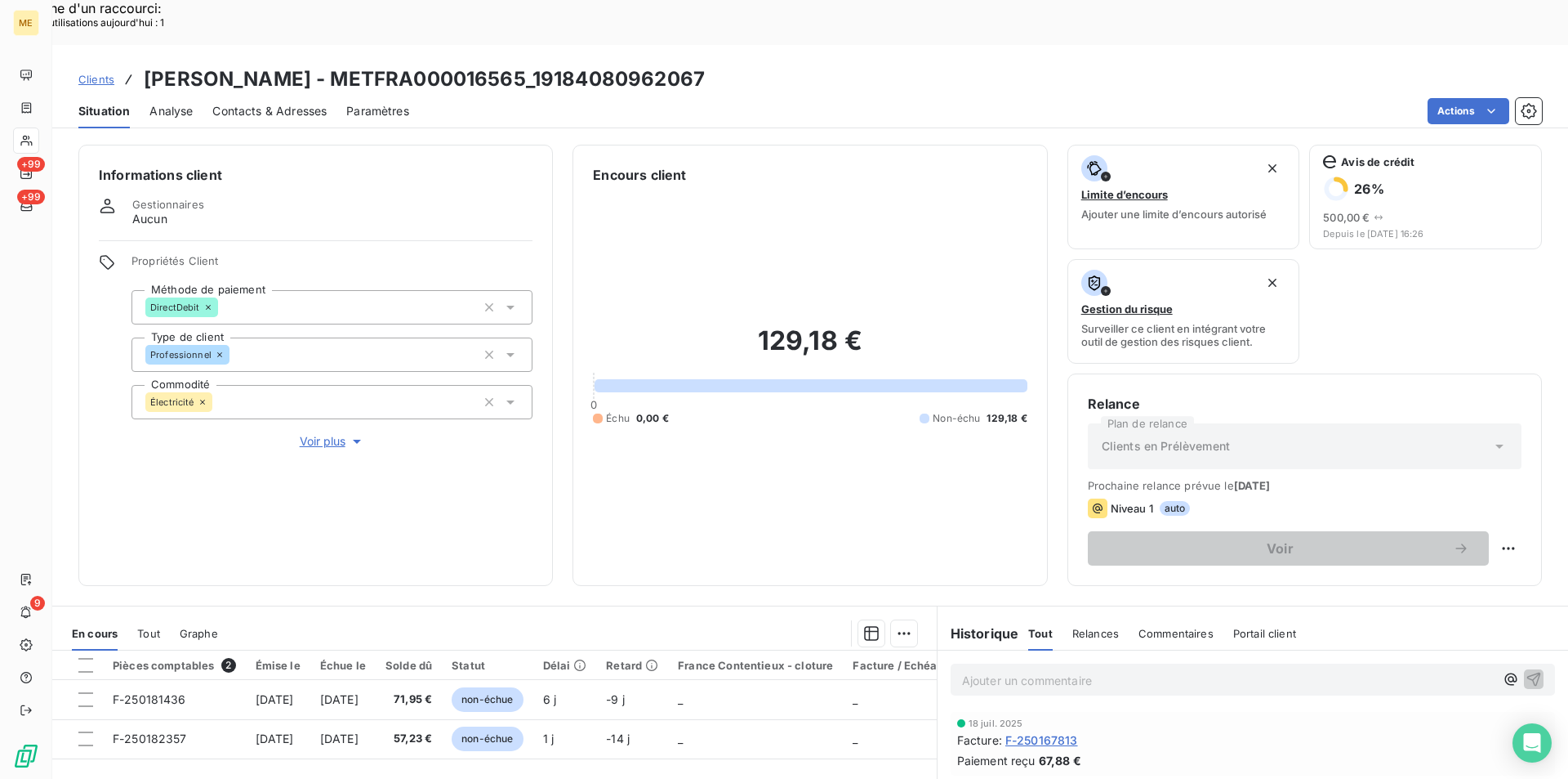
click at [96, 72] on span "Clients" at bounding box center [96, 79] width 36 height 13
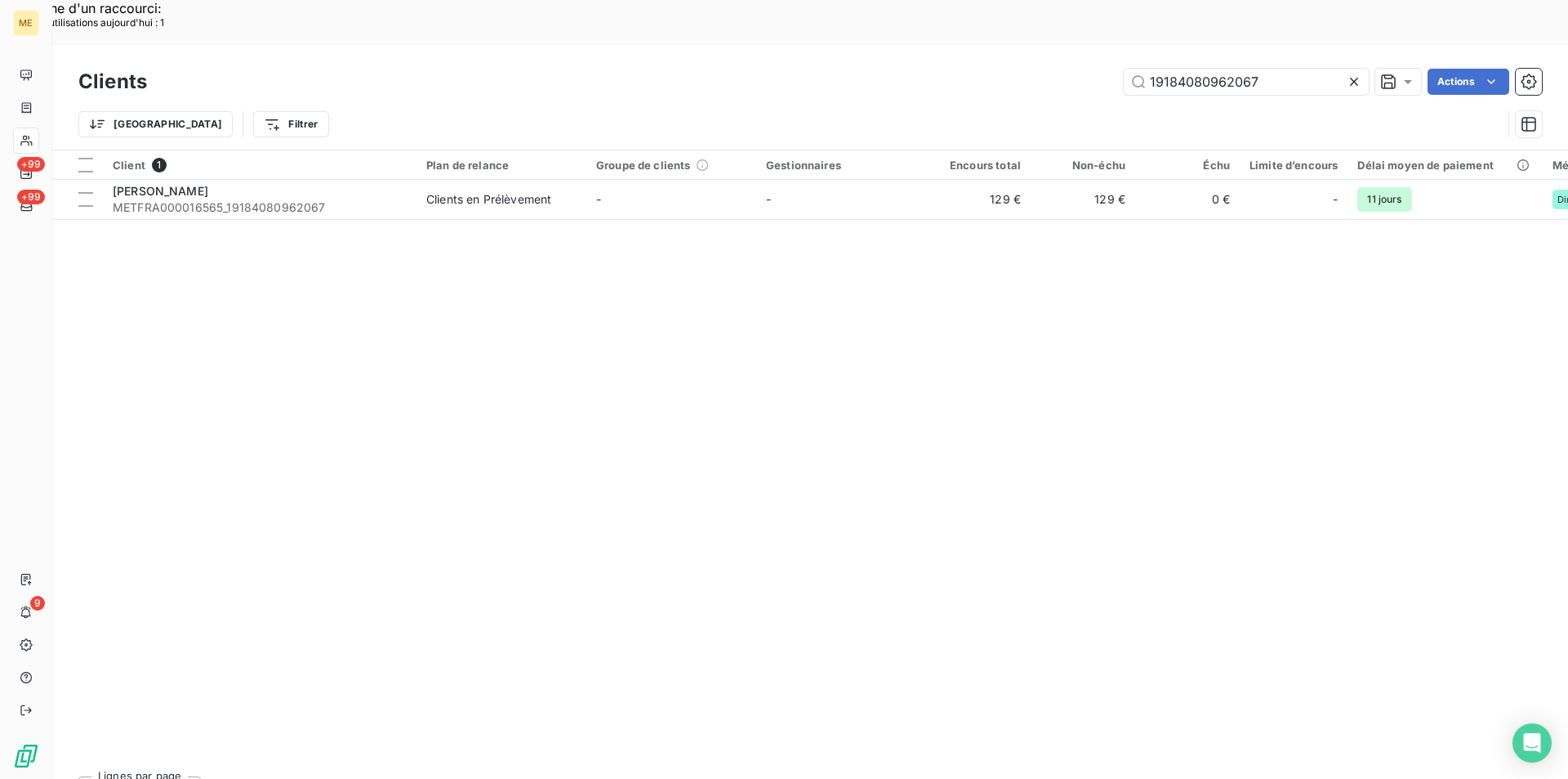
drag, startPoint x: 1289, startPoint y: 38, endPoint x: 1032, endPoint y: 20, distance: 257.6
click at [1032, 64] on div "Clients 19184080962067 Actions" at bounding box center [810, 81] width 1464 height 34
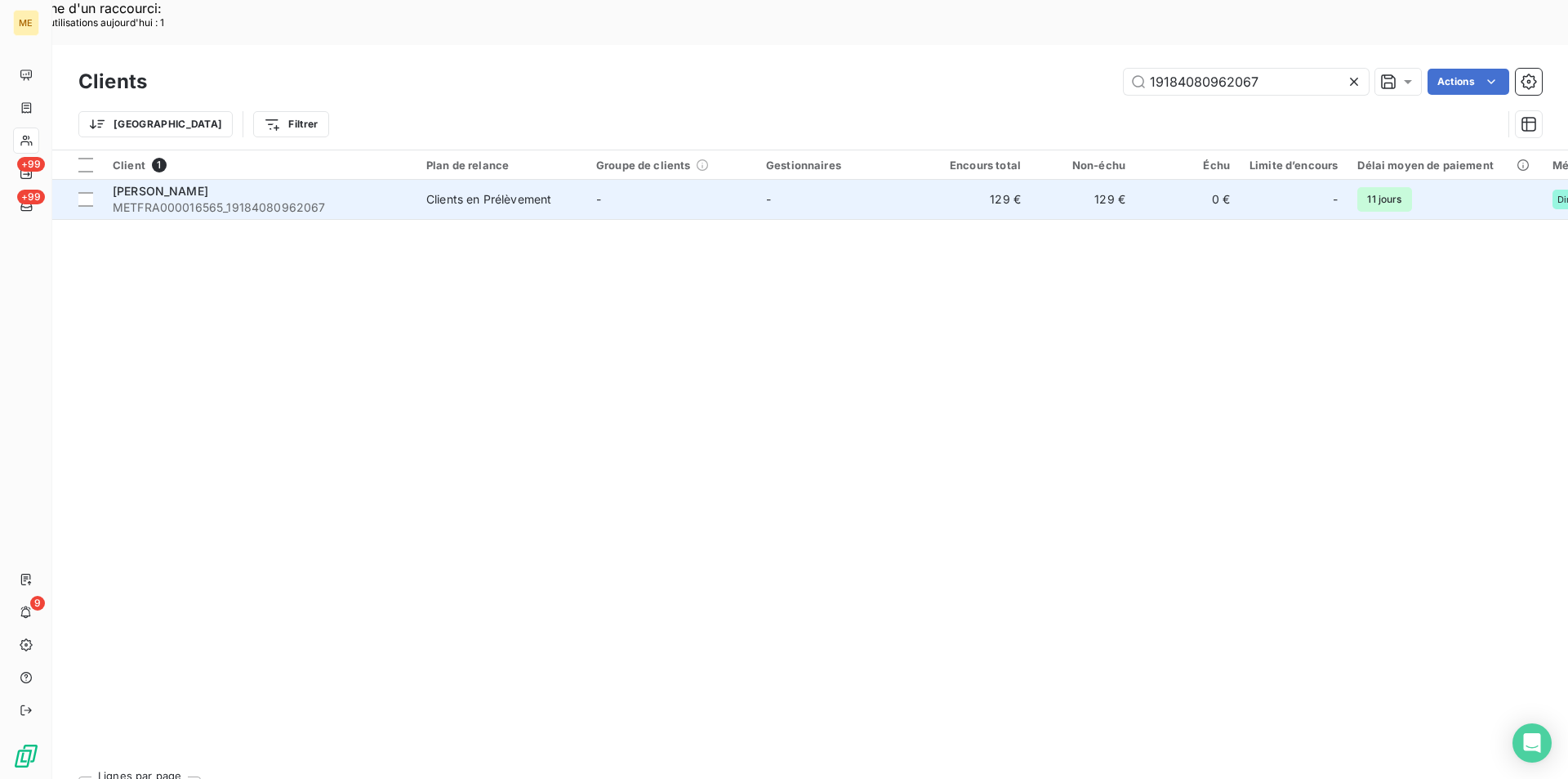
click at [349, 183] on div "[PERSON_NAME]" at bounding box center [259, 191] width 294 height 16
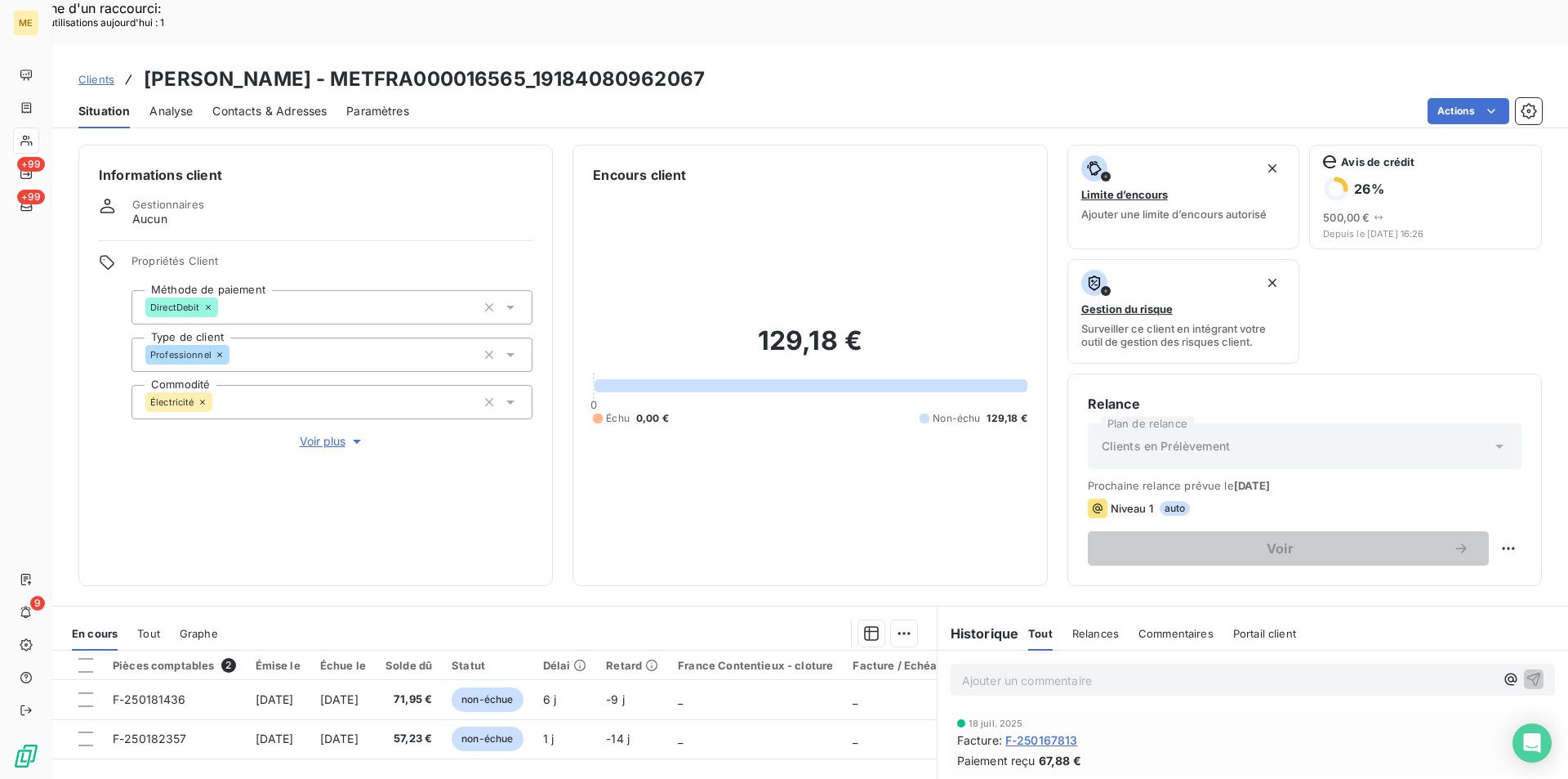
click at [333, 433] on span "Voir plus" at bounding box center [332, 441] width 65 height 16
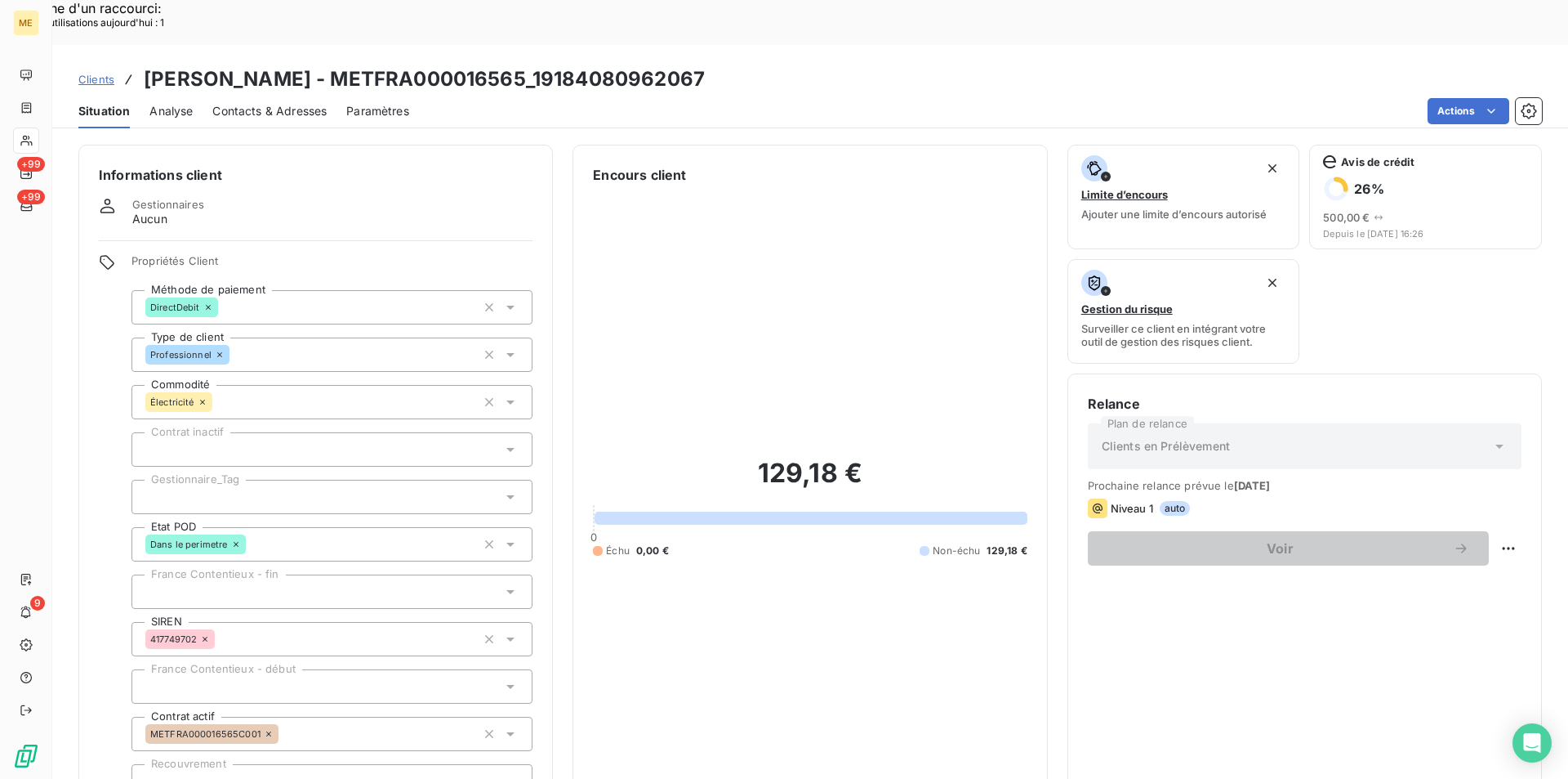
click at [502, 489] on icon at bounding box center [510, 497] width 16 height 16
type input "anai"
click at [192, 490] on input "anai" at bounding box center [324, 497] width 357 height 14
click at [240, 480] on div at bounding box center [331, 497] width 401 height 34
type input "anai"
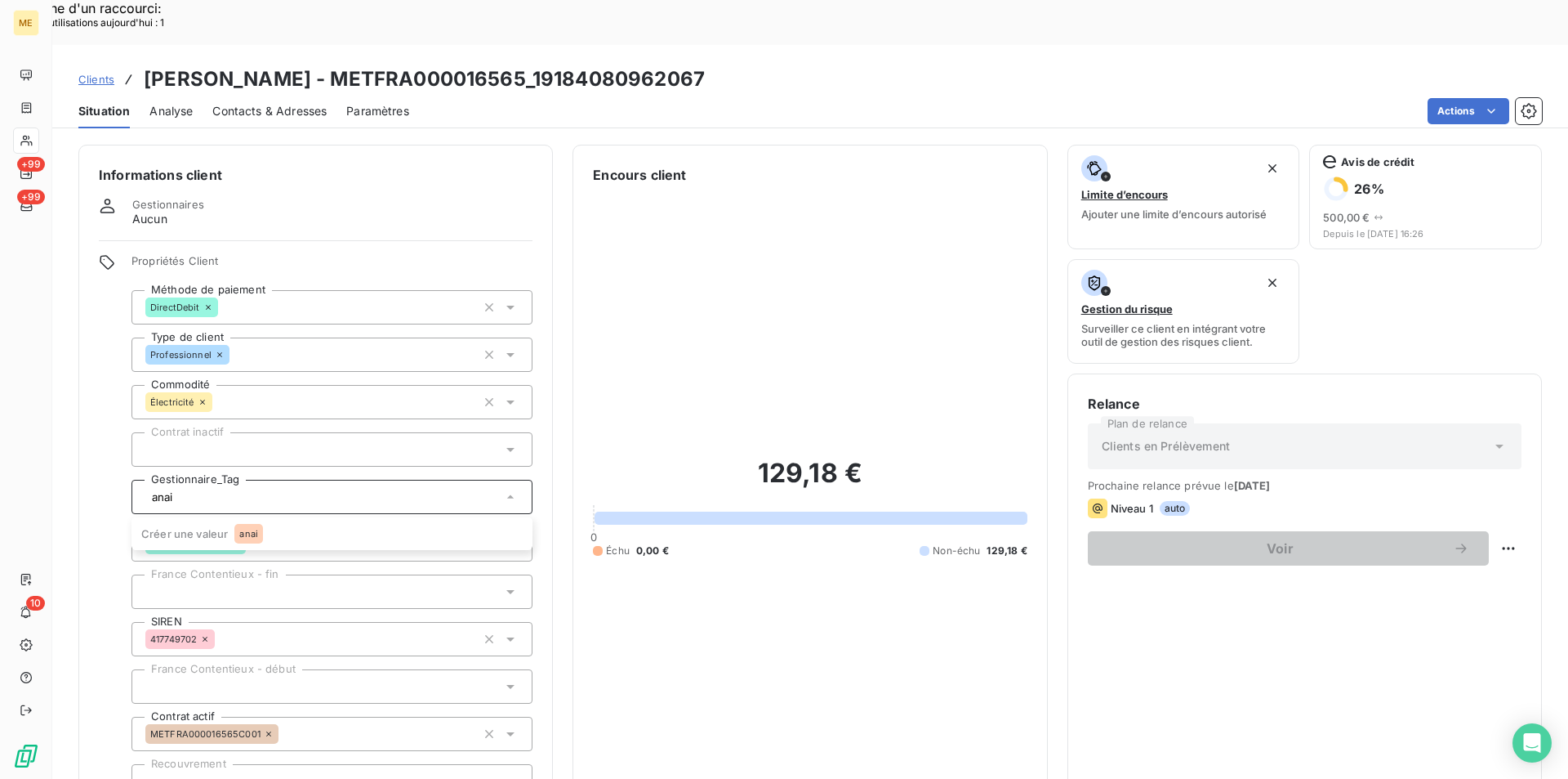
click at [240, 490] on input "anai" at bounding box center [324, 497] width 357 height 14
click at [519, 480] on div at bounding box center [331, 497] width 401 height 34
type input "a"
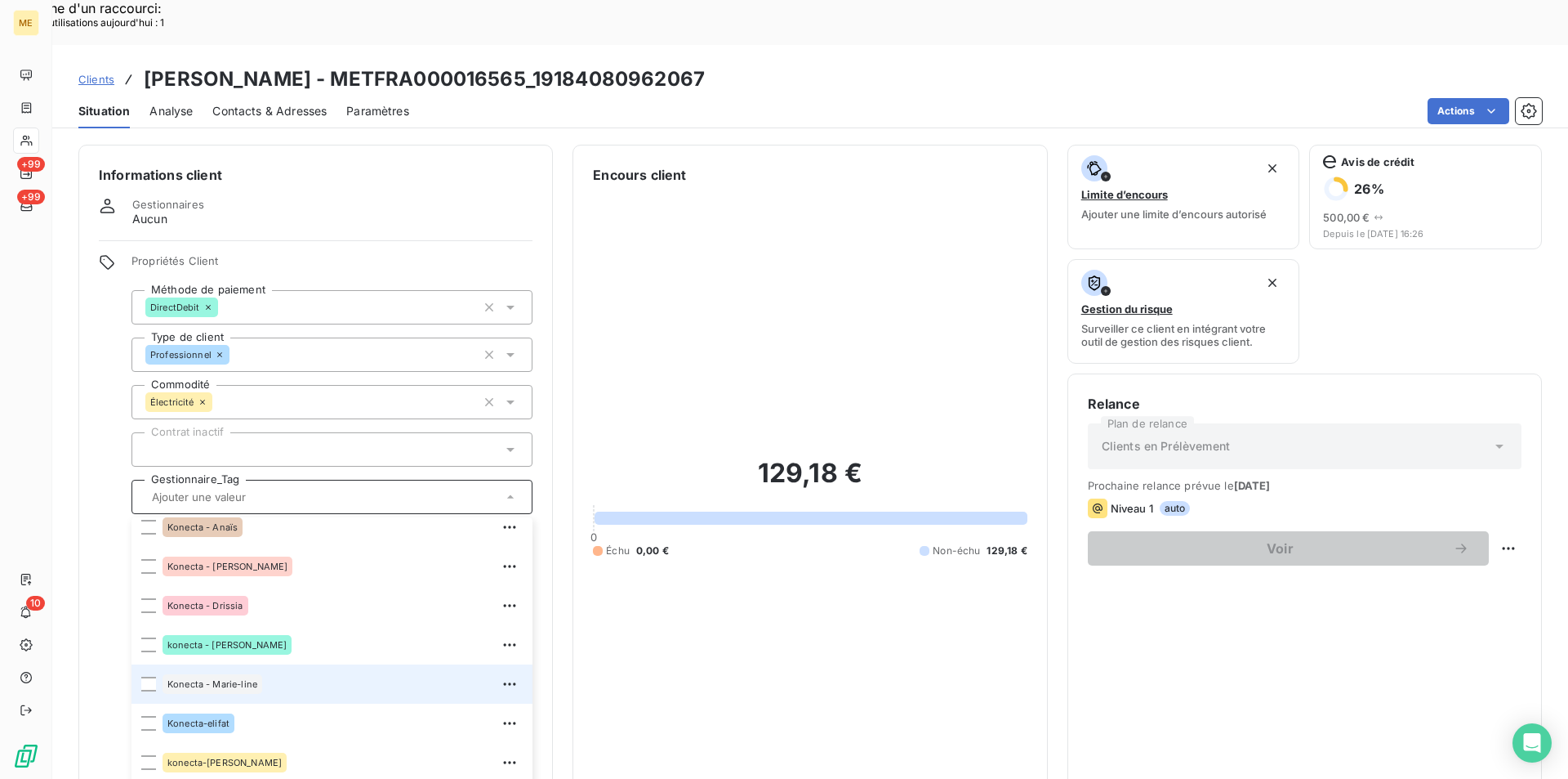
scroll to position [329, 0]
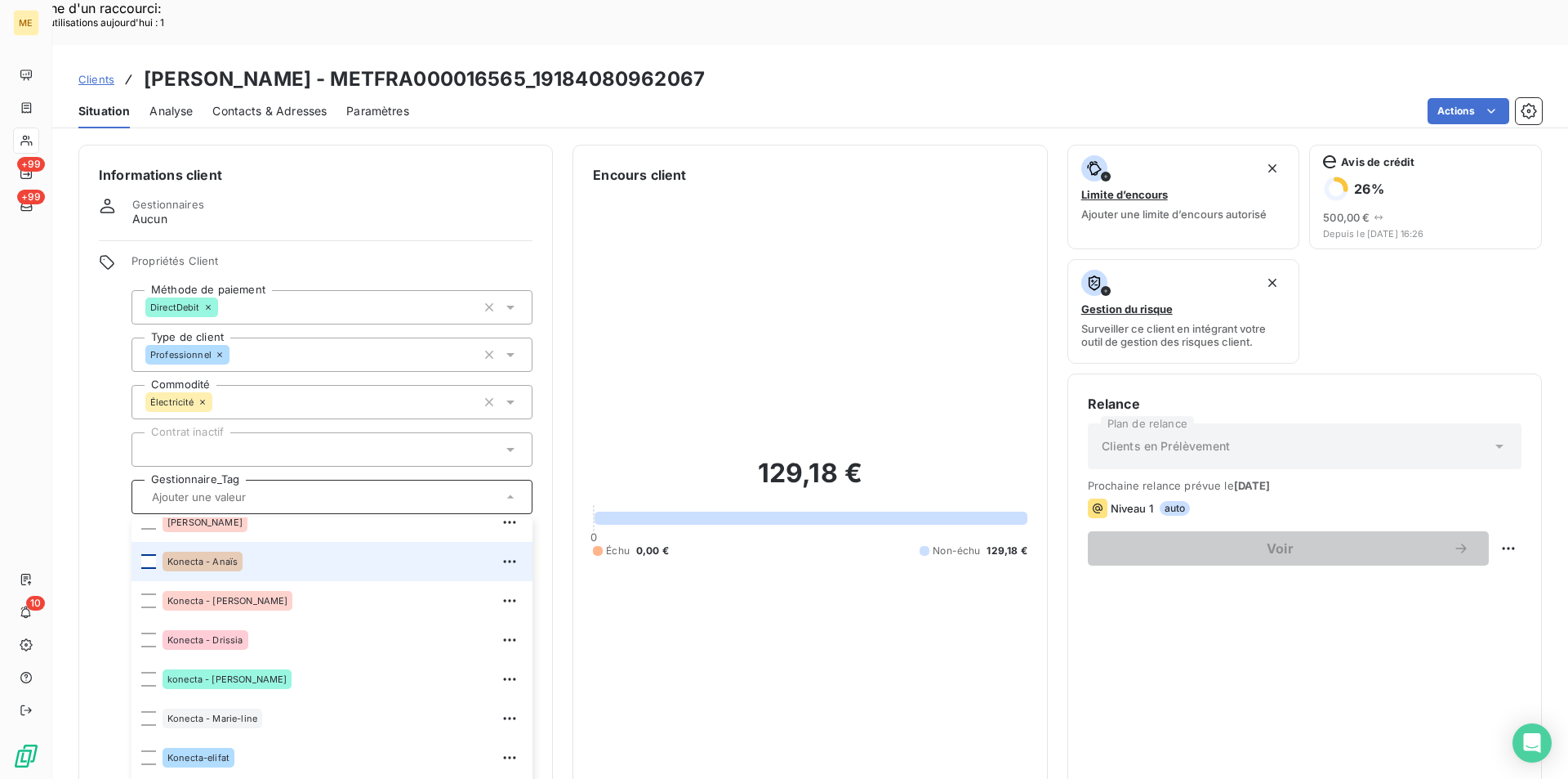
click at [147, 554] on div at bounding box center [148, 561] width 14 height 14
